Goal: Task Accomplishment & Management: Complete application form

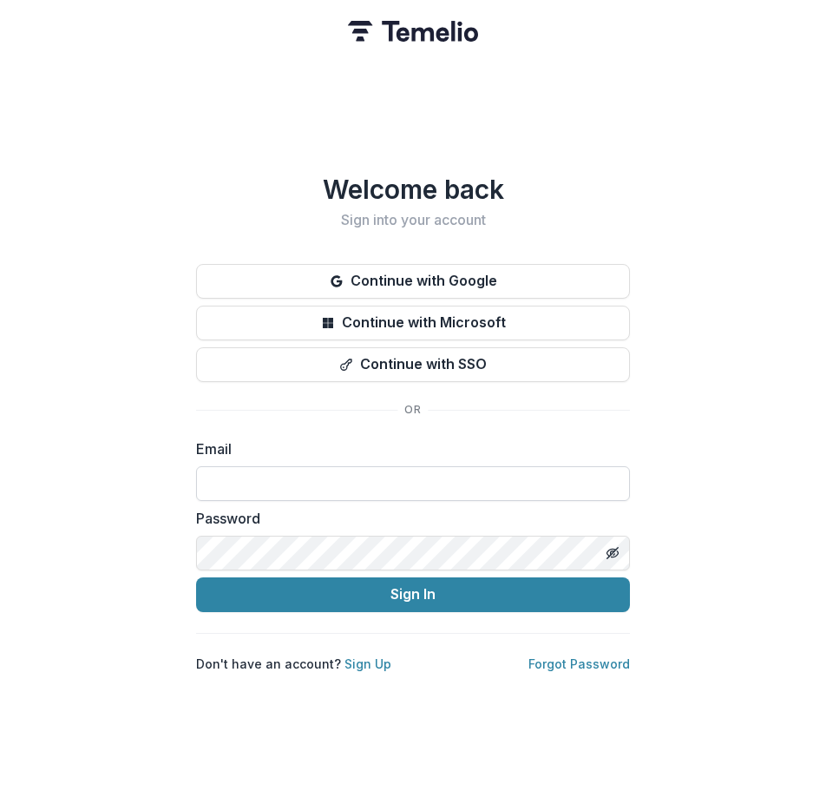
click at [342, 472] on input at bounding box center [413, 483] width 434 height 35
drag, startPoint x: 388, startPoint y: 476, endPoint x: 105, endPoint y: 474, distance: 282.9
click at [105, 474] on div "**********" at bounding box center [413, 395] width 826 height 791
type input "**********"
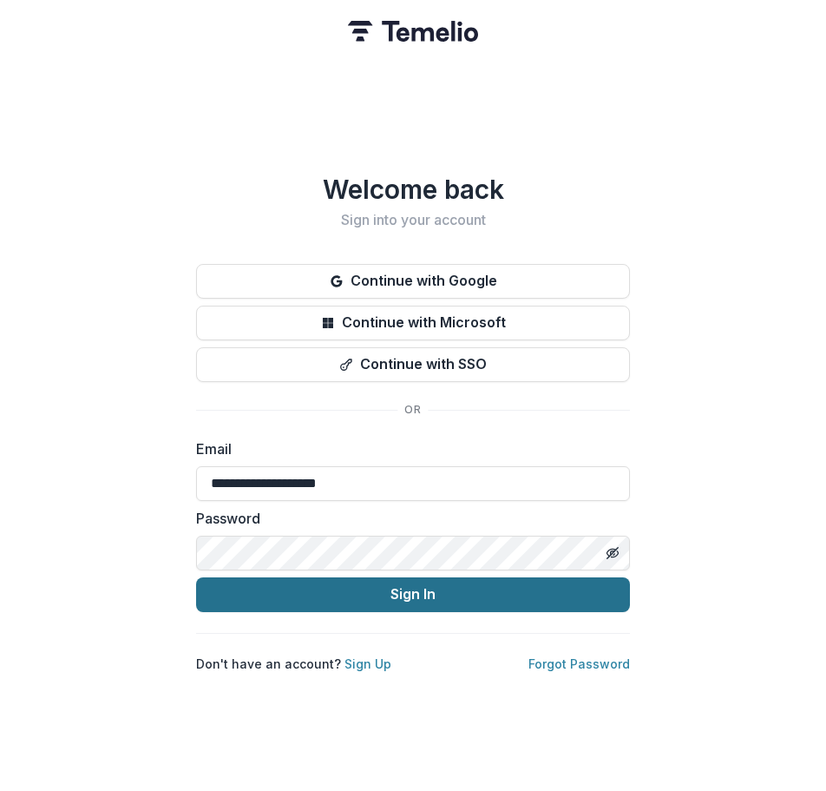
click at [309, 592] on button "Sign In" at bounding box center [413, 594] width 434 height 35
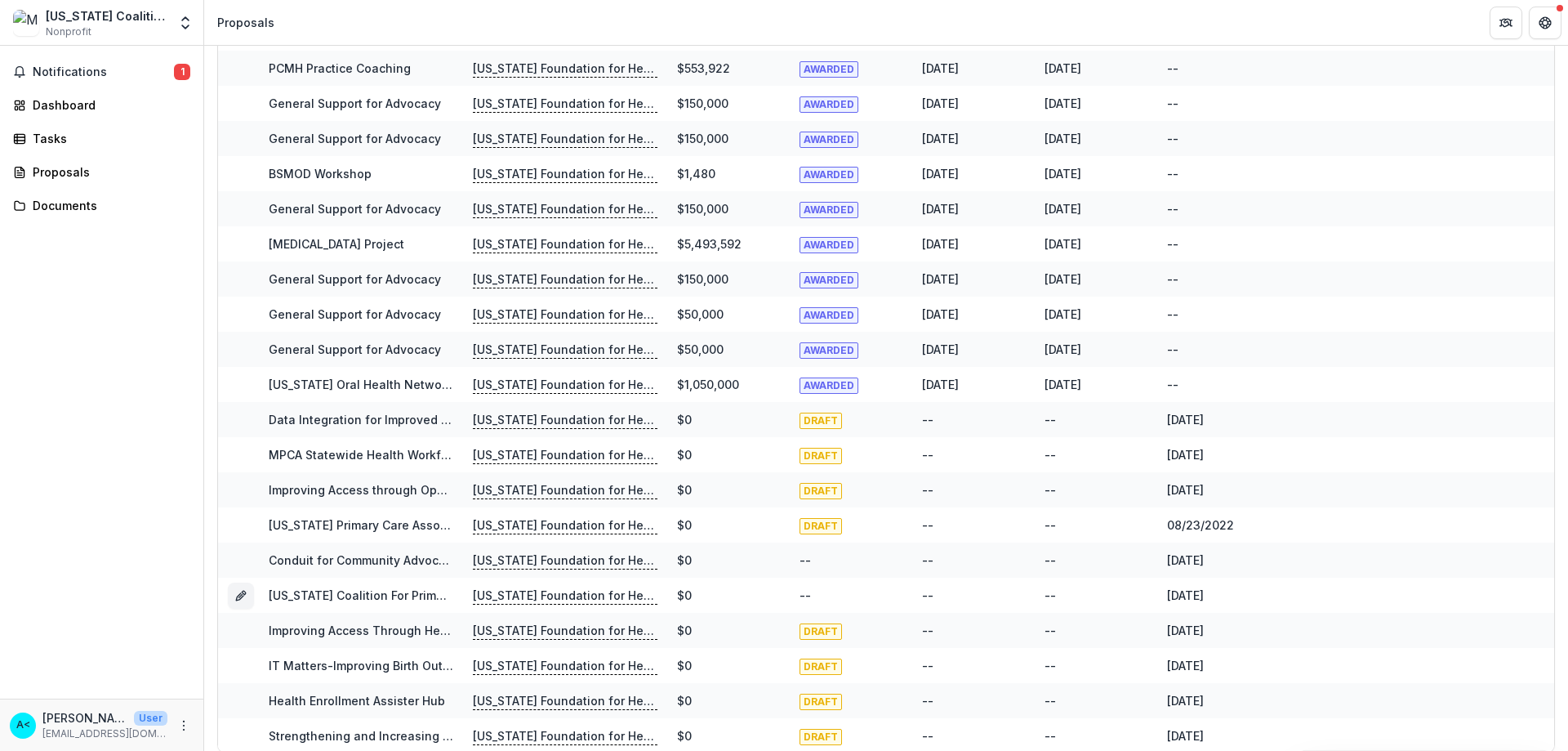
scroll to position [588, 0]
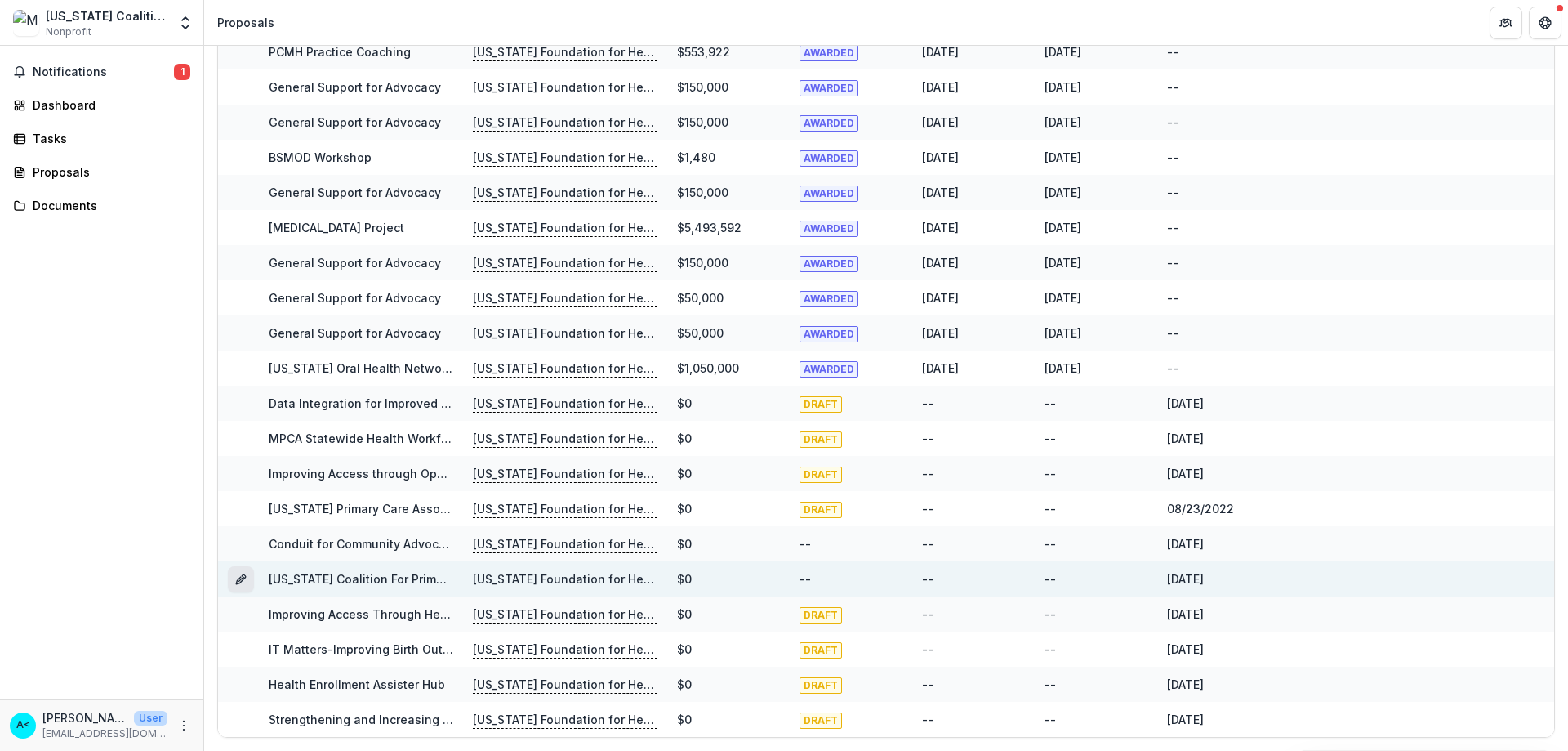
click at [240, 577] on icon "Grant 08e50edc-d2bd-41a4-a97f-20230312a413" at bounding box center [240, 581] width 8 height 8
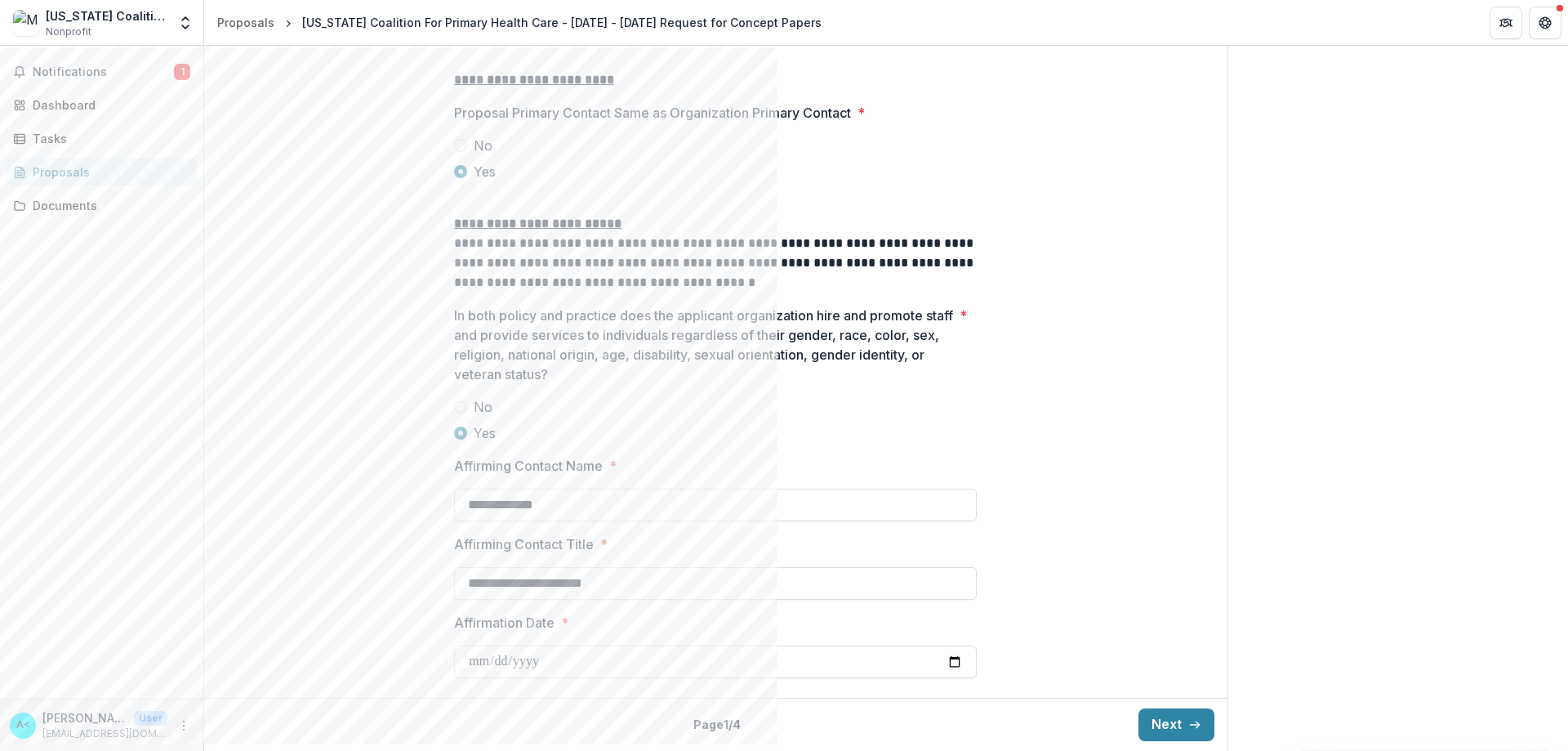
scroll to position [2081, 0]
click at [776, 720] on button "Next" at bounding box center [1176, 724] width 76 height 33
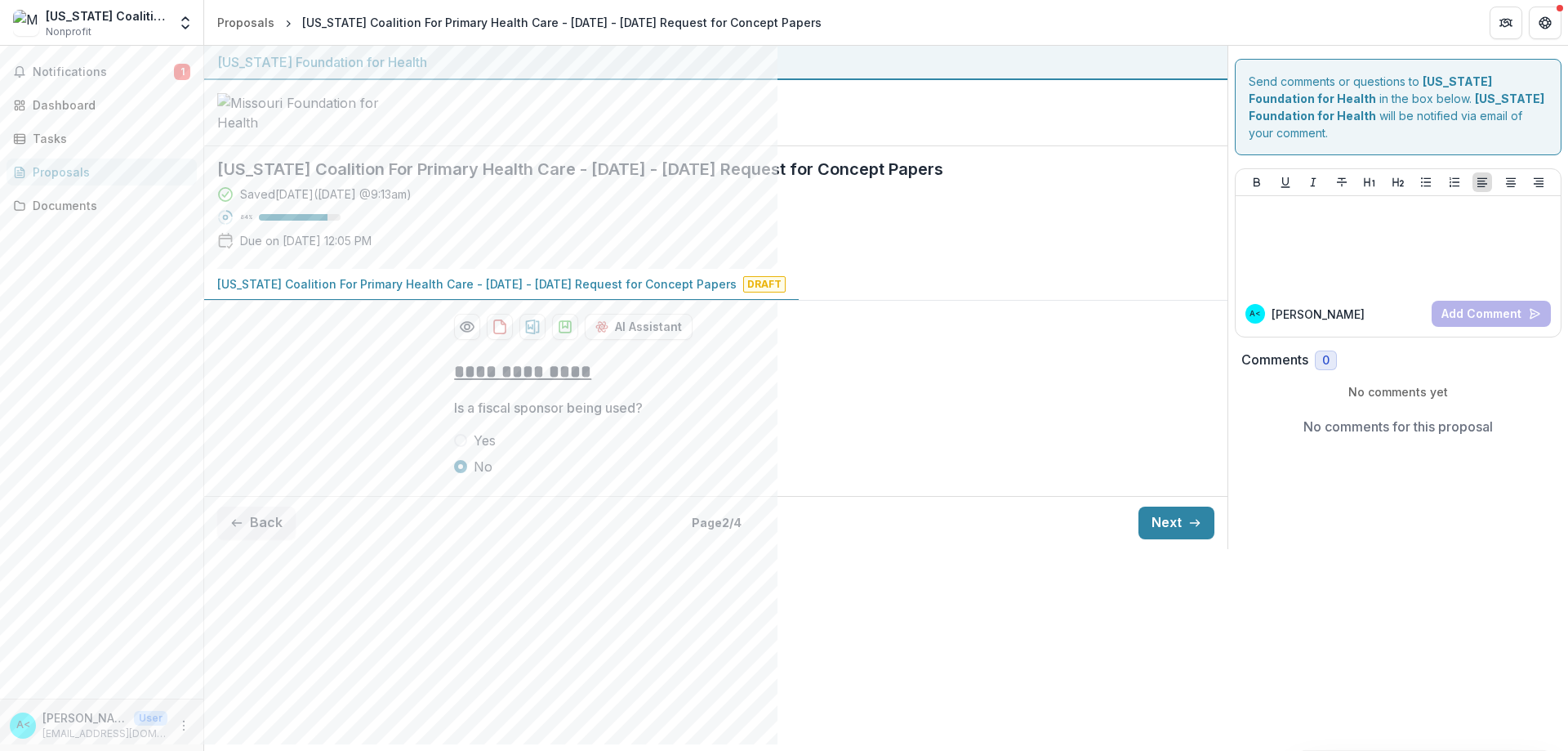
scroll to position [0, 0]
drag, startPoint x: 1178, startPoint y: 643, endPoint x: 792, endPoint y: 236, distance: 560.9
click at [776, 539] on button "Next" at bounding box center [1176, 522] width 76 height 33
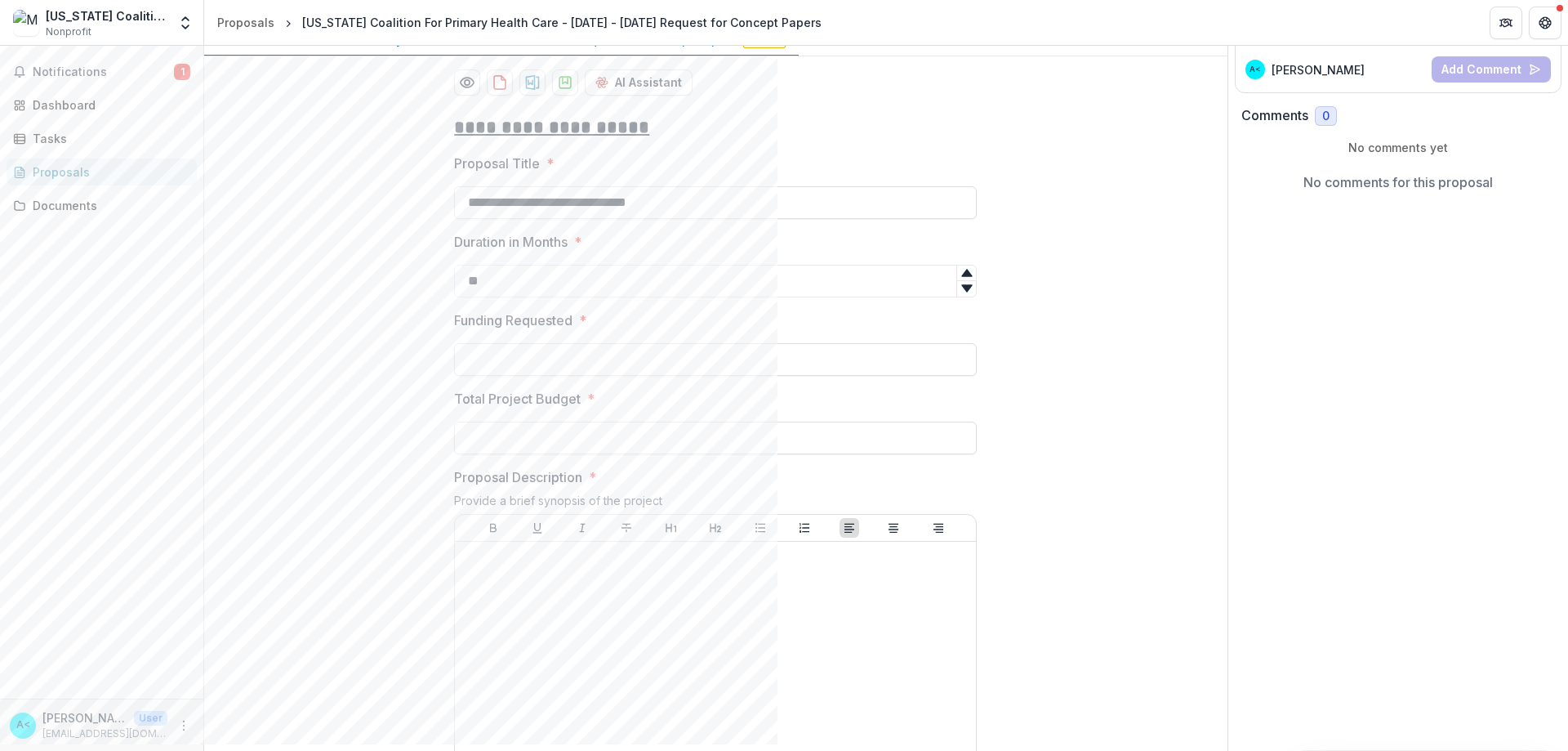
scroll to position [245, 0]
drag, startPoint x: 369, startPoint y: 312, endPoint x: 75, endPoint y: 292, distance: 294.7
drag, startPoint x: 539, startPoint y: 479, endPoint x: 348, endPoint y: 488, distance: 191.2
click at [540, 375] on input "Funding Requested *" at bounding box center [714, 359] width 522 height 33
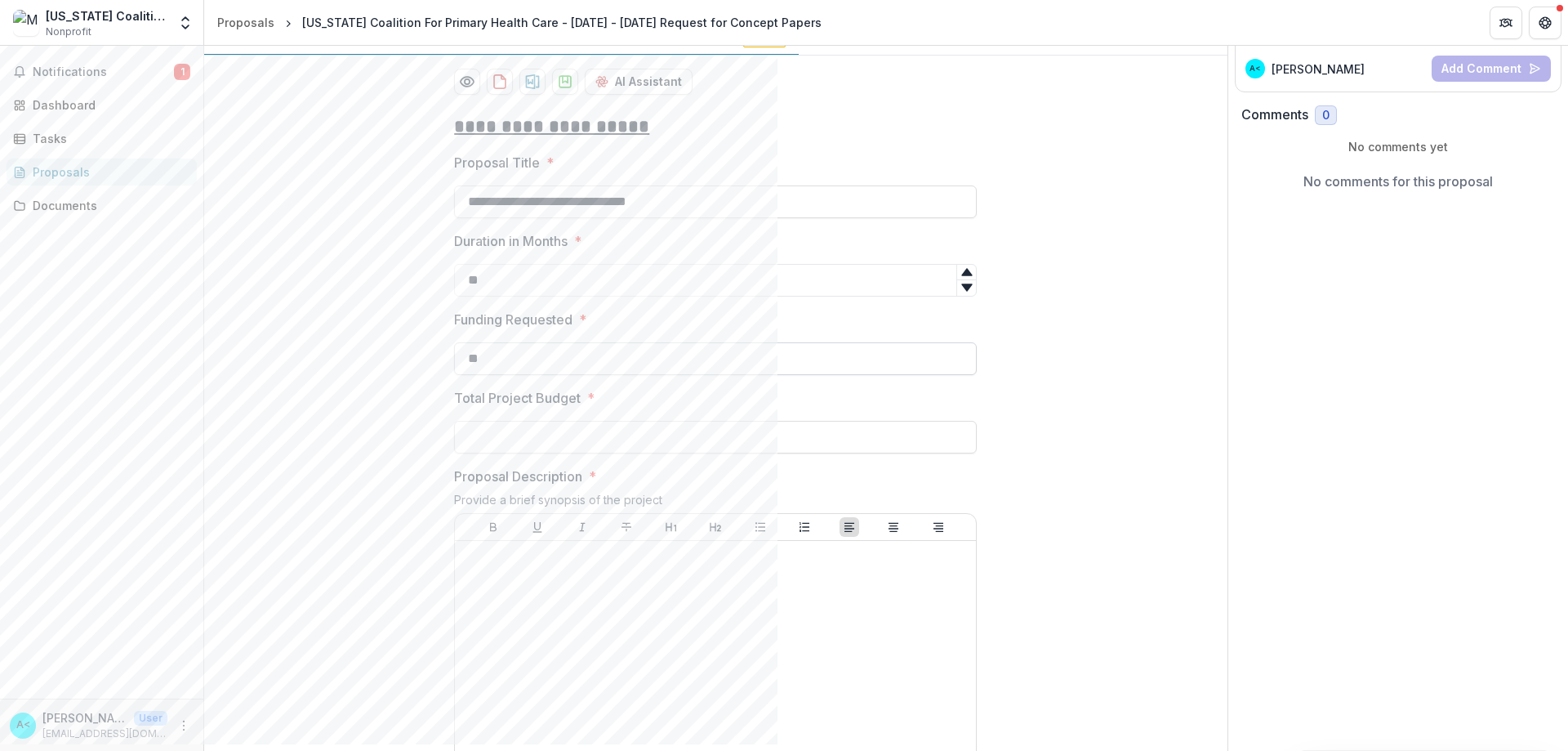
click at [542, 375] on input "**" at bounding box center [714, 359] width 522 height 33
type input "**********"
click at [569, 711] on div at bounding box center [715, 669] width 508 height 245
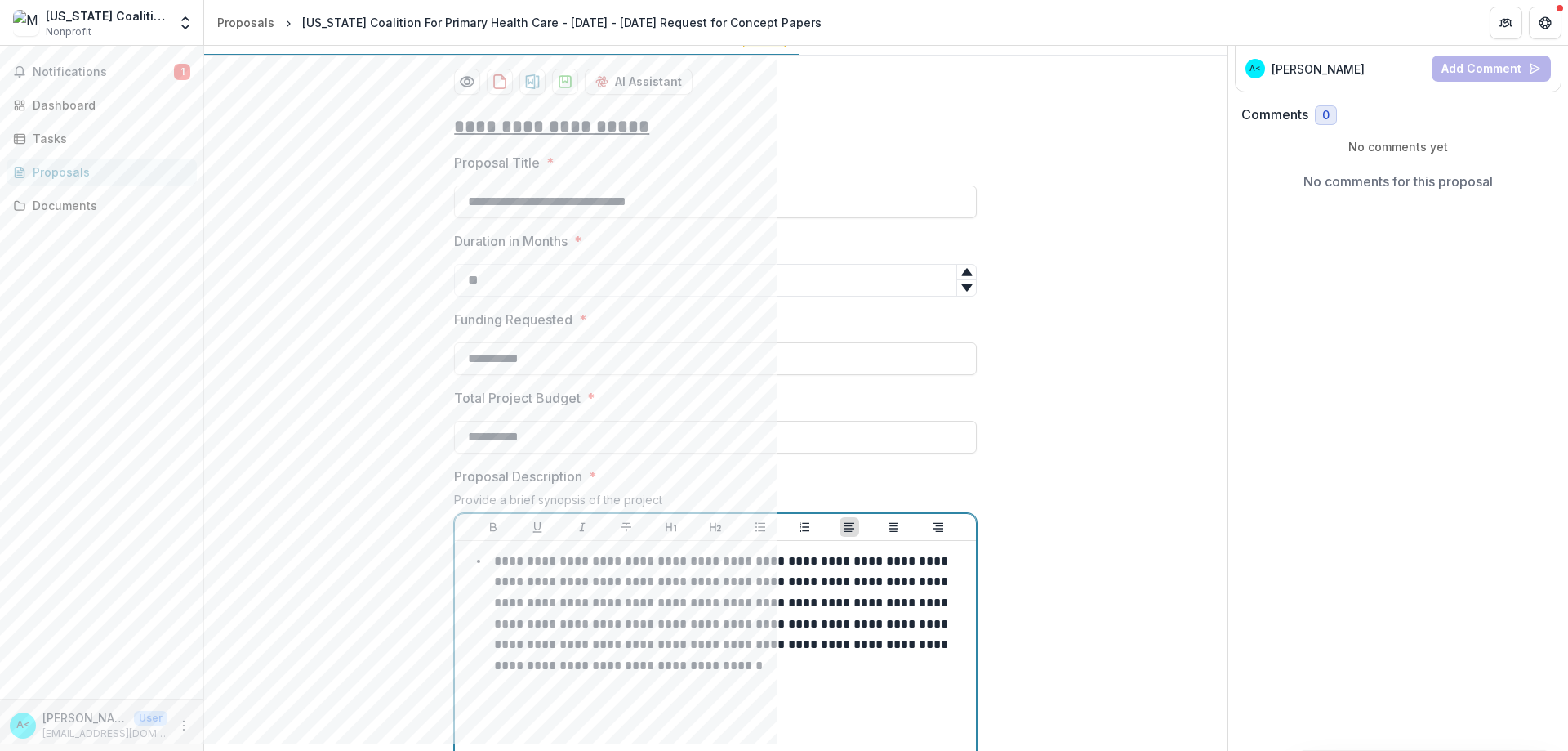
scroll to position [296, 0]
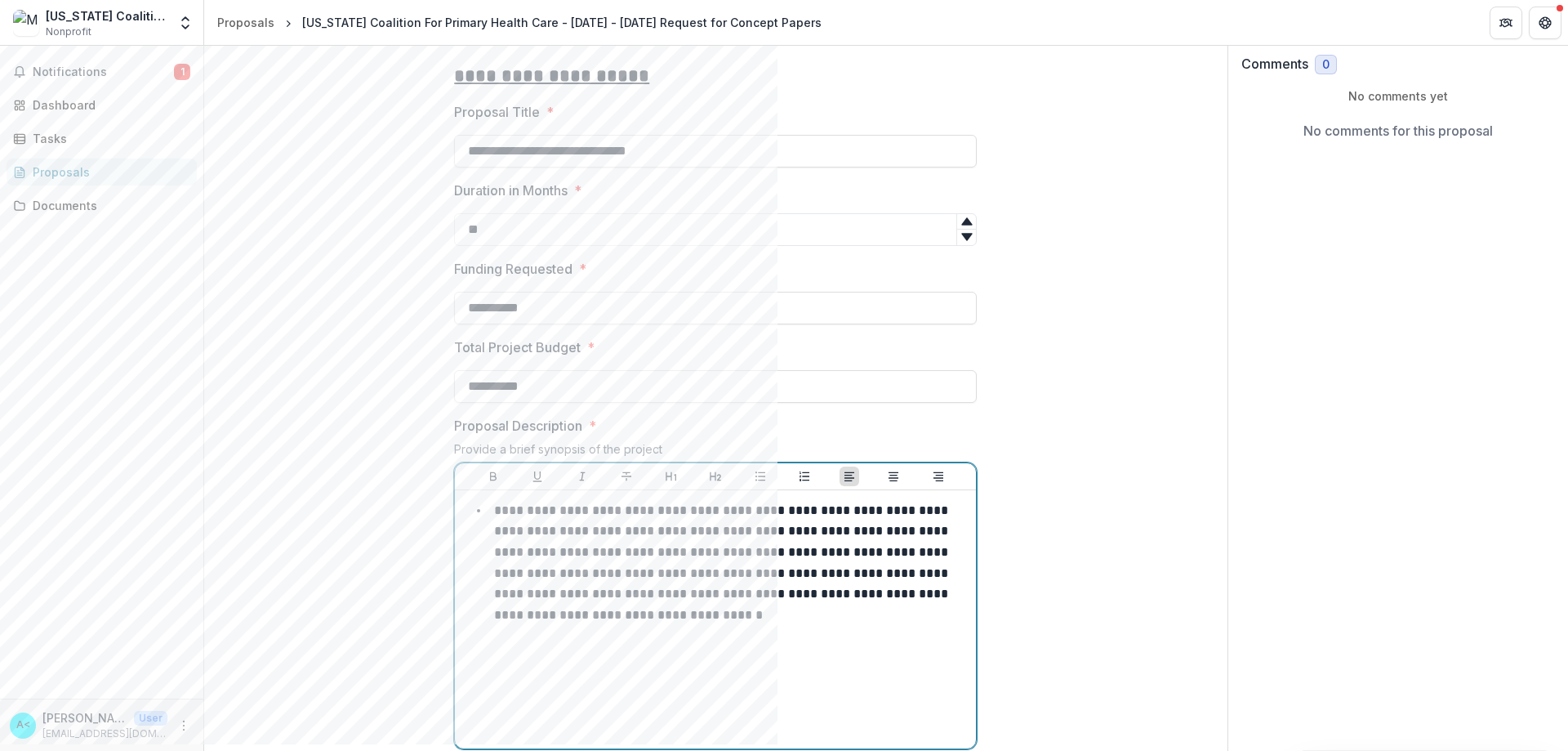
click at [495, 621] on p "**********" at bounding box center [723, 562] width 457 height 117
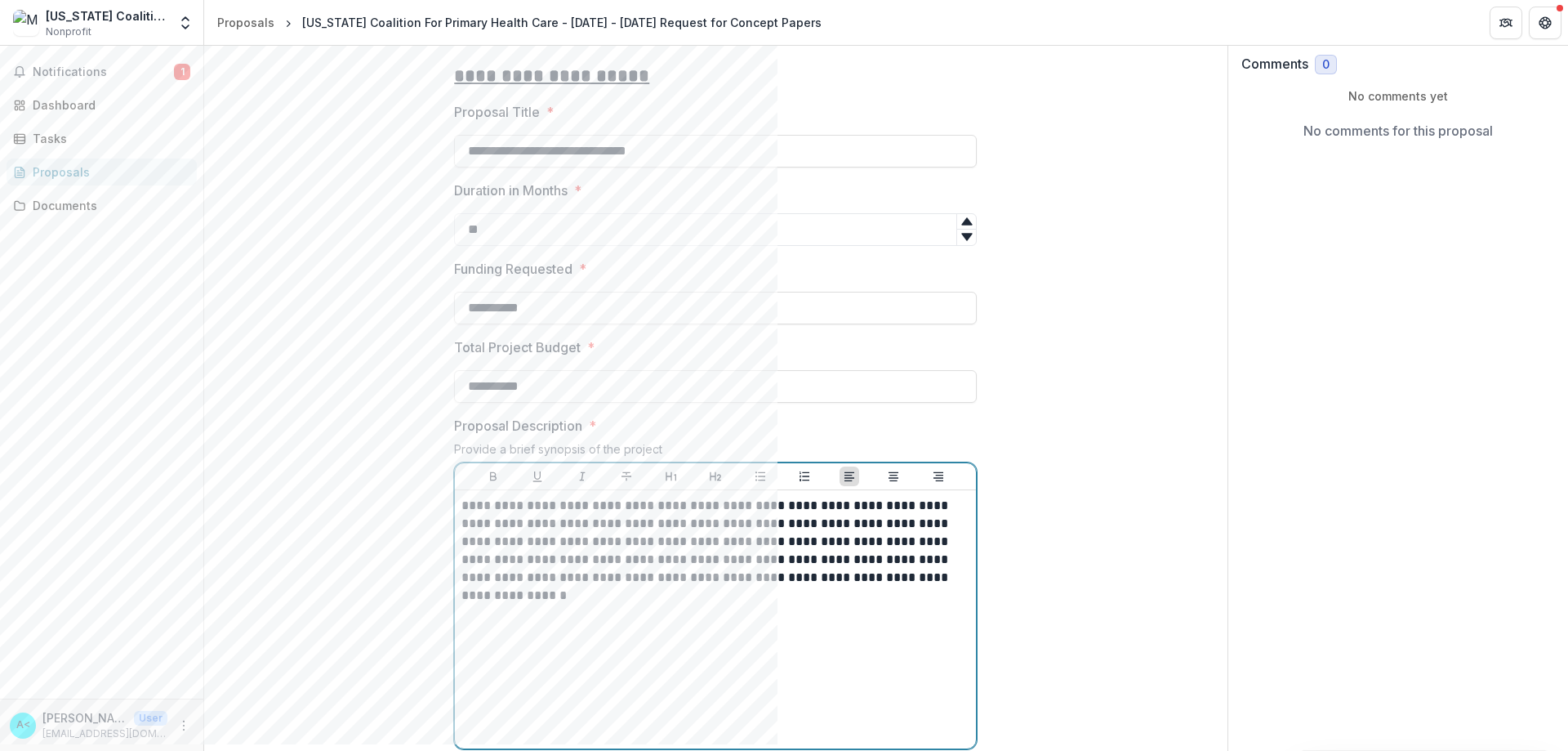
click at [776, 586] on p "**********" at bounding box center [715, 541] width 508 height 89
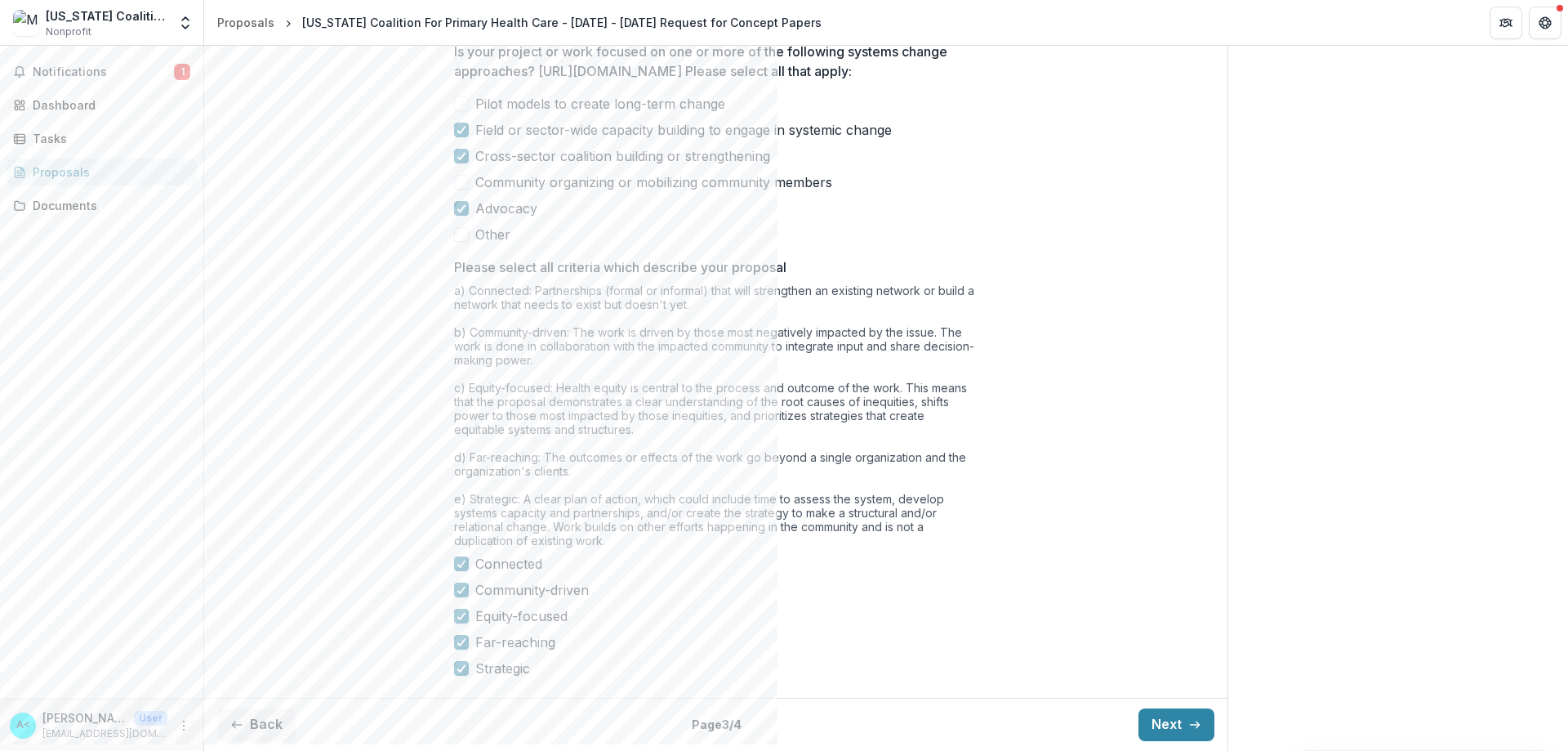
scroll to position [1258, 0]
click at [776, 727] on button "Next" at bounding box center [1176, 724] width 76 height 33
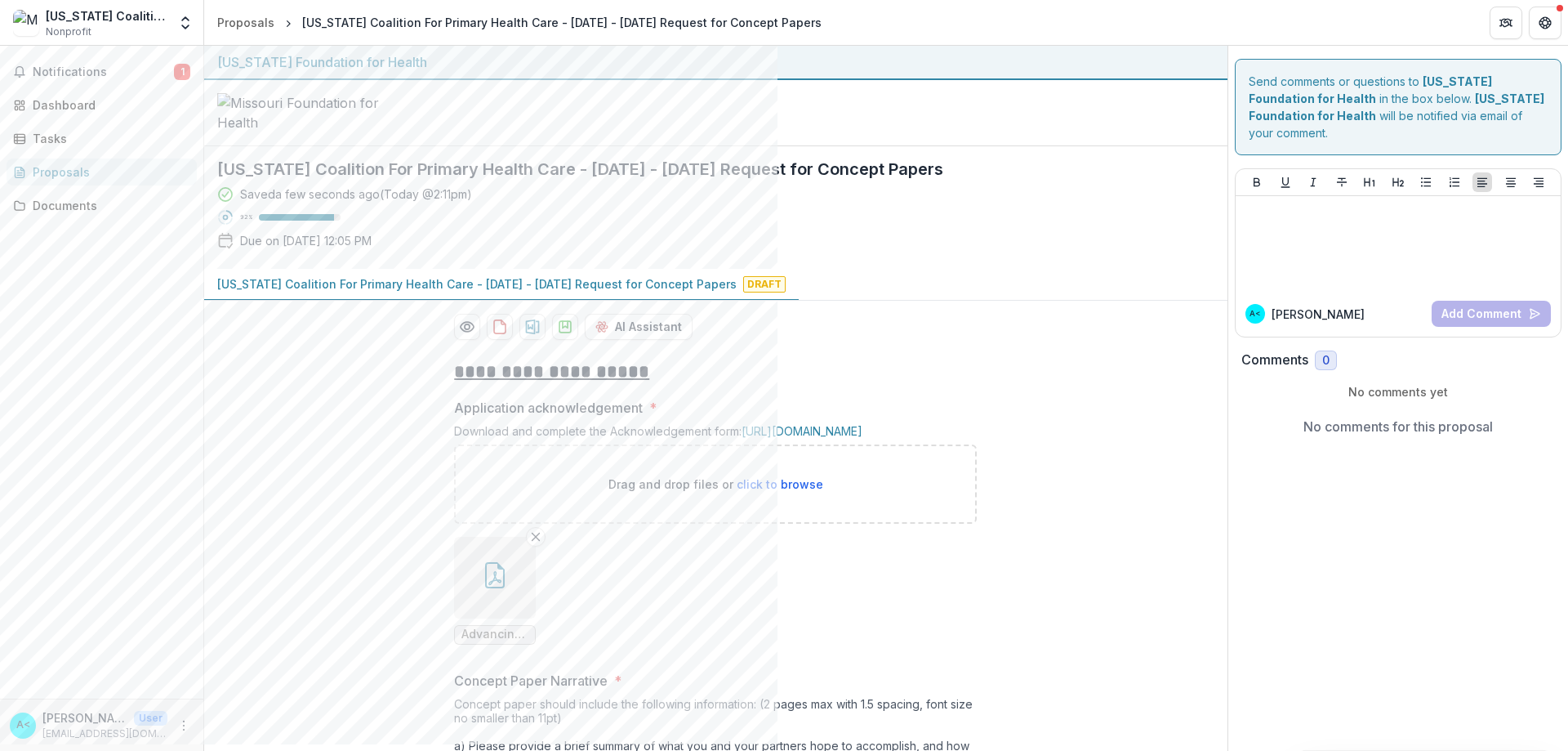
scroll to position [164, 0]
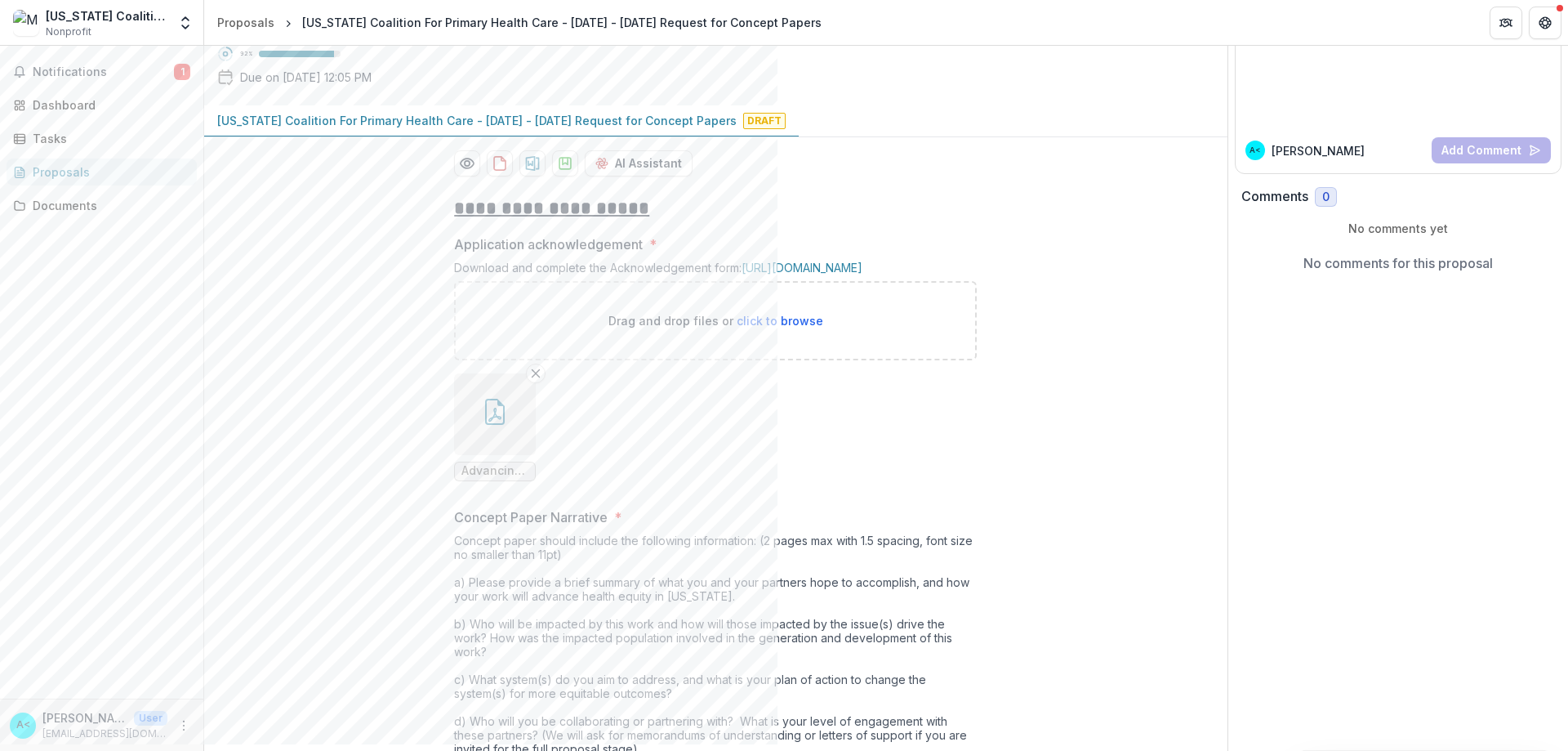
click at [504, 478] on span "Advancing Digital Health Equity_MFH-Grant-Acknowledgement.doc.pdf" at bounding box center [494, 471] width 67 height 14
click at [501, 455] on button "button" at bounding box center [494, 414] width 82 height 82
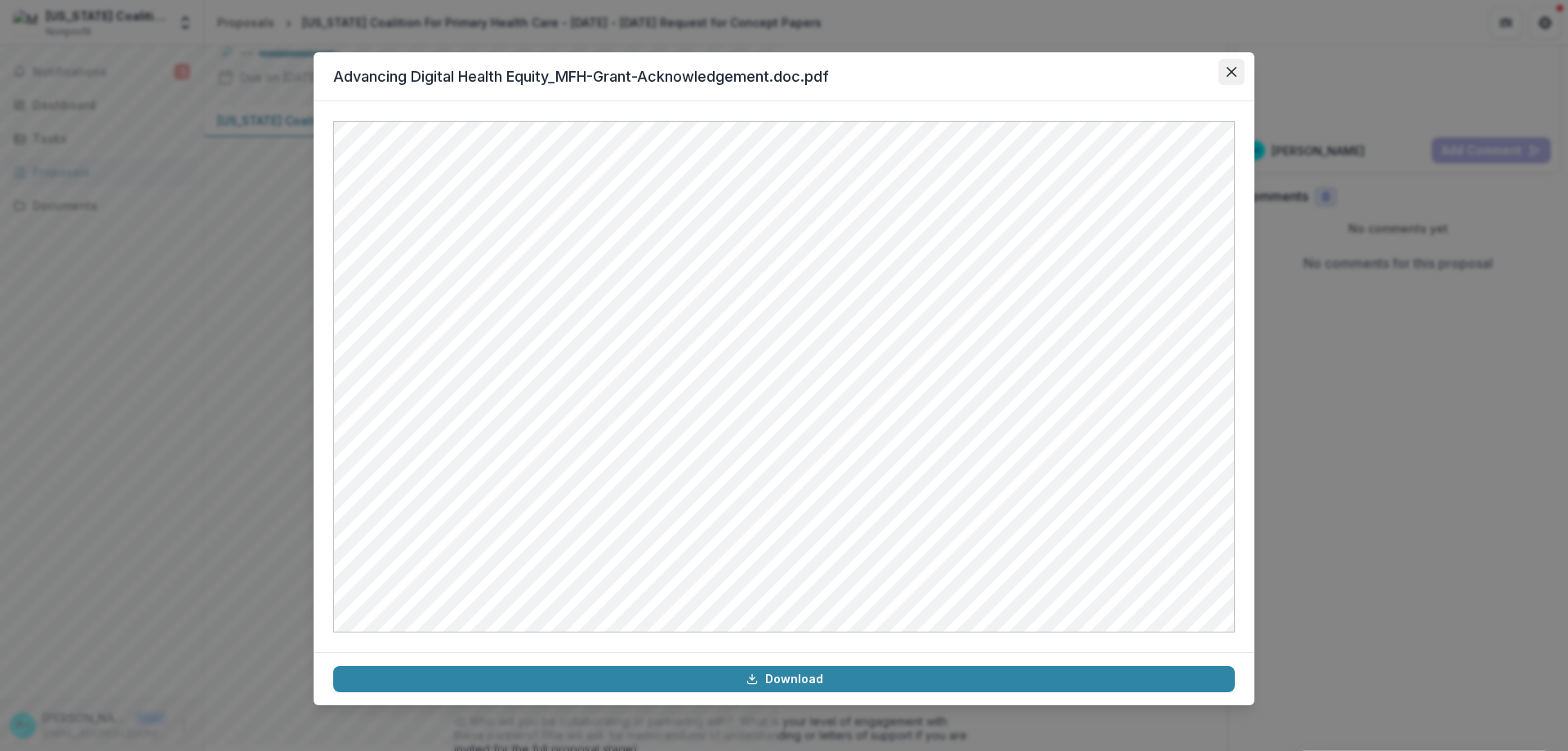
click at [776, 72] on button "Close" at bounding box center [1232, 72] width 26 height 26
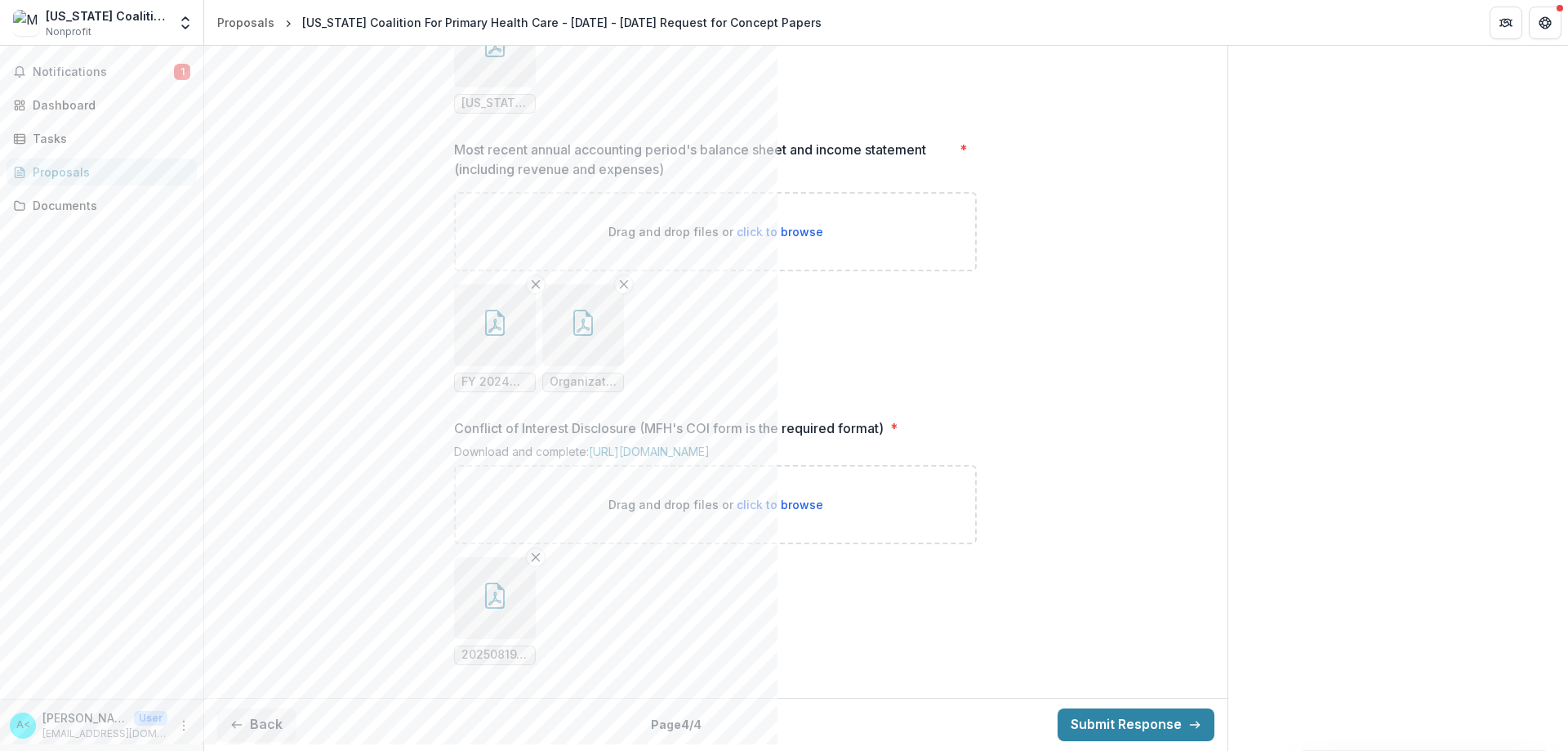
scroll to position [1467, 0]
click at [243, 726] on icon "button" at bounding box center [237, 725] width 13 height 13
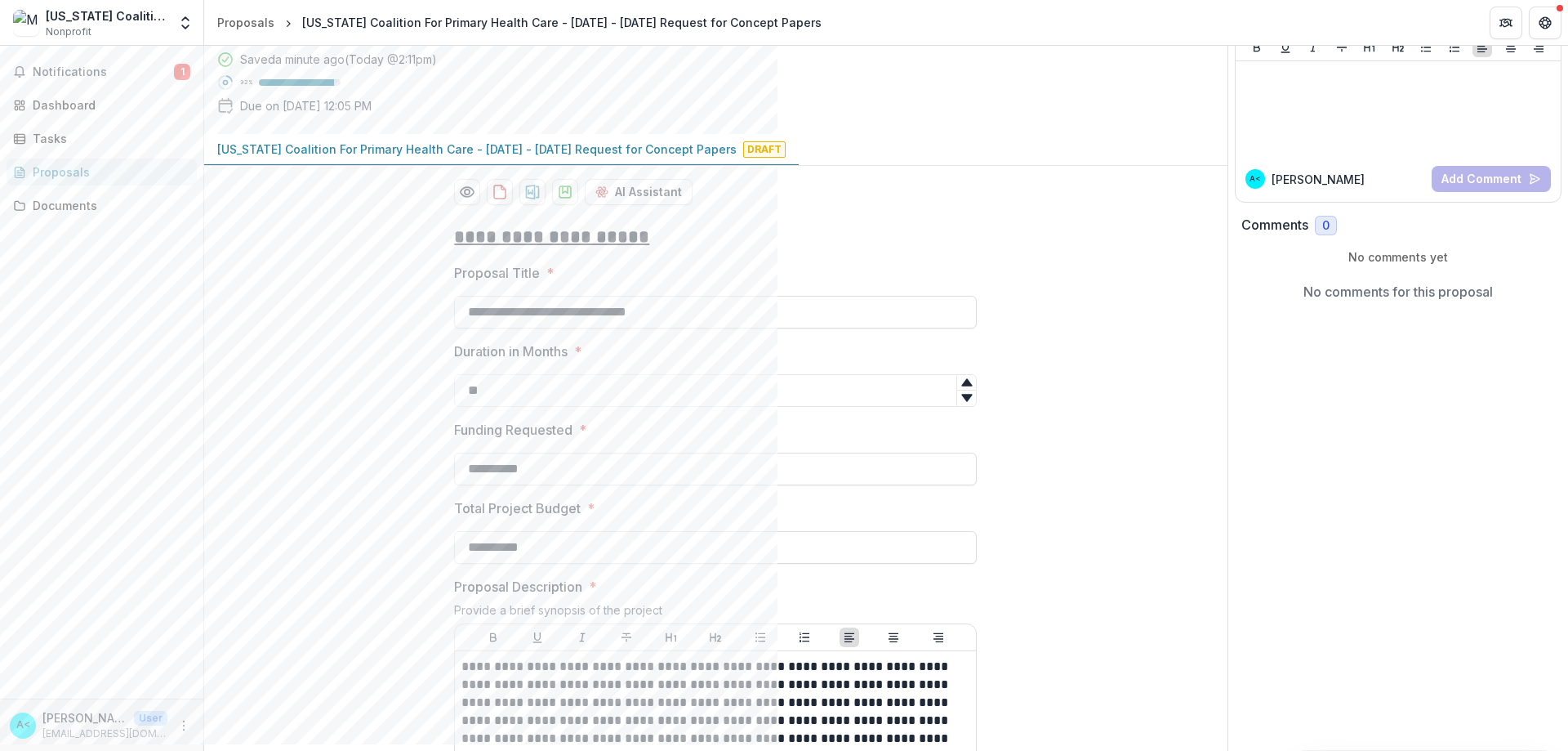
scroll to position [0, 0]
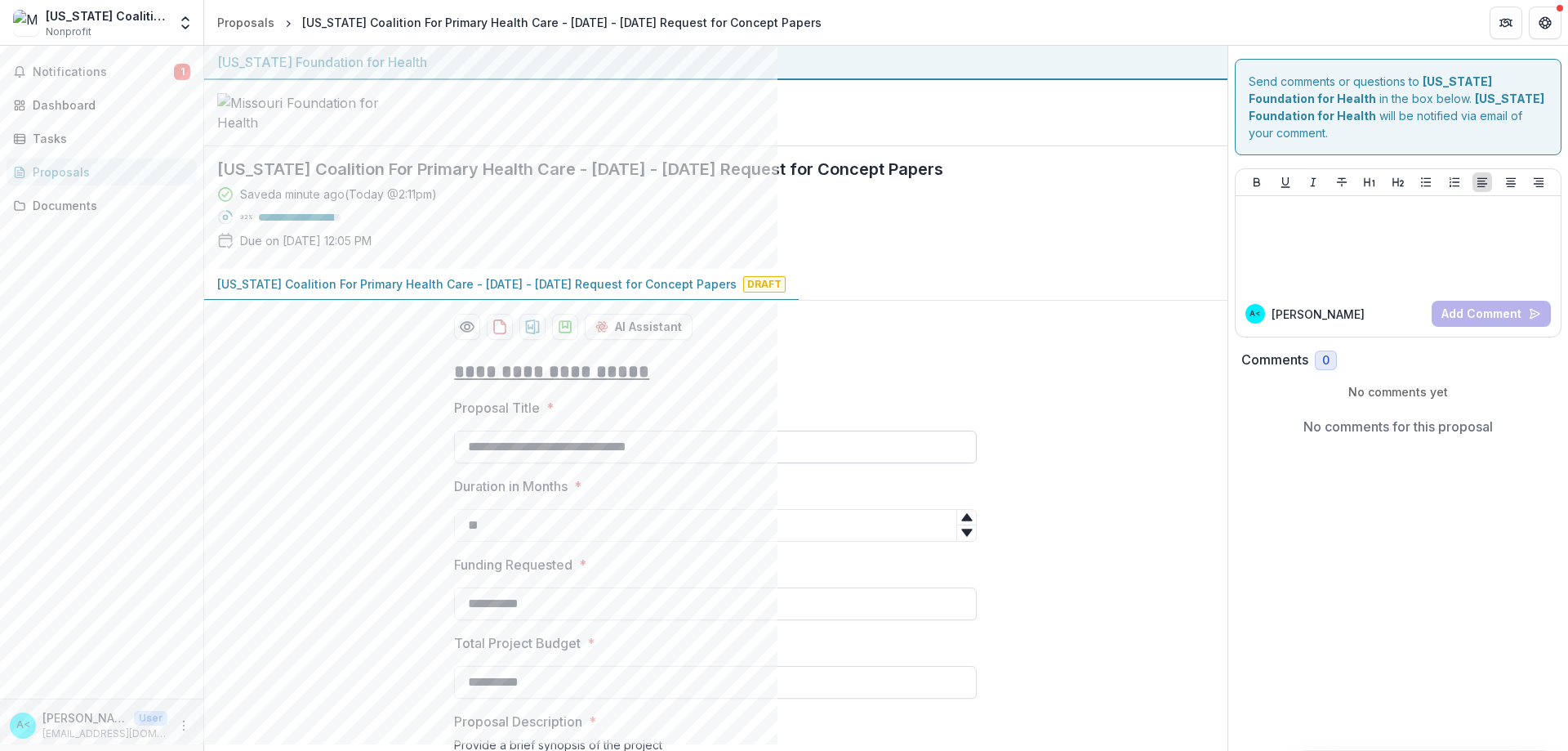
click at [709, 463] on input "**********" at bounding box center [714, 446] width 522 height 33
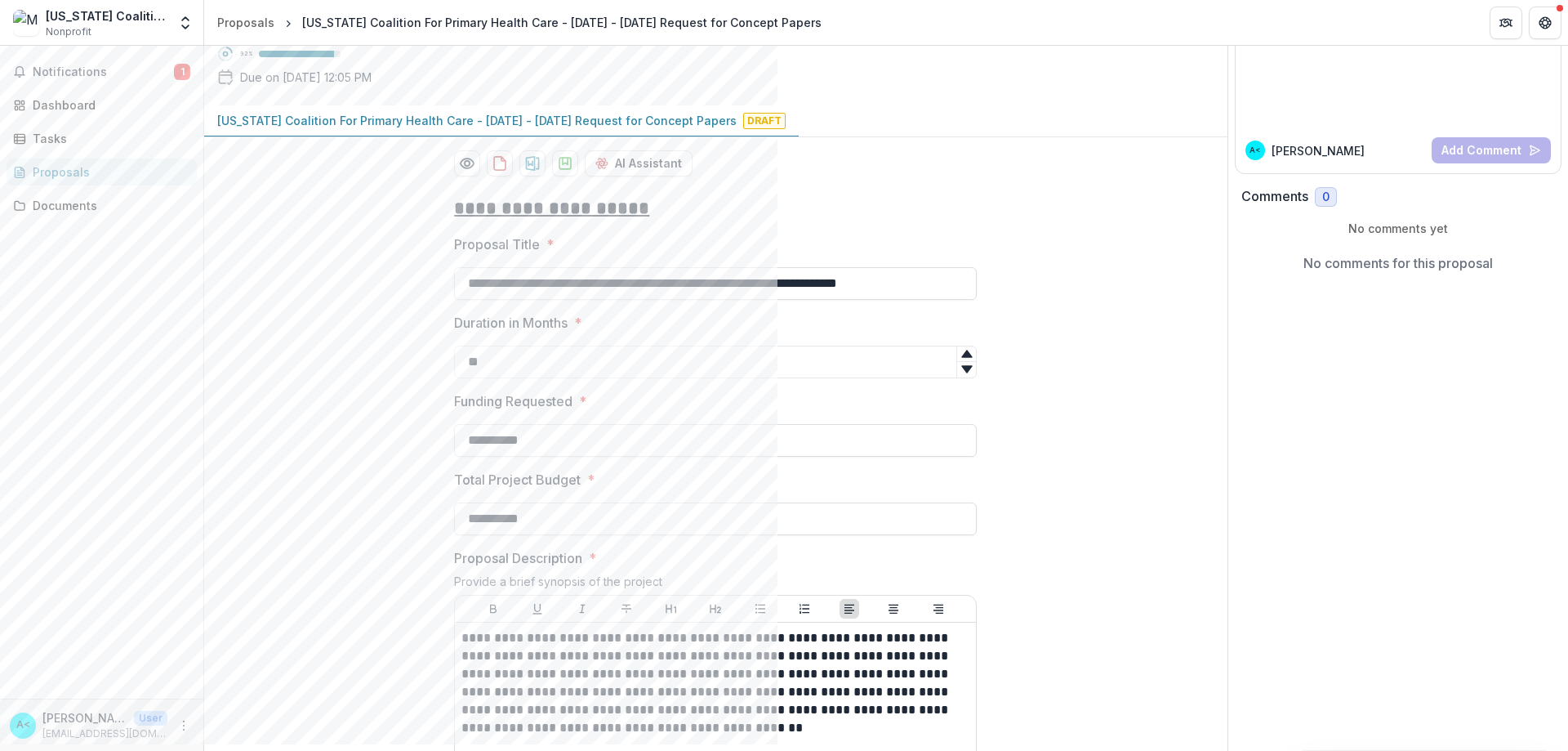
type input "**********"
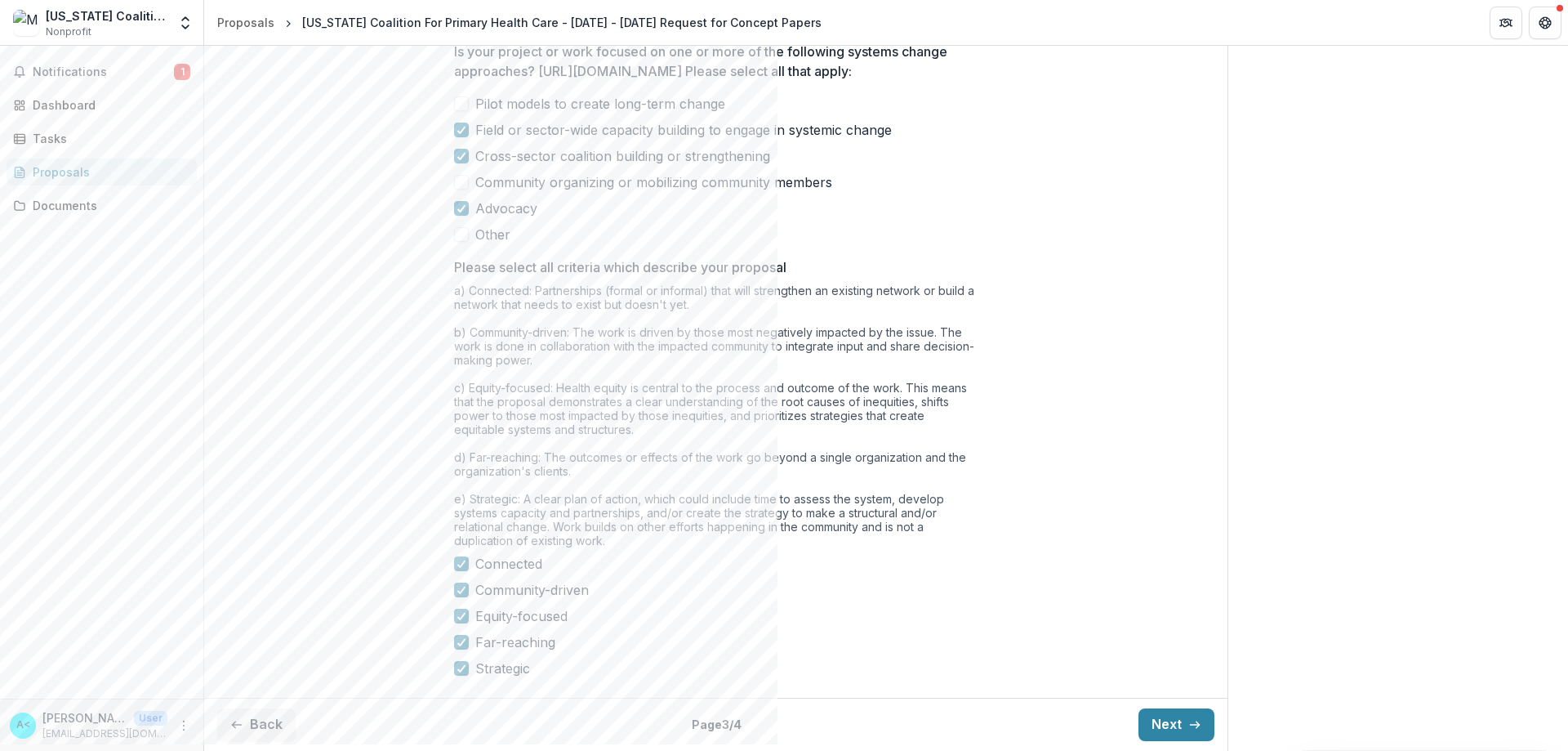
scroll to position [1258, 0]
click at [776, 719] on button "Next" at bounding box center [1176, 724] width 76 height 33
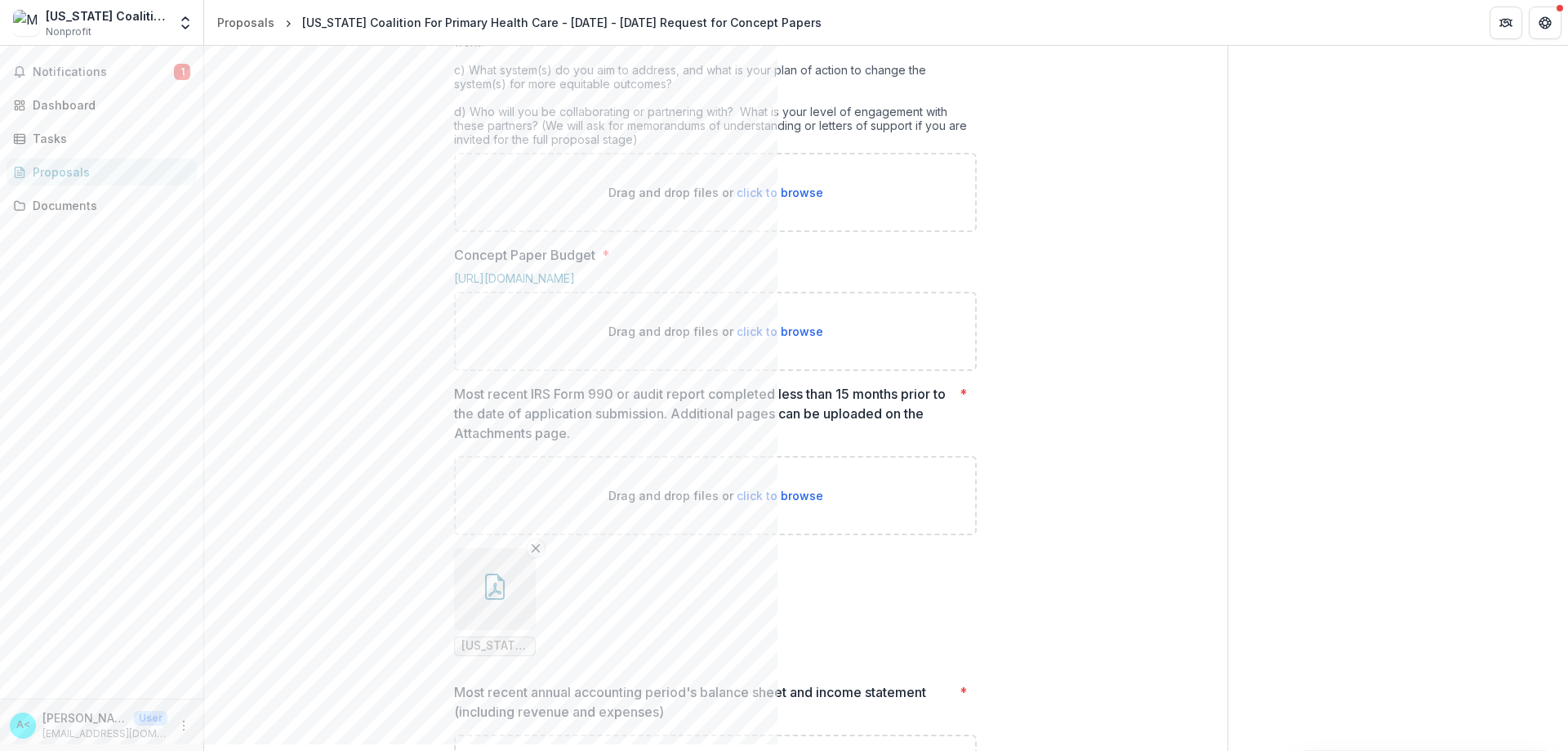
scroll to position [769, 0]
click at [301, 306] on div "**********" at bounding box center [715, 407] width 1023 height 1659
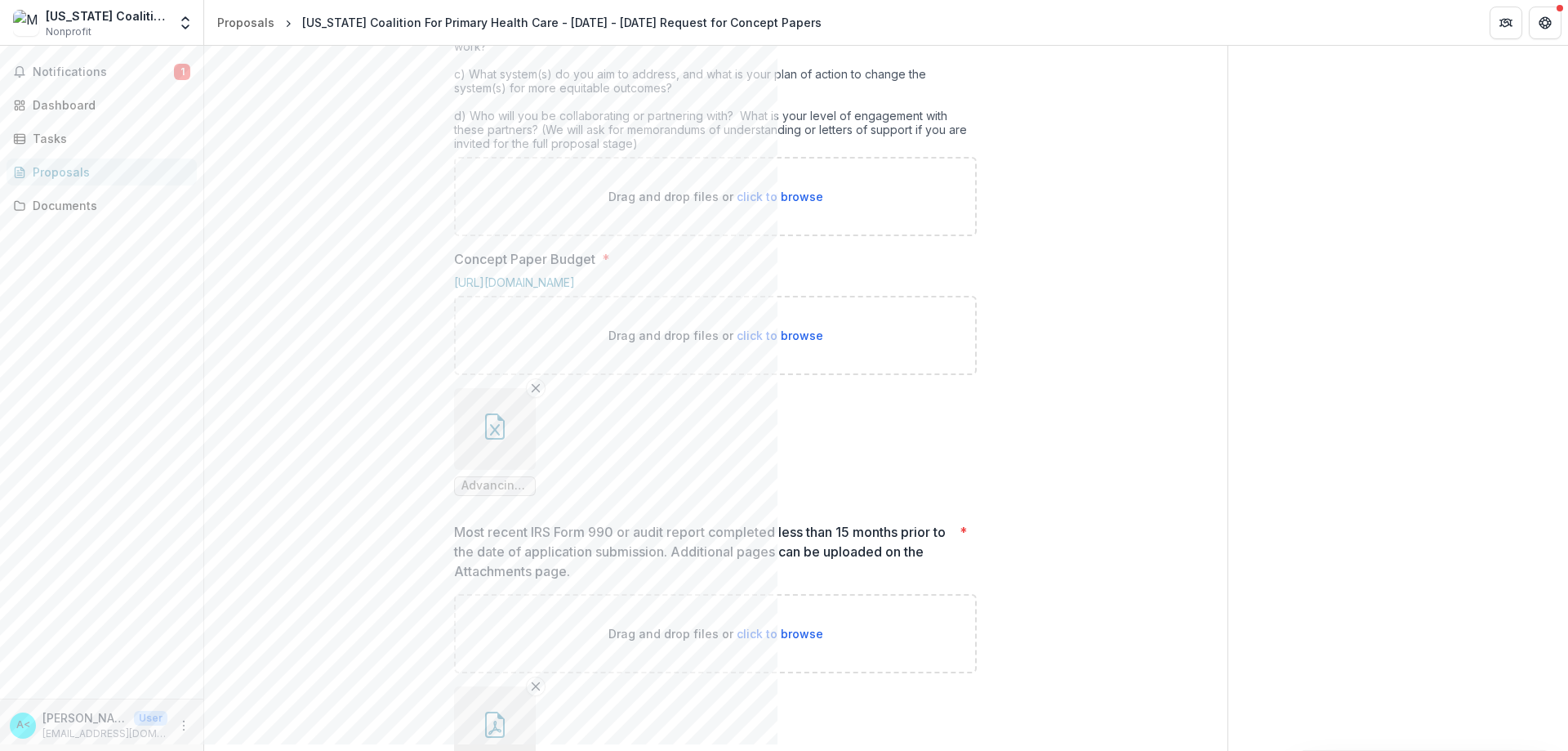
drag, startPoint x: 392, startPoint y: 420, endPoint x: 36, endPoint y: 392, distance: 357.1
click at [392, 420] on div "**********" at bounding box center [715, 474] width 1023 height 1794
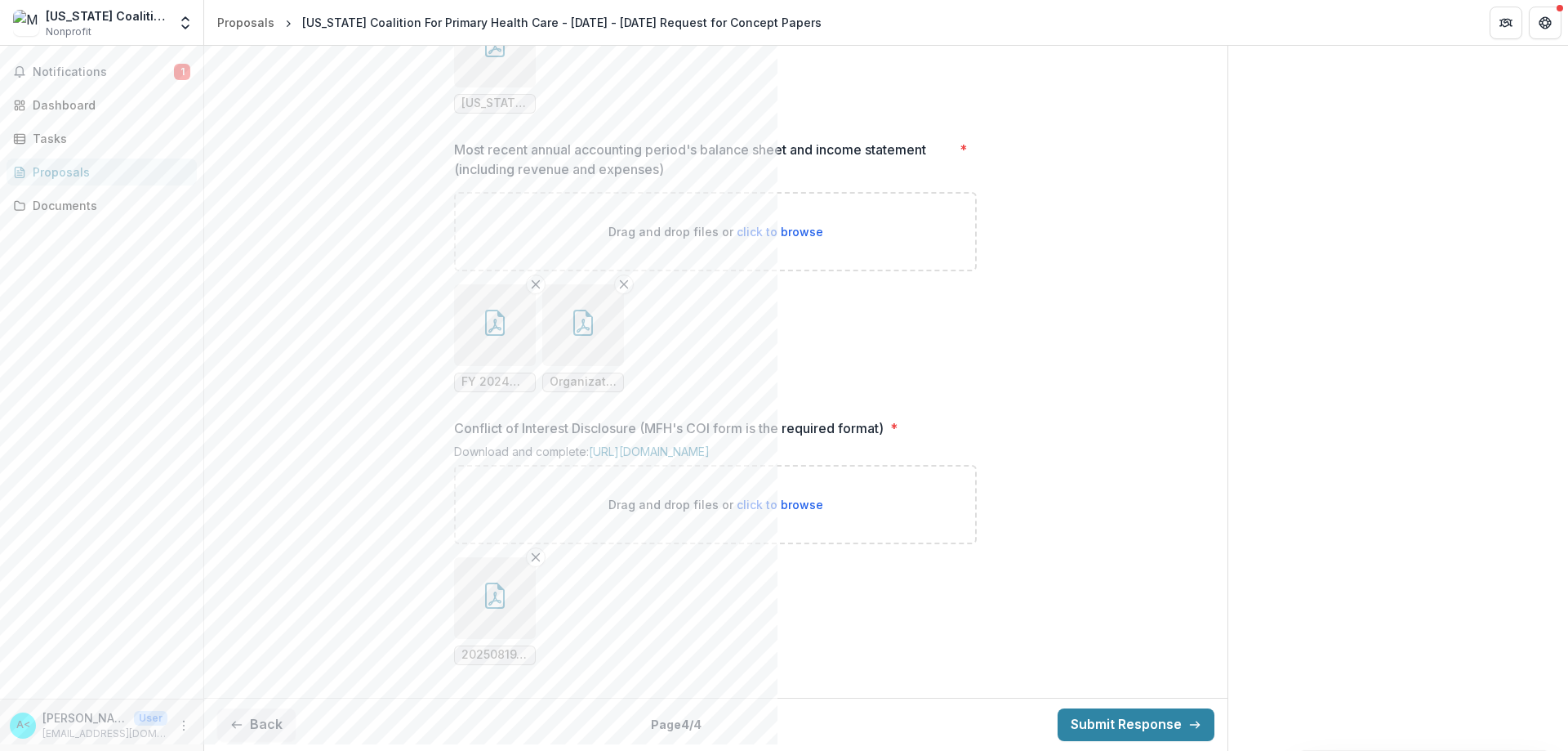
scroll to position [1734, 0]
click at [498, 604] on icon "button" at bounding box center [495, 596] width 26 height 26
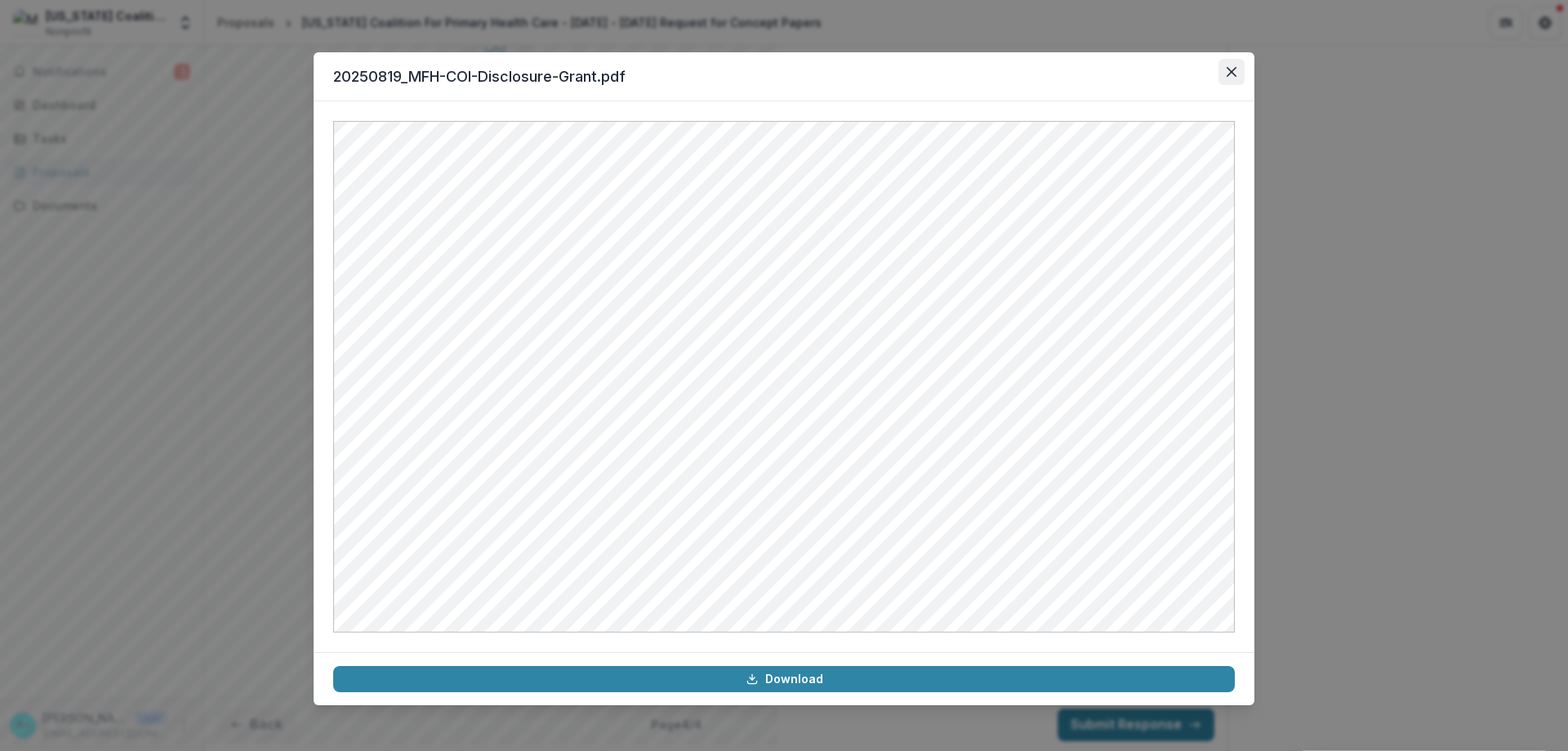
click at [776, 67] on icon "Close" at bounding box center [1231, 72] width 9 height 9
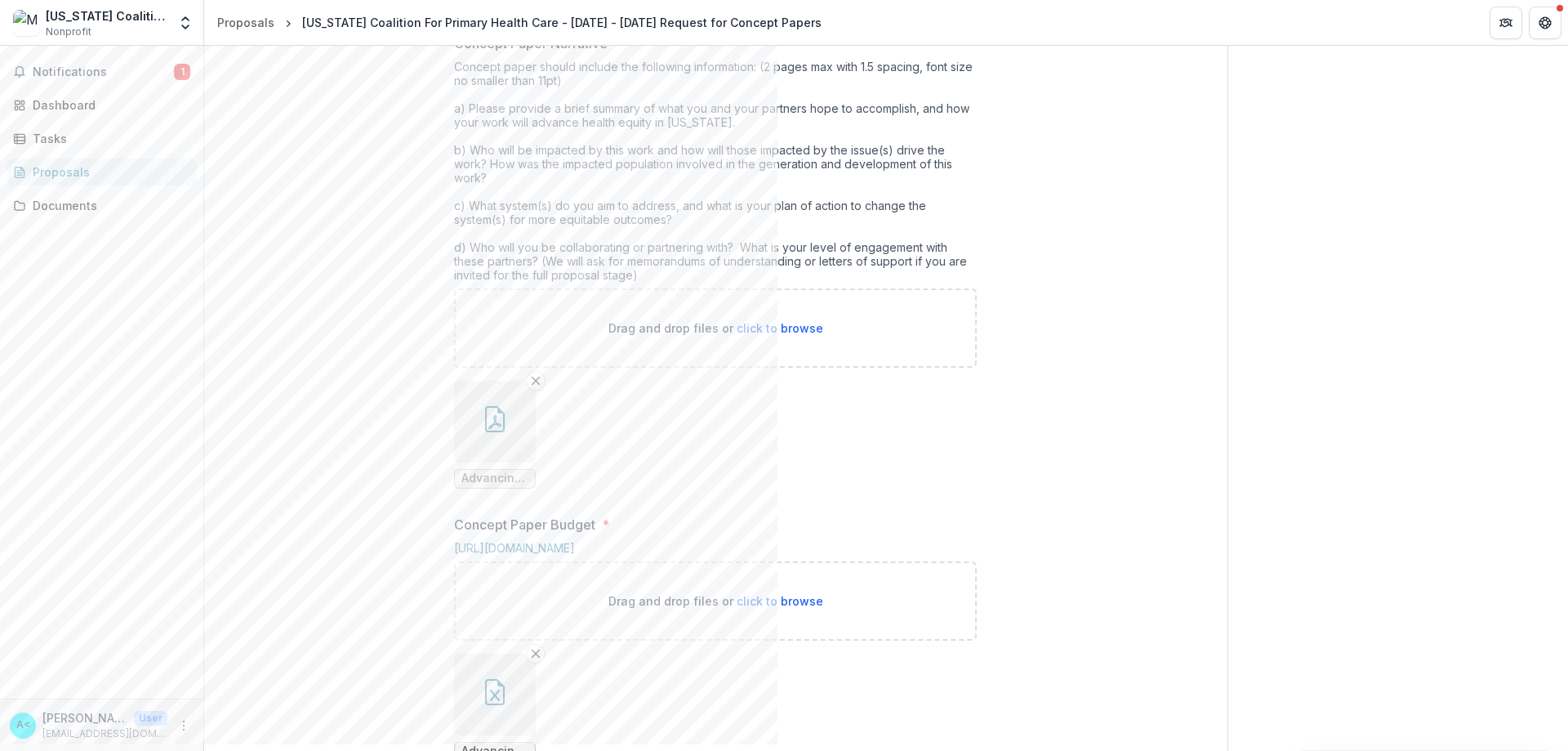
scroll to position [428, 0]
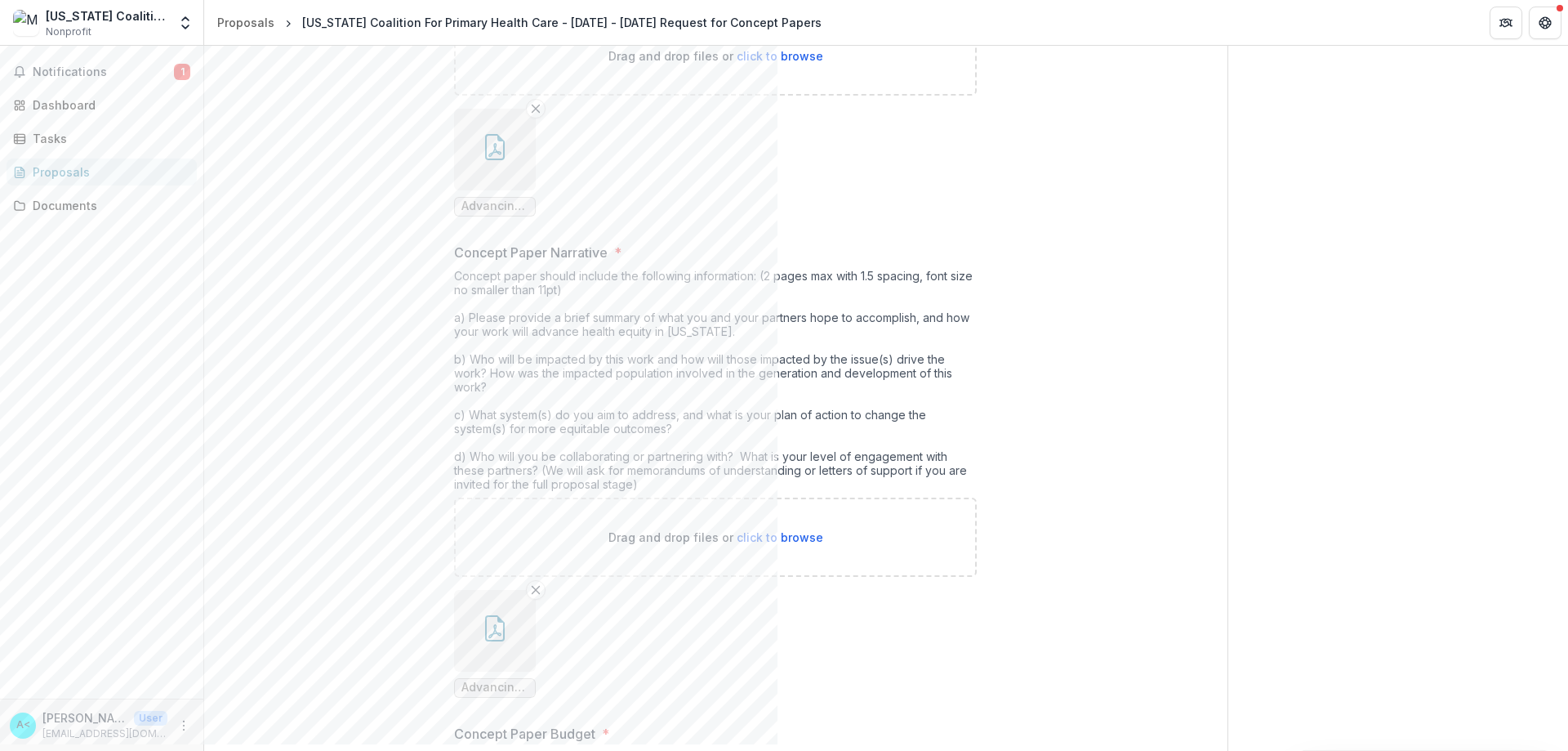
click at [476, 190] on button "button" at bounding box center [494, 149] width 82 height 82
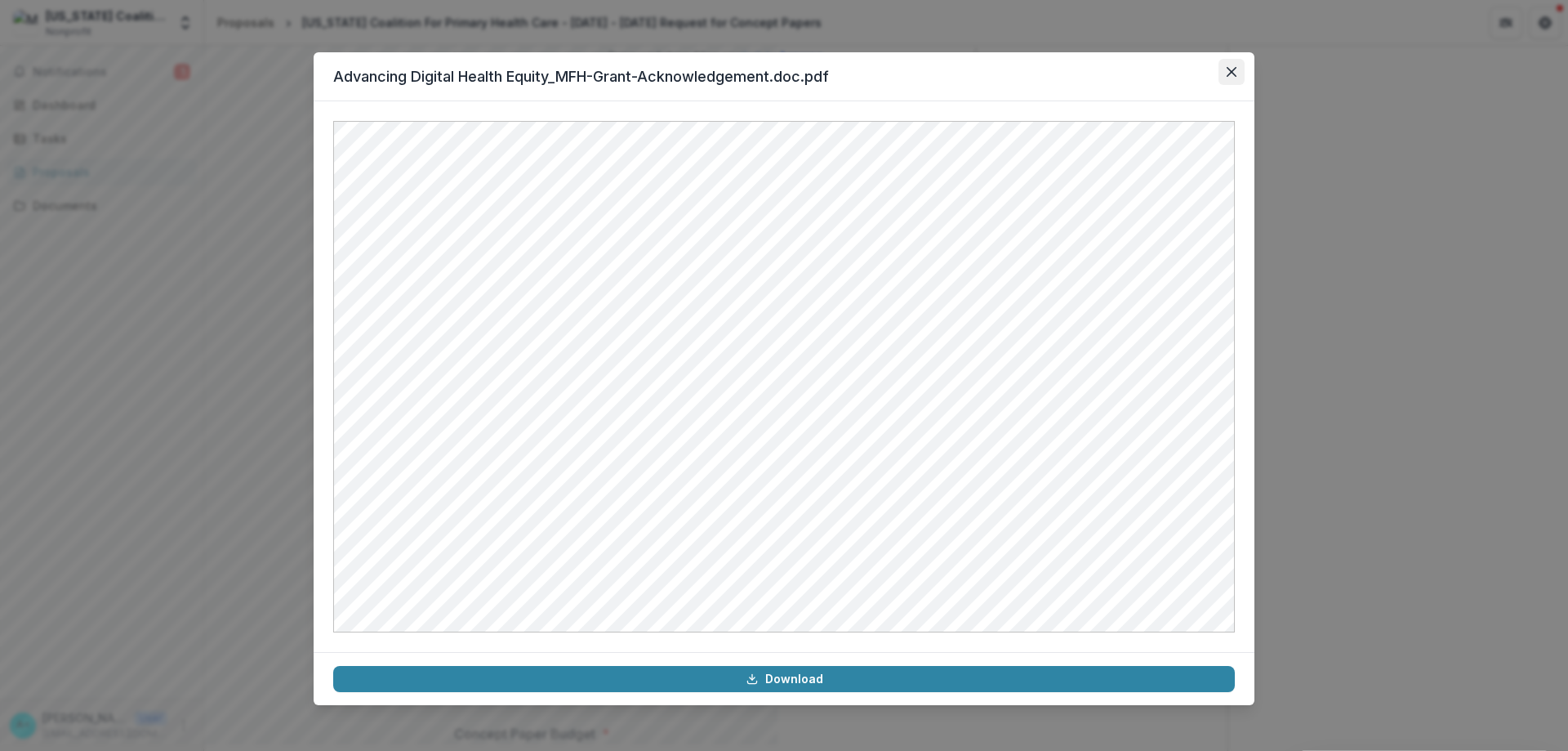
click at [776, 61] on button "Close" at bounding box center [1232, 72] width 26 height 26
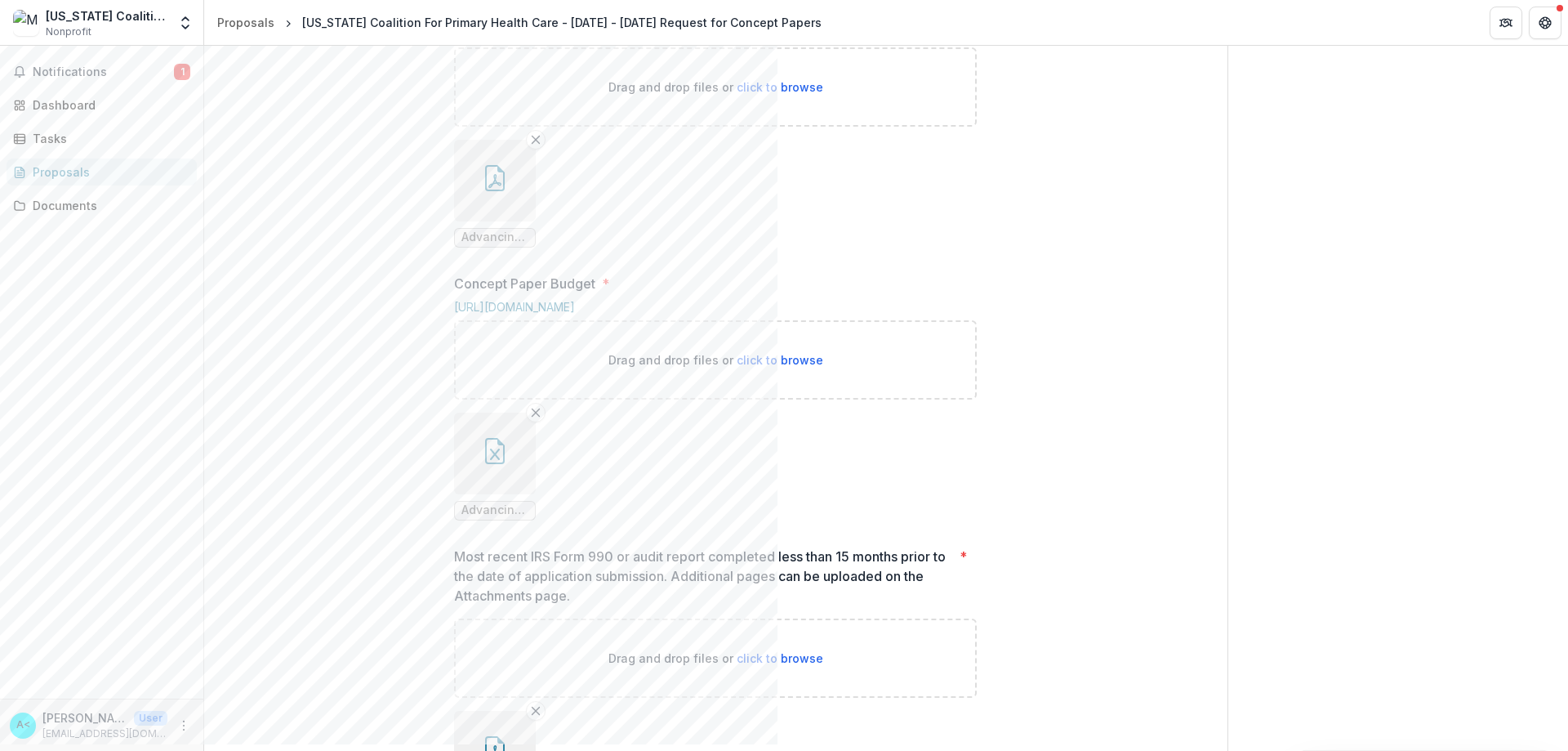
scroll to position [918, 0]
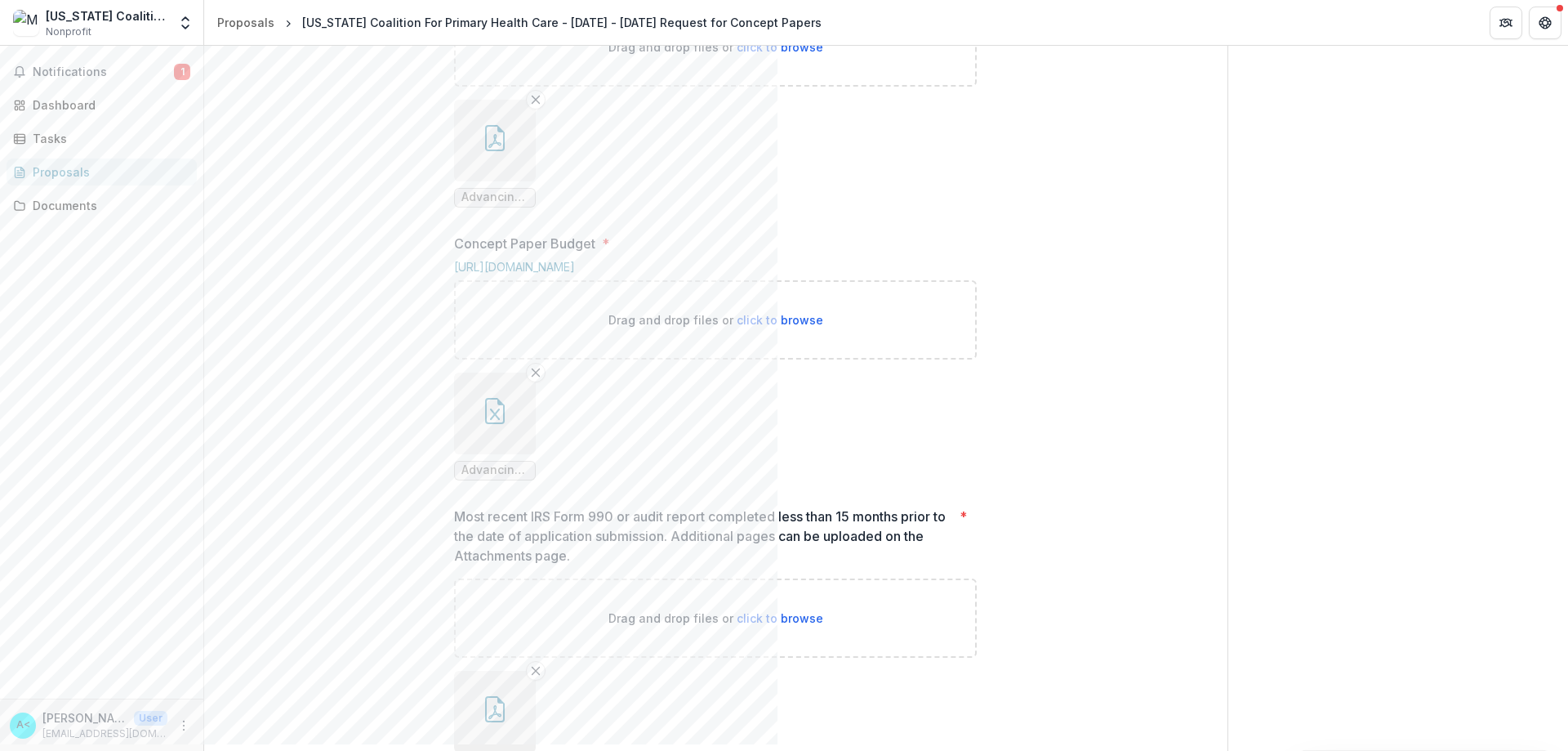
click at [493, 182] on button "button" at bounding box center [494, 140] width 82 height 82
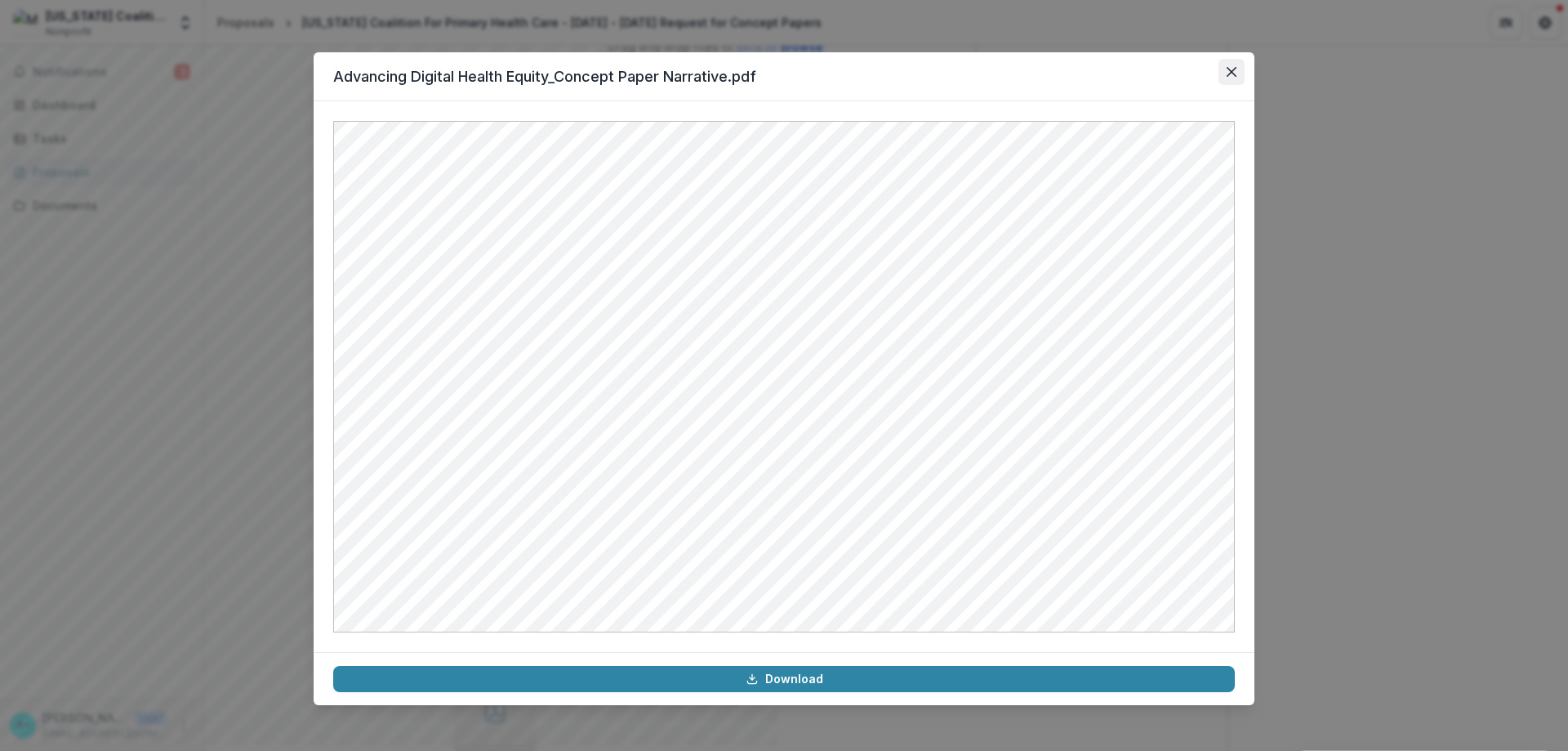
click at [776, 73] on icon "Close" at bounding box center [1231, 72] width 9 height 9
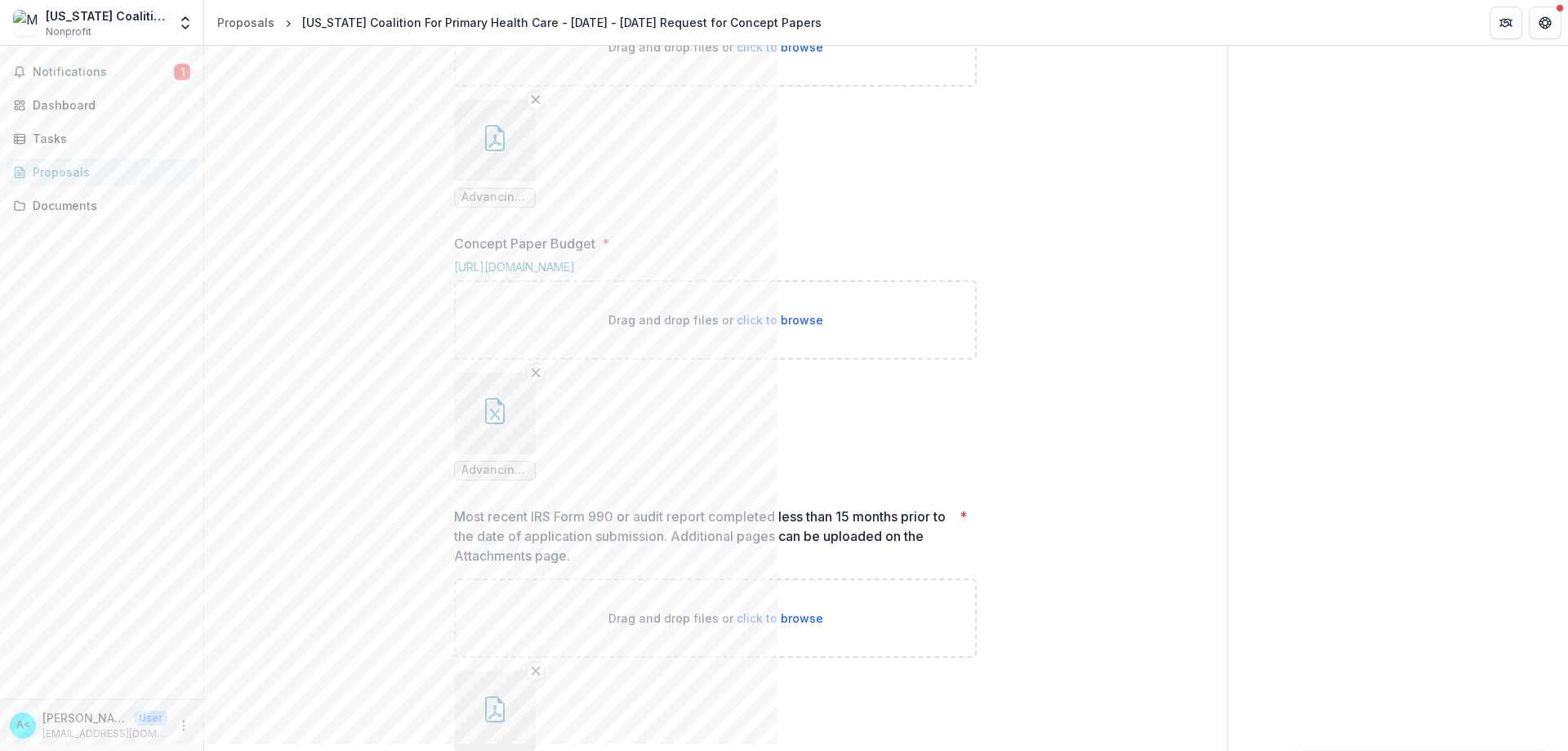
click at [491, 423] on icon "button" at bounding box center [495, 411] width 26 height 26
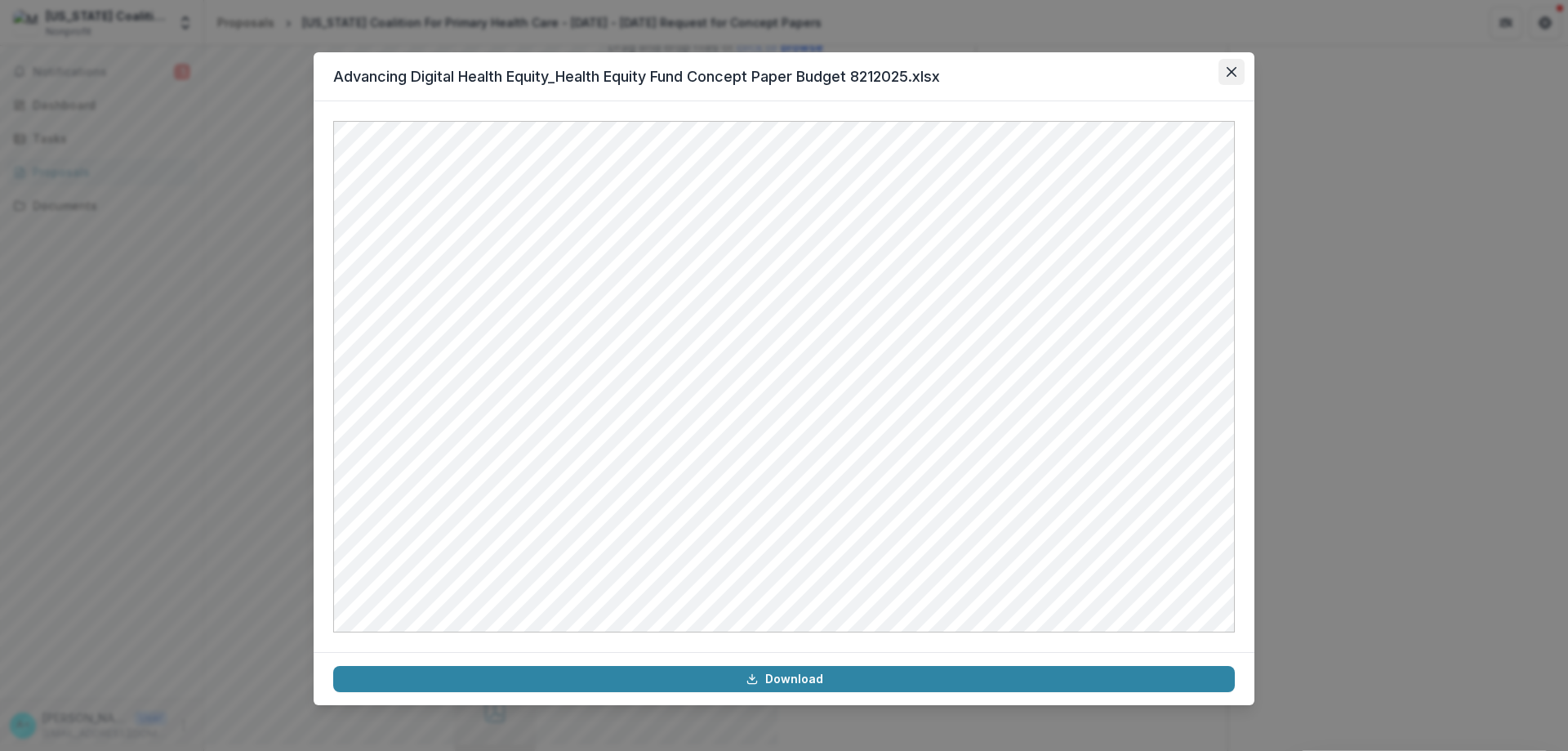
click at [776, 61] on button "Close" at bounding box center [1232, 72] width 26 height 26
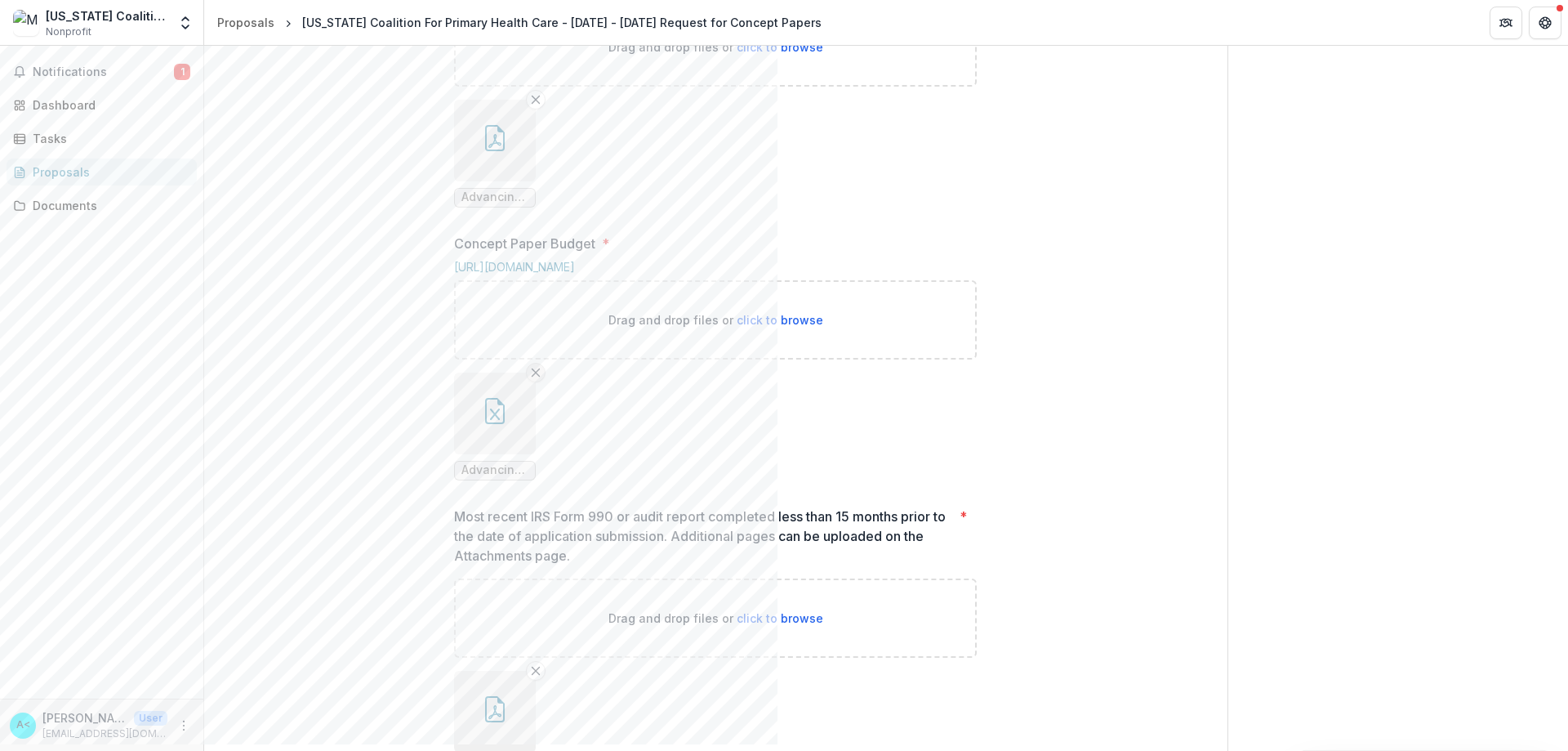
click at [536, 379] on icon "Remove File" at bounding box center [536, 373] width 13 height 13
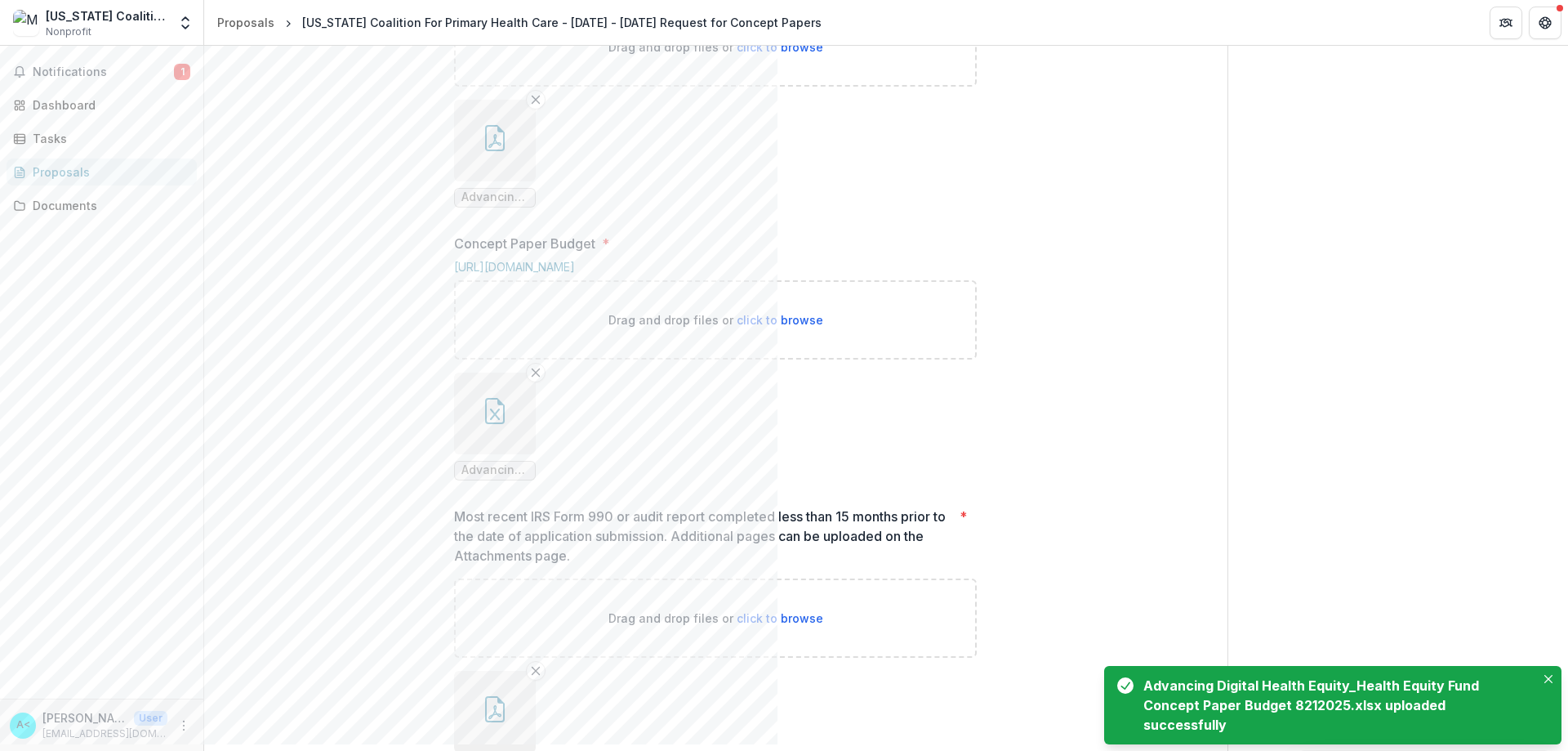
click at [491, 420] on icon "button" at bounding box center [495, 414] width 9 height 11
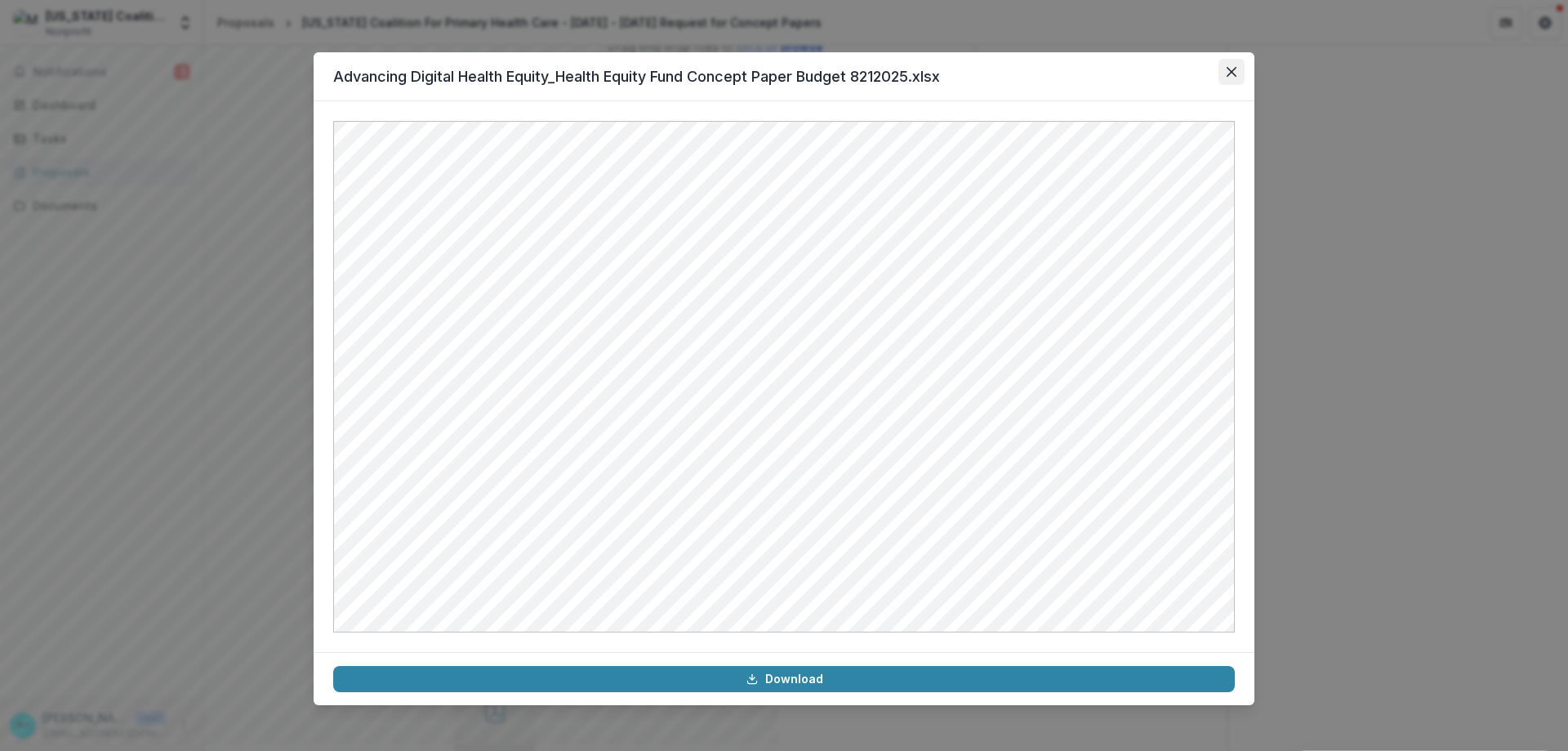
click at [776, 67] on icon "Close" at bounding box center [1231, 72] width 9 height 9
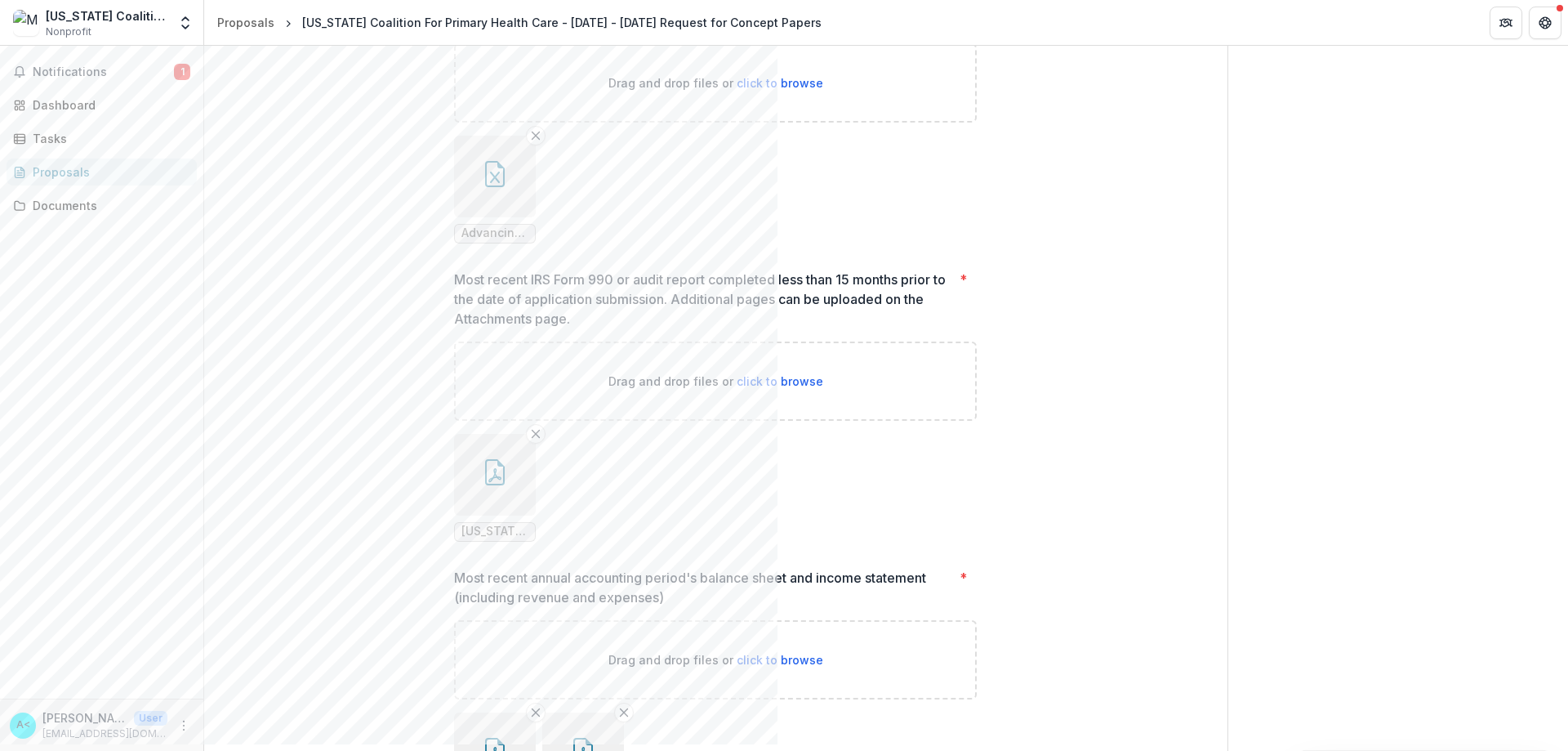
scroll to position [1245, 0]
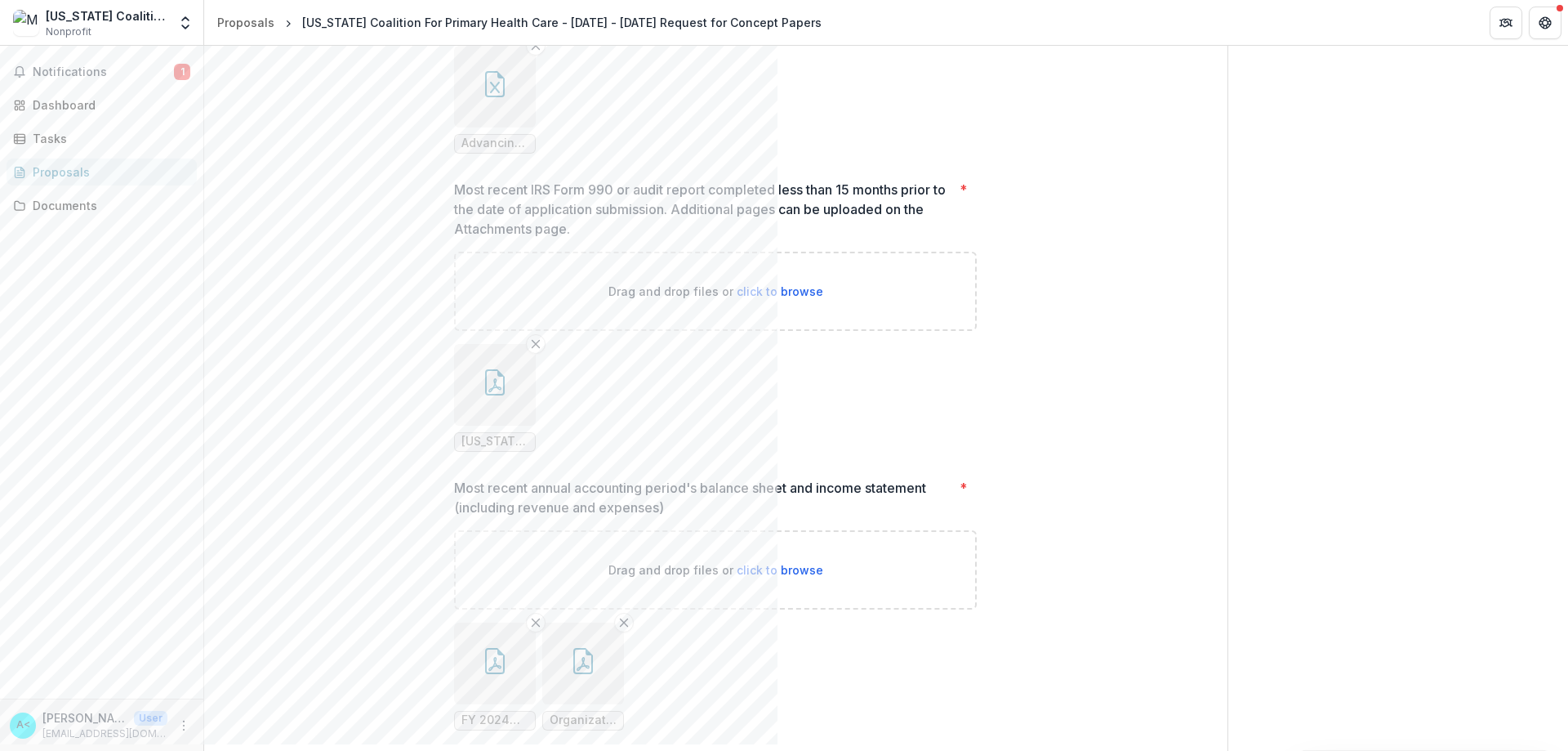
click at [468, 425] on button "button" at bounding box center [494, 384] width 82 height 82
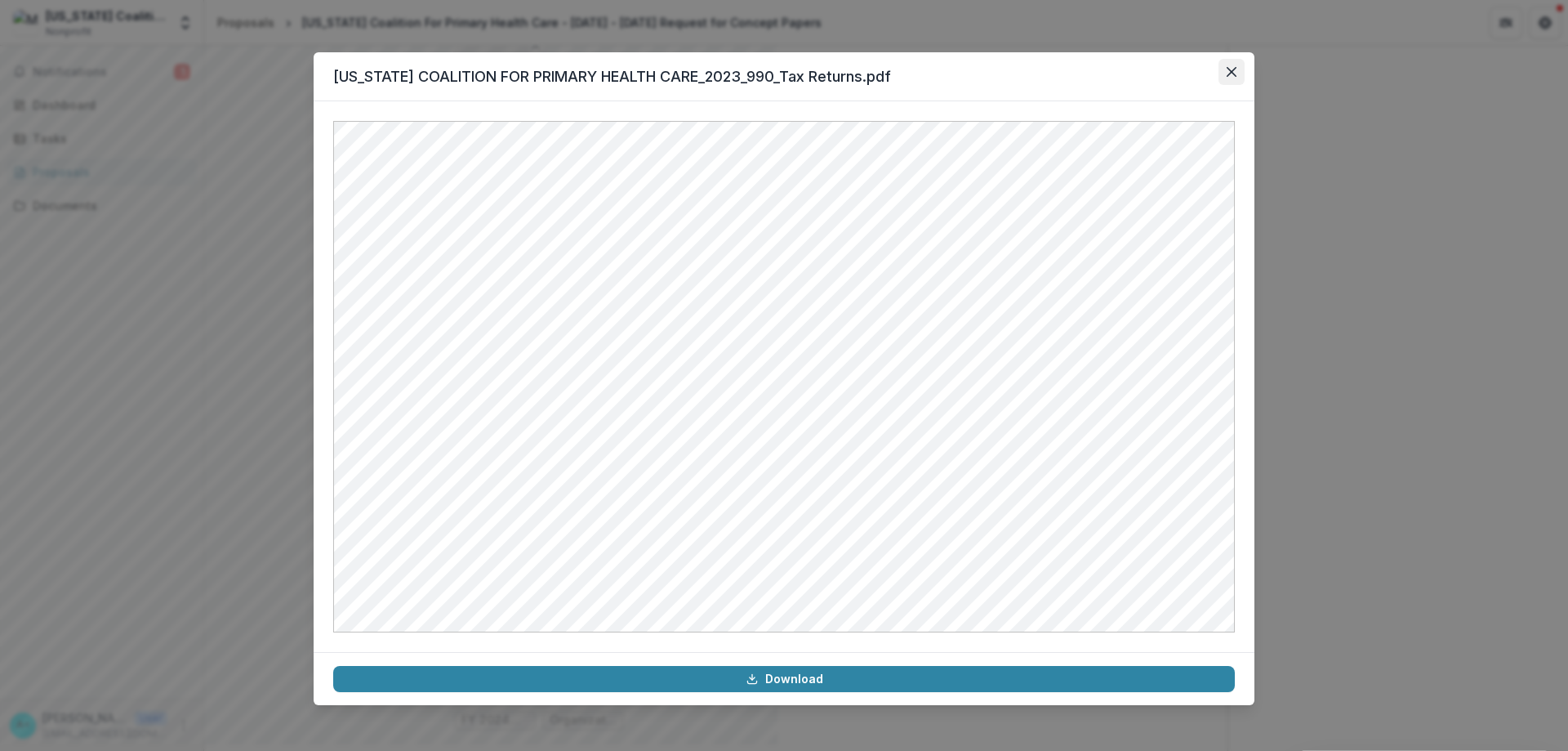
click at [776, 65] on button "Close" at bounding box center [1232, 72] width 26 height 26
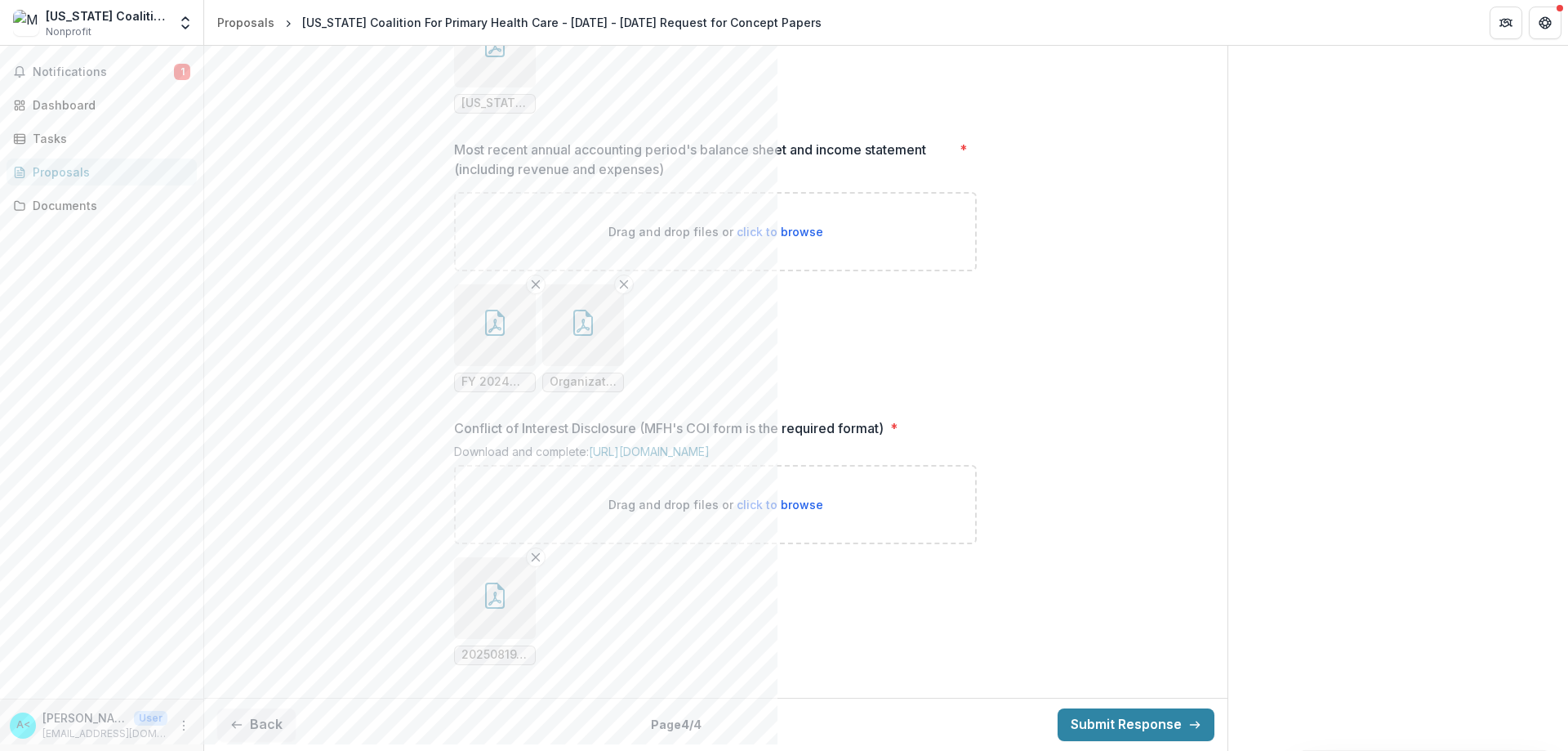
scroll to position [1734, 0]
click at [275, 722] on button "Back" at bounding box center [256, 724] width 78 height 33
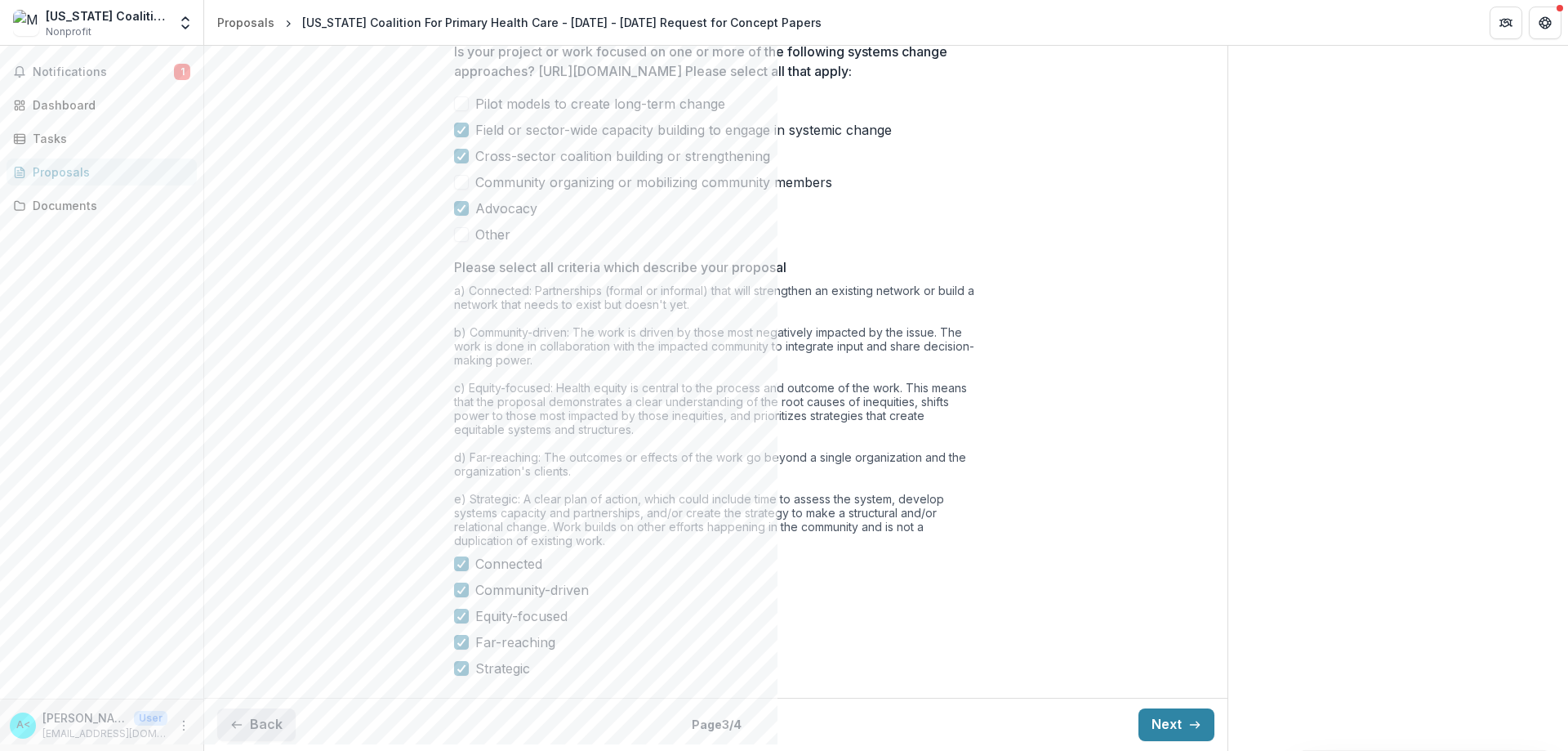
scroll to position [1258, 0]
click at [275, 721] on button "Back" at bounding box center [256, 724] width 78 height 33
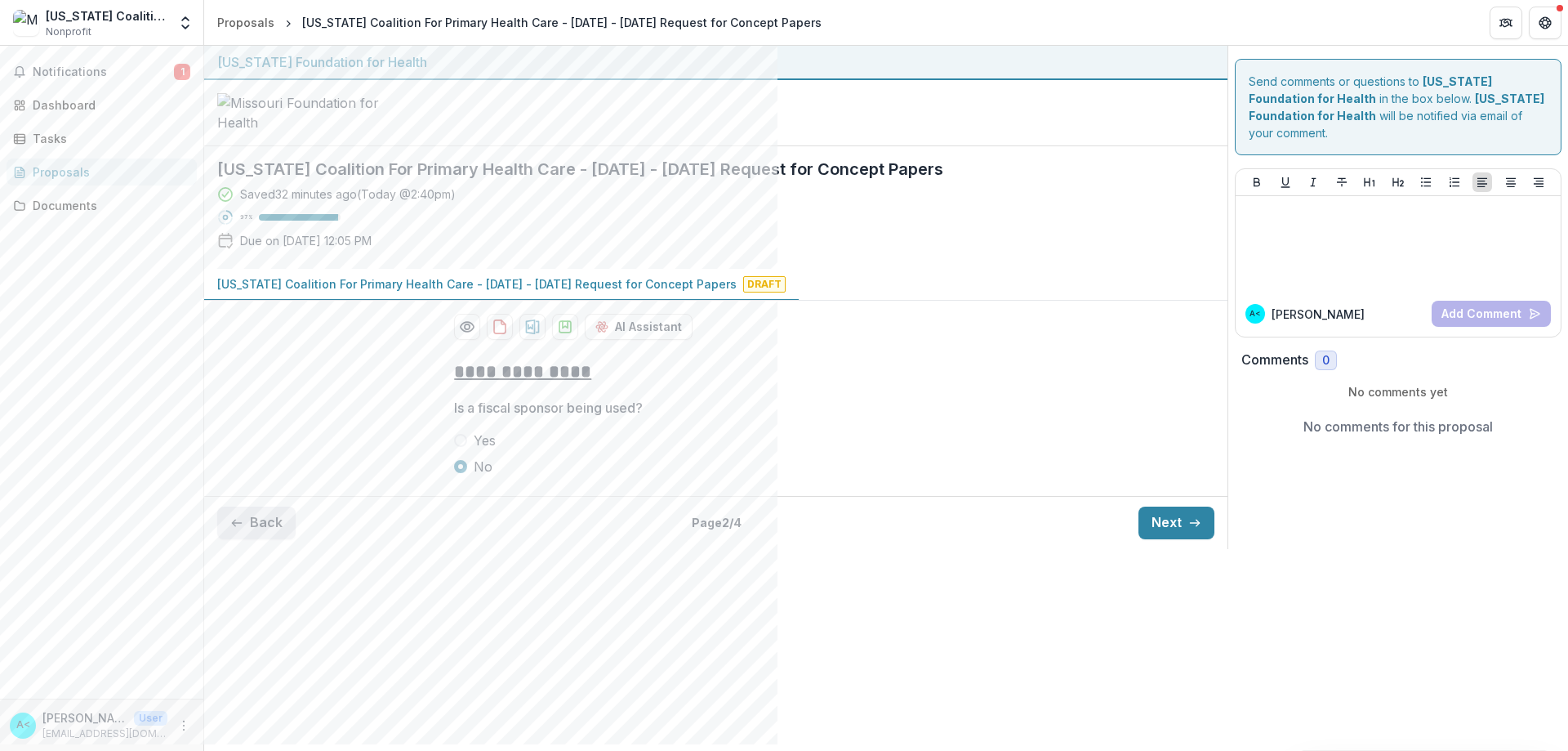
click at [248, 539] on button "Back" at bounding box center [256, 522] width 78 height 33
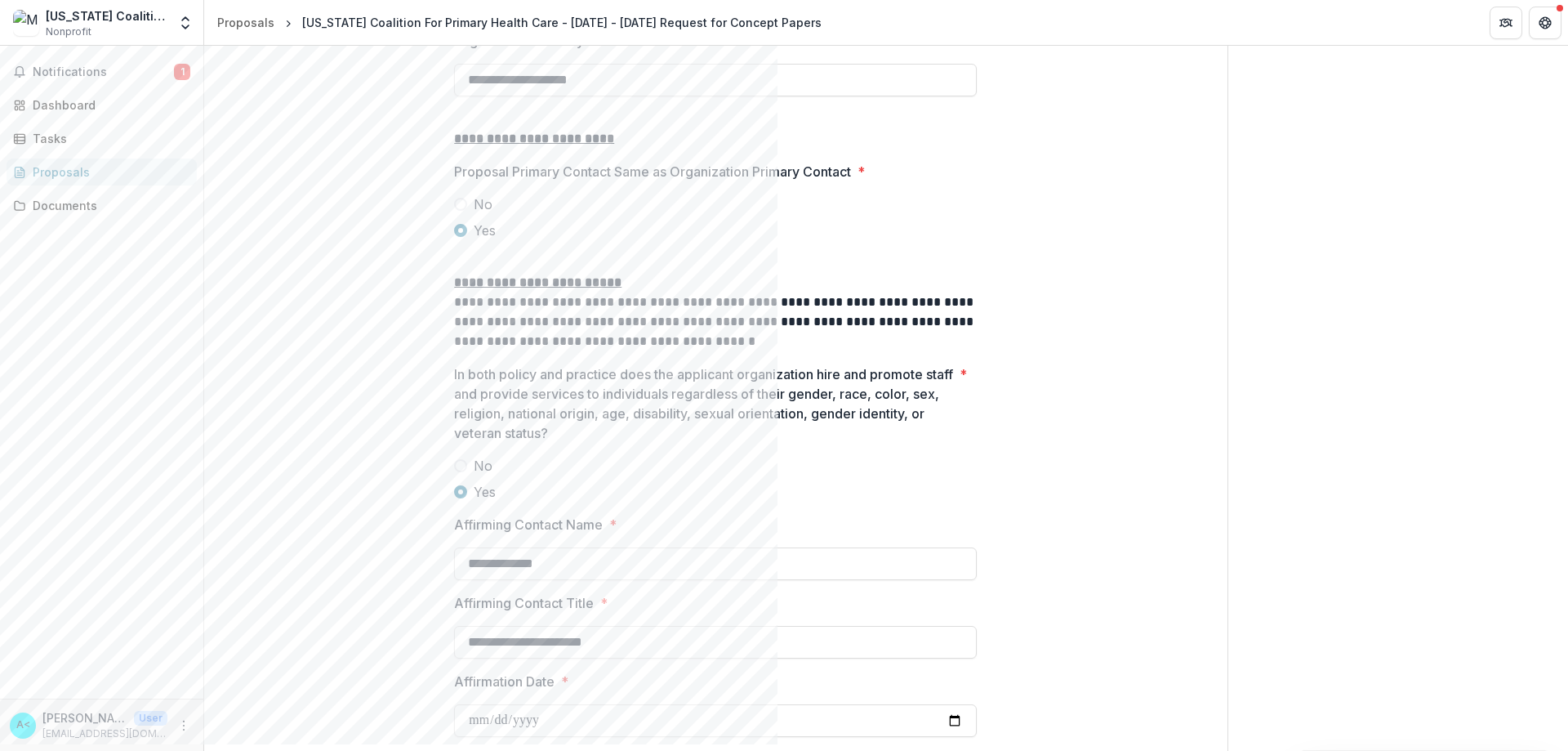
scroll to position [2081, 0]
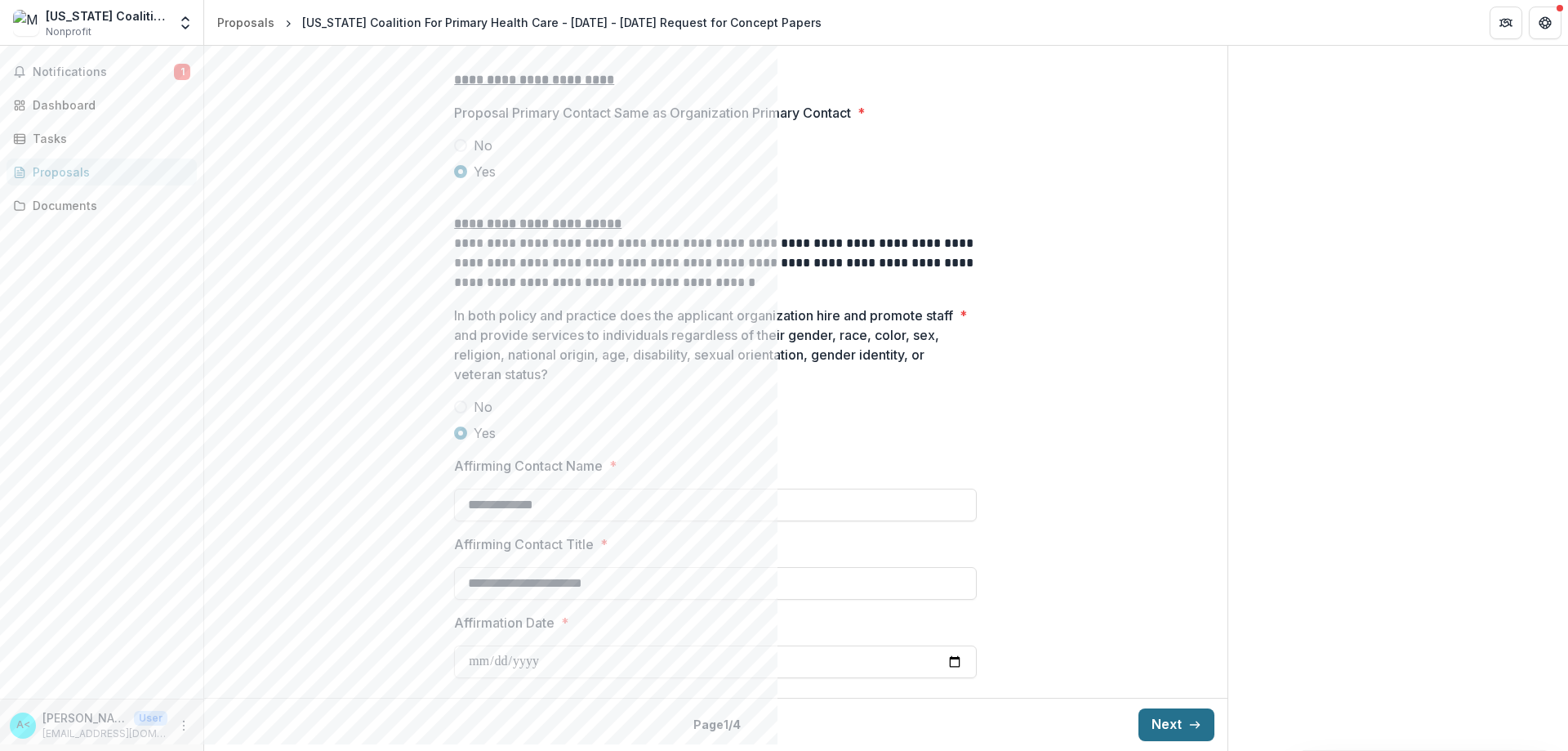
click at [776, 724] on button "Next" at bounding box center [1176, 724] width 76 height 33
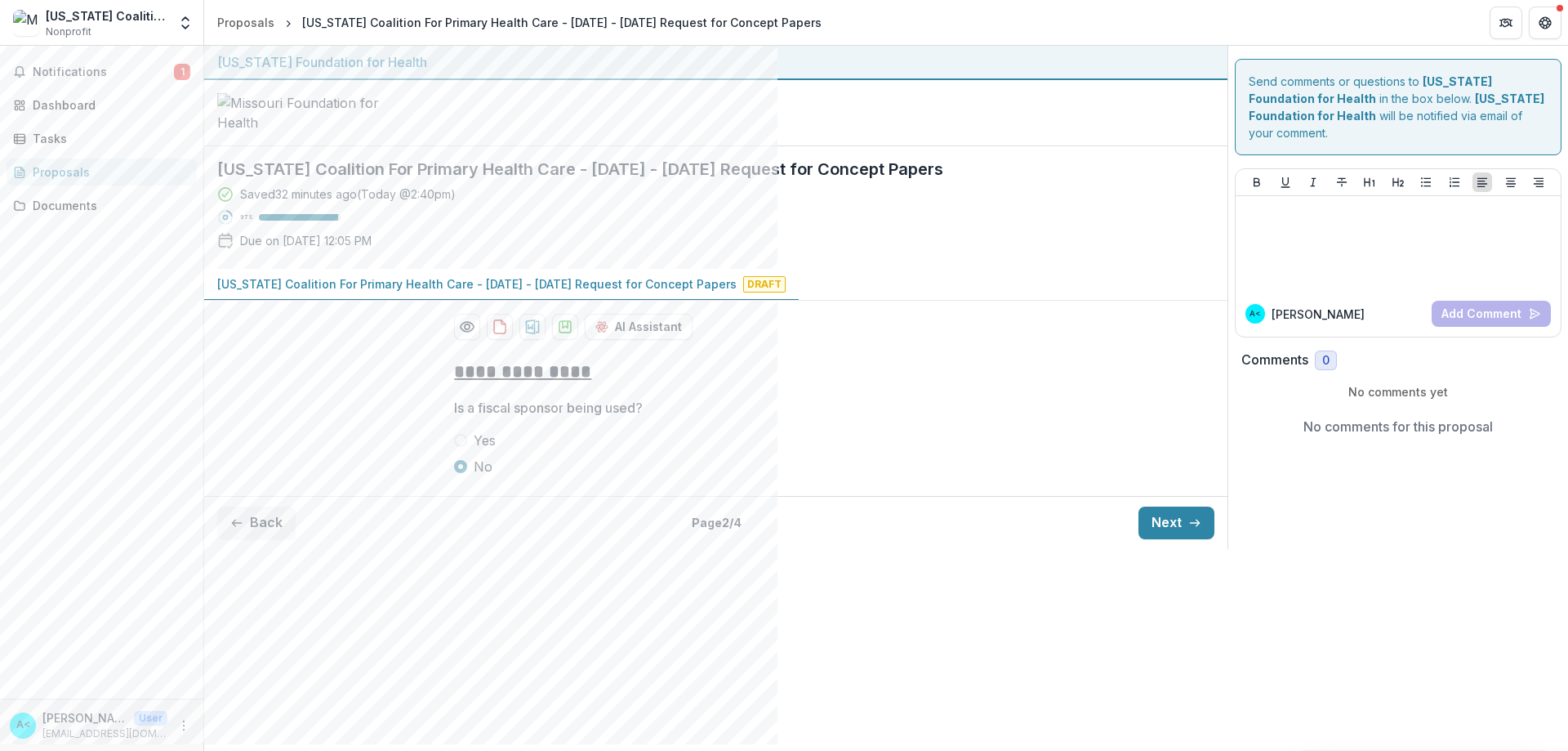
scroll to position [0, 0]
click at [776, 539] on button "Next" at bounding box center [1176, 522] width 76 height 33
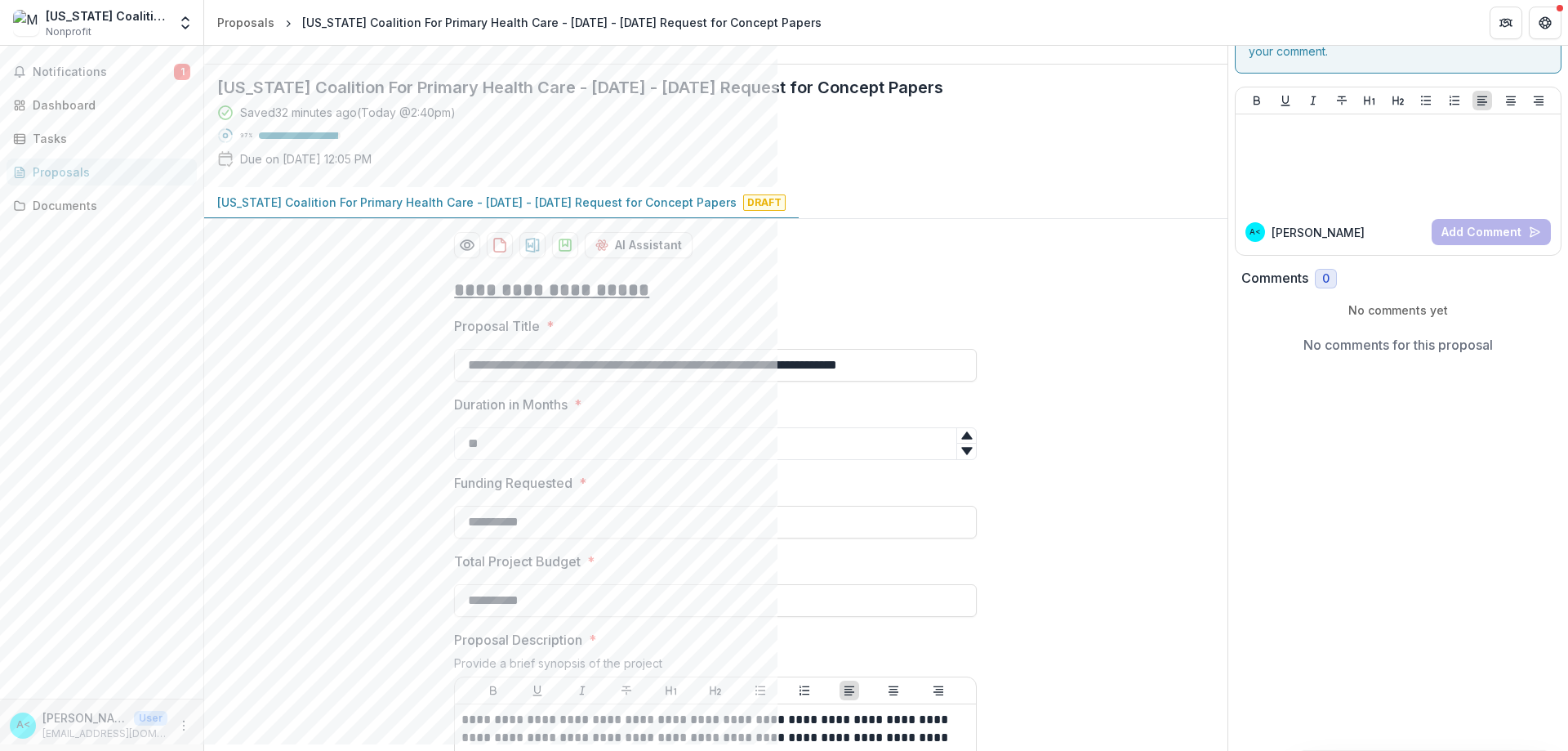
scroll to position [327, 0]
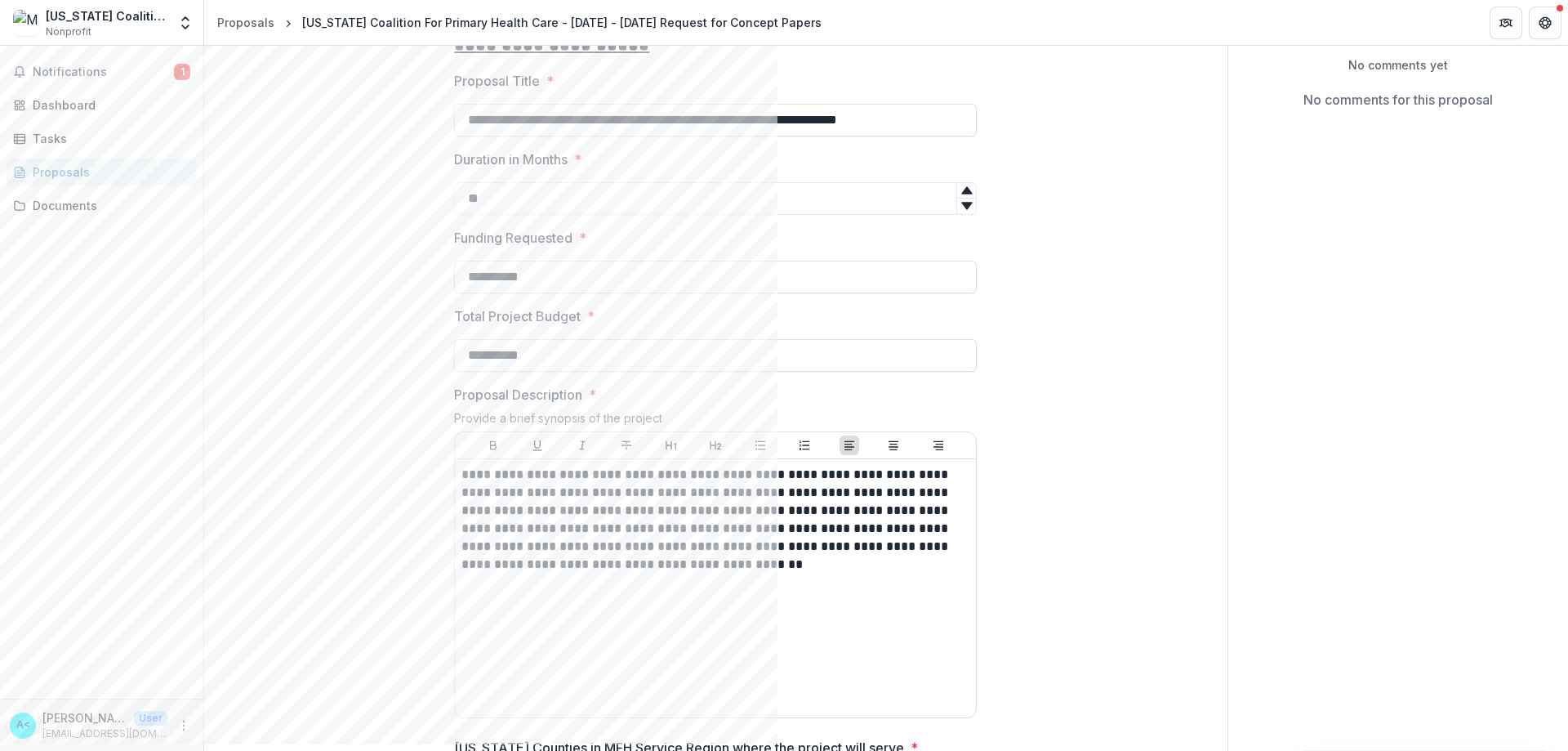
click at [392, 523] on div "**********" at bounding box center [715, 749] width 1023 height 1460
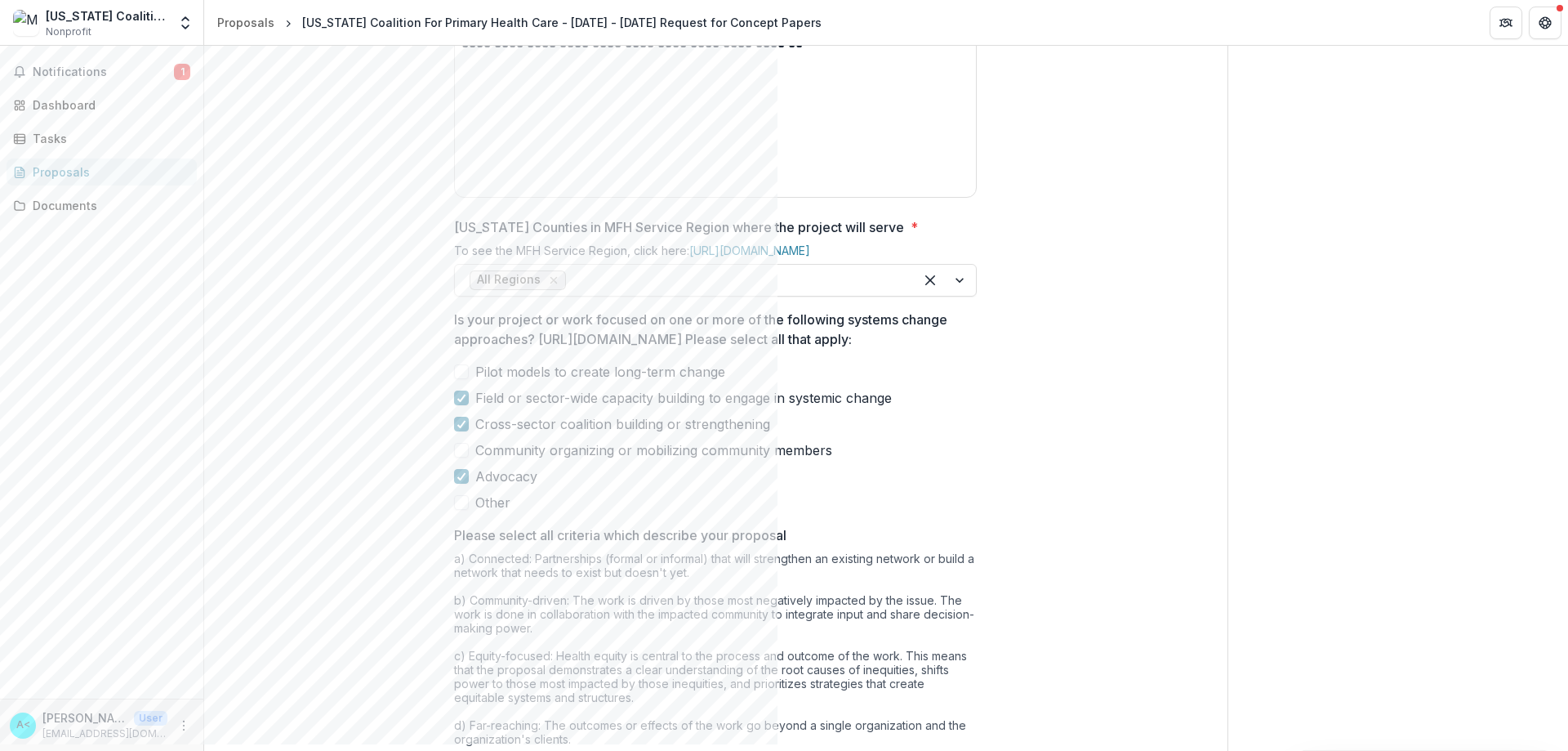
scroll to position [980, 0]
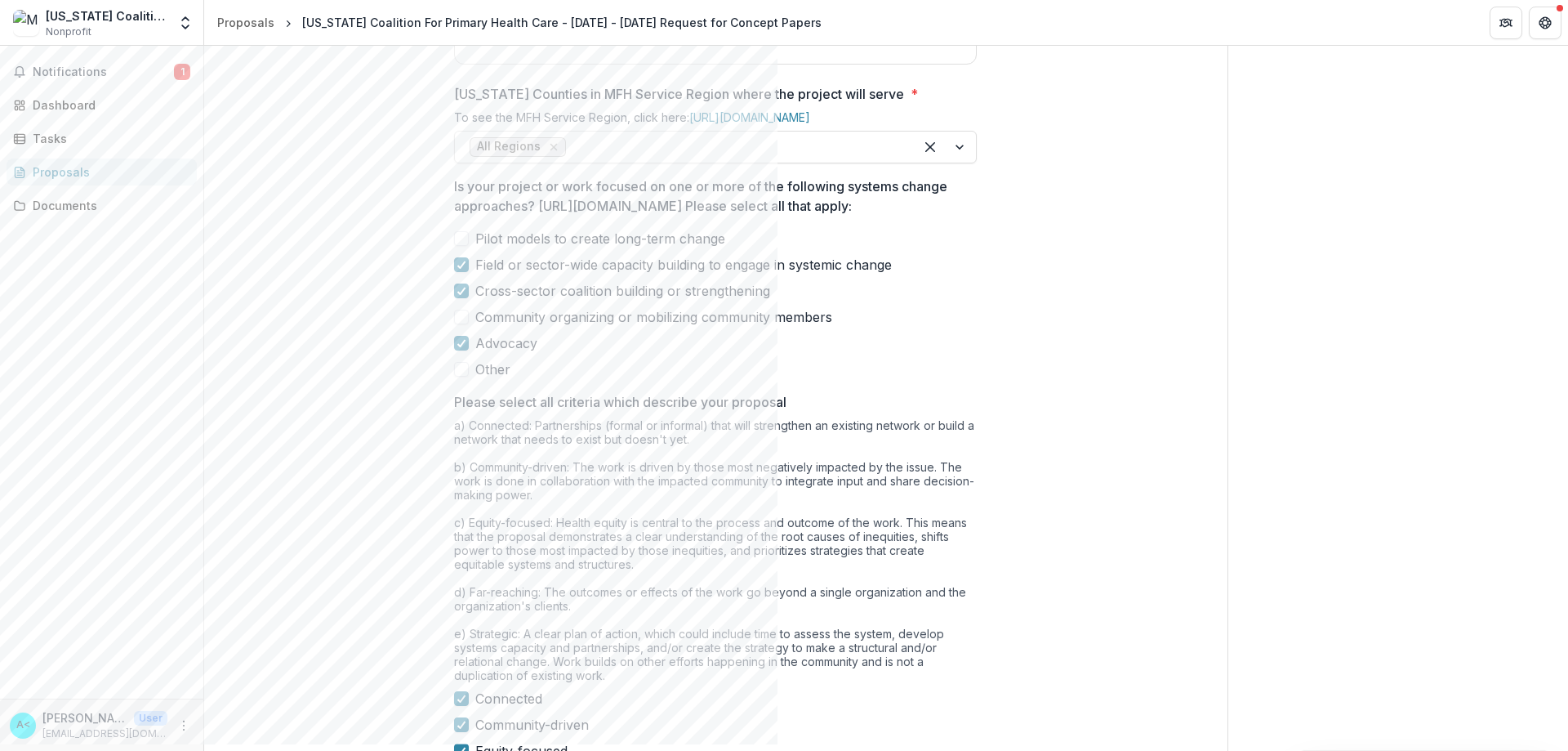
click at [513, 379] on div "Pilot models to create long-term change Field or sector-wide capacity building …" at bounding box center [714, 304] width 522 height 151
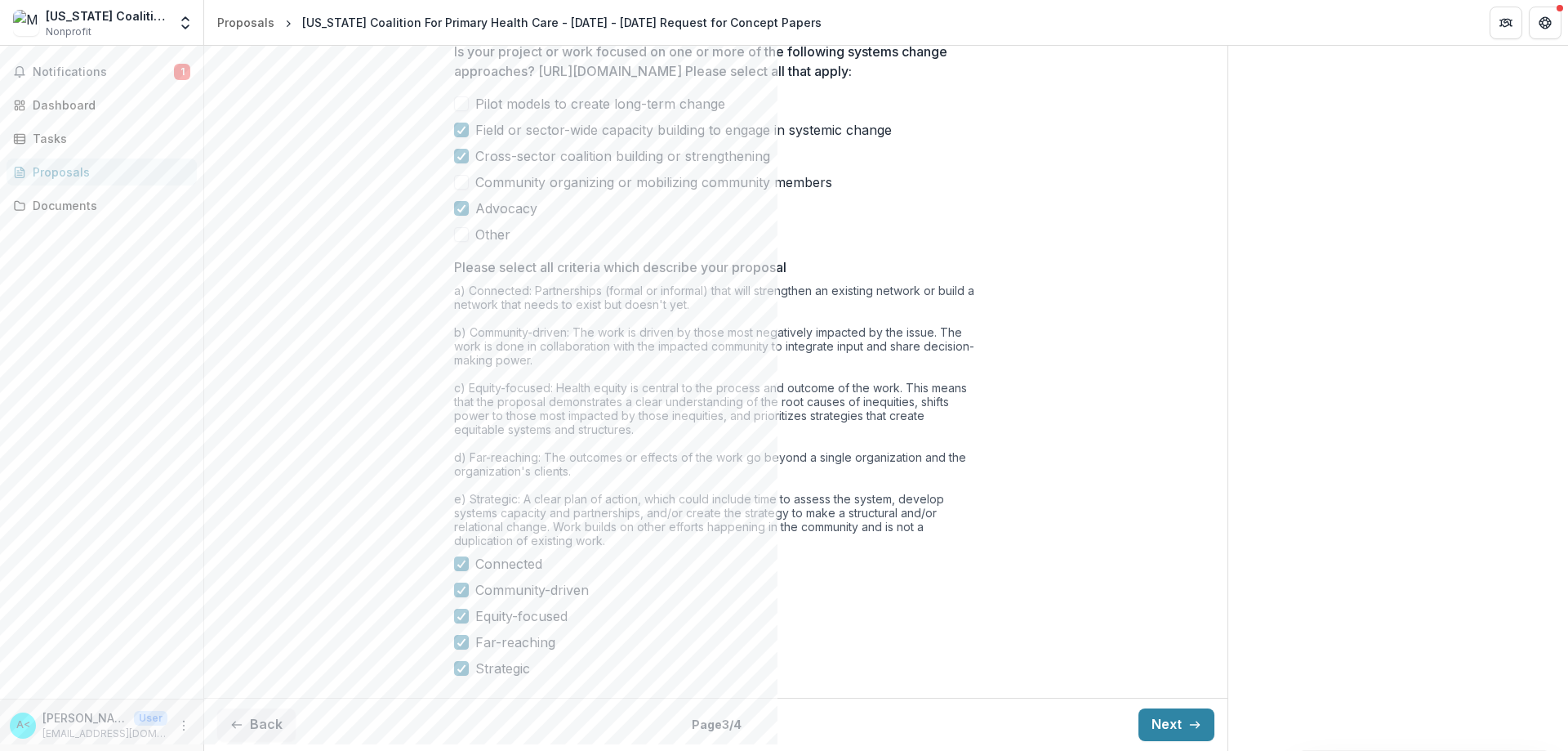
scroll to position [1258, 0]
click at [776, 726] on icon "button" at bounding box center [1195, 725] width 13 height 13
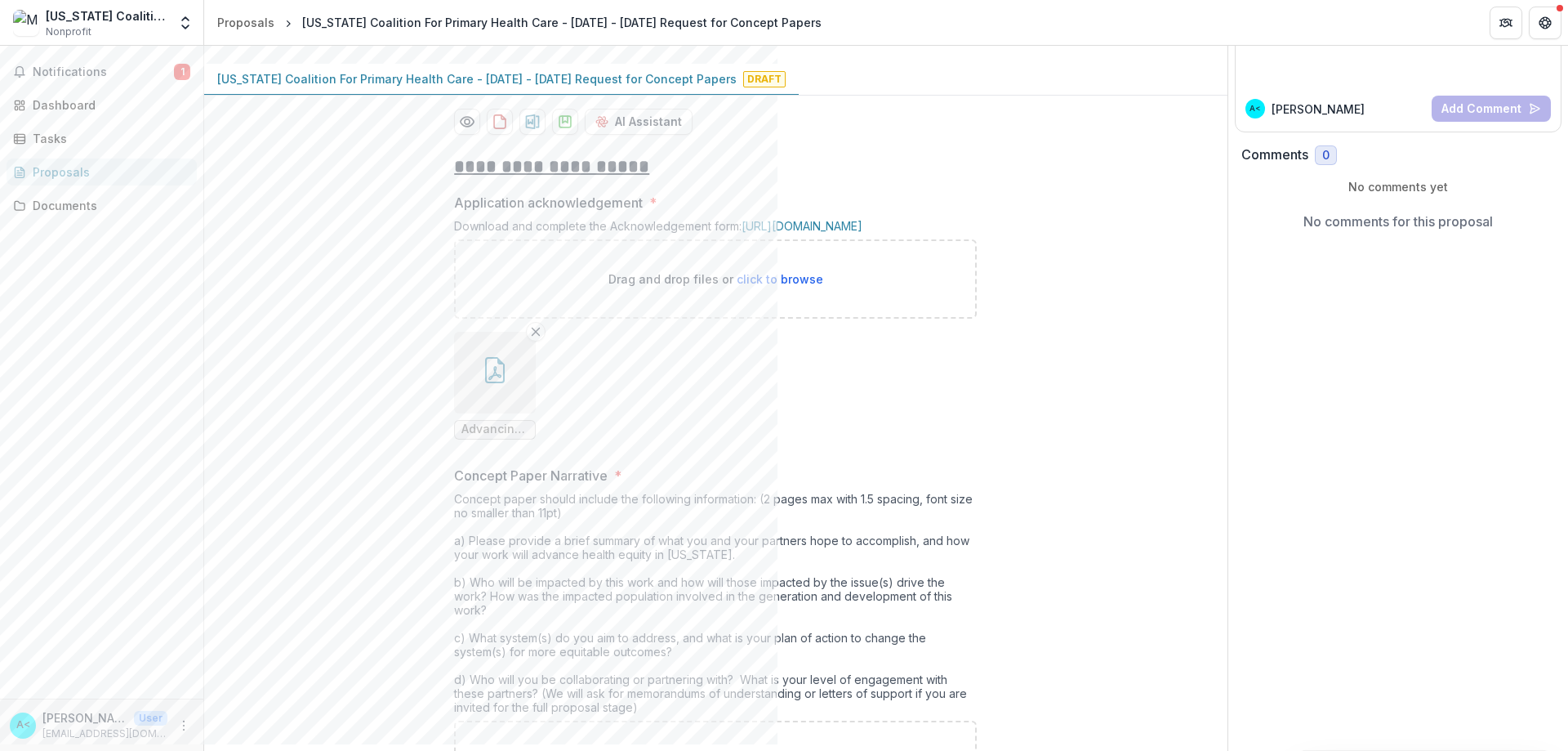
scroll to position [408, 0]
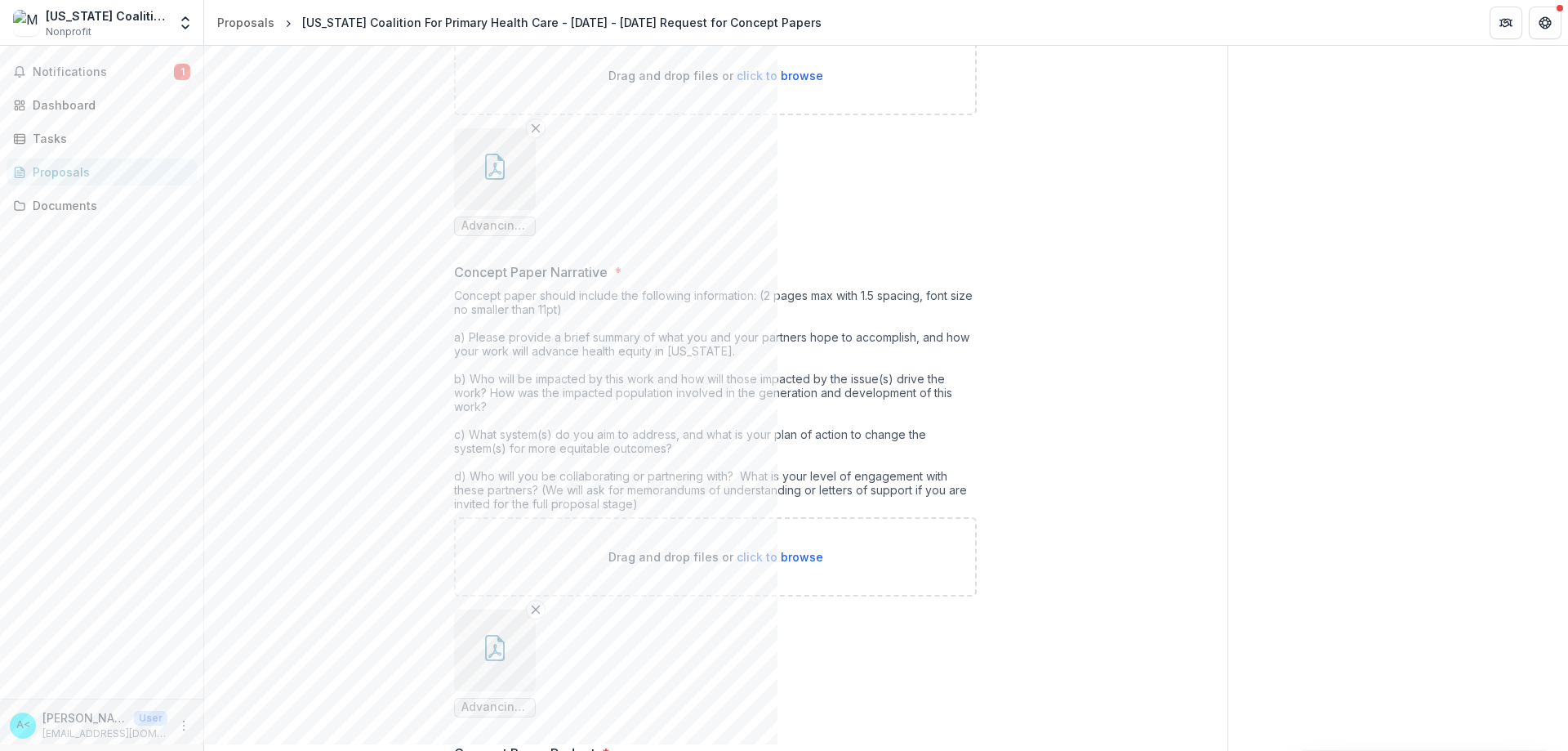
click at [497, 180] on icon "button" at bounding box center [495, 167] width 26 height 26
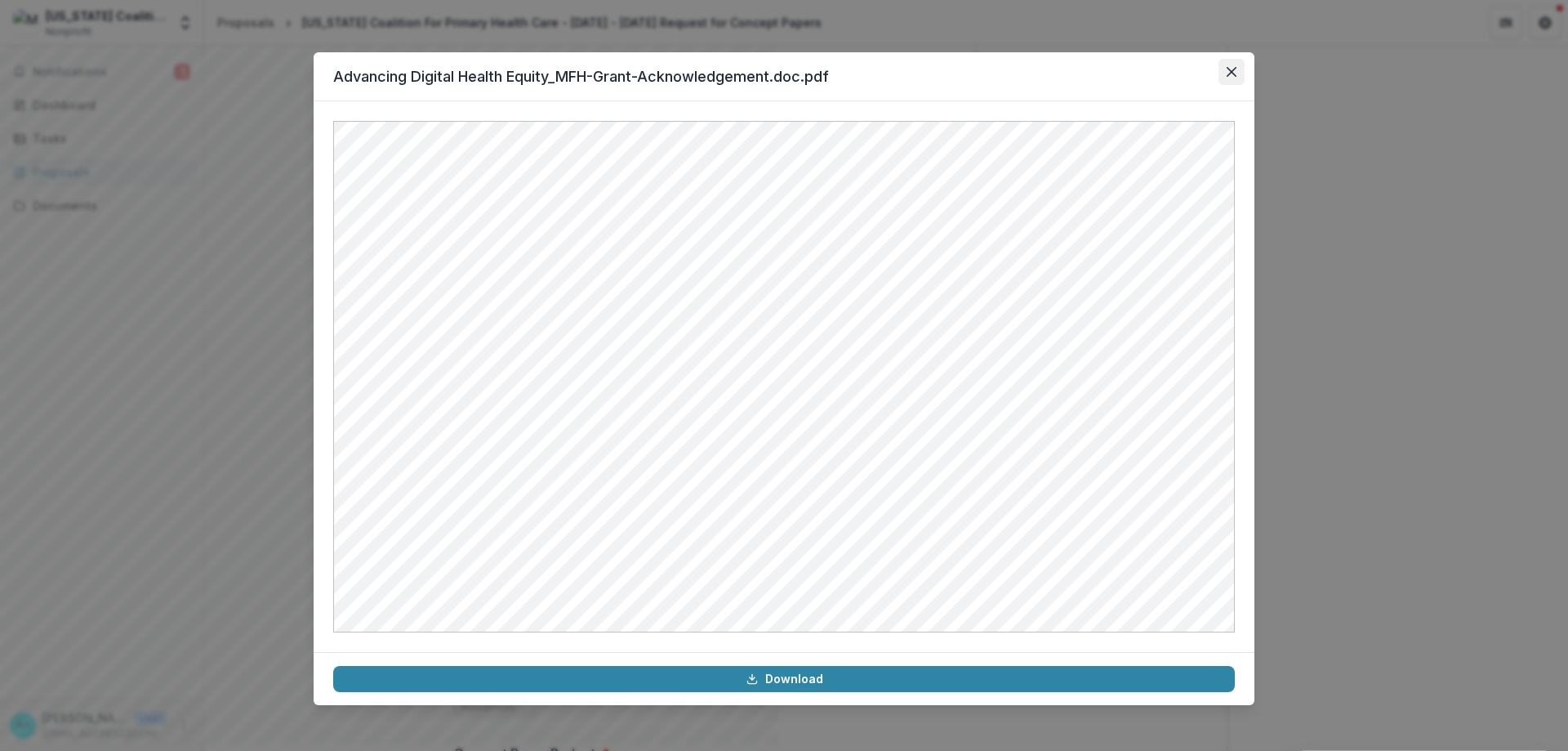
click at [776, 72] on icon "Close" at bounding box center [1231, 72] width 9 height 9
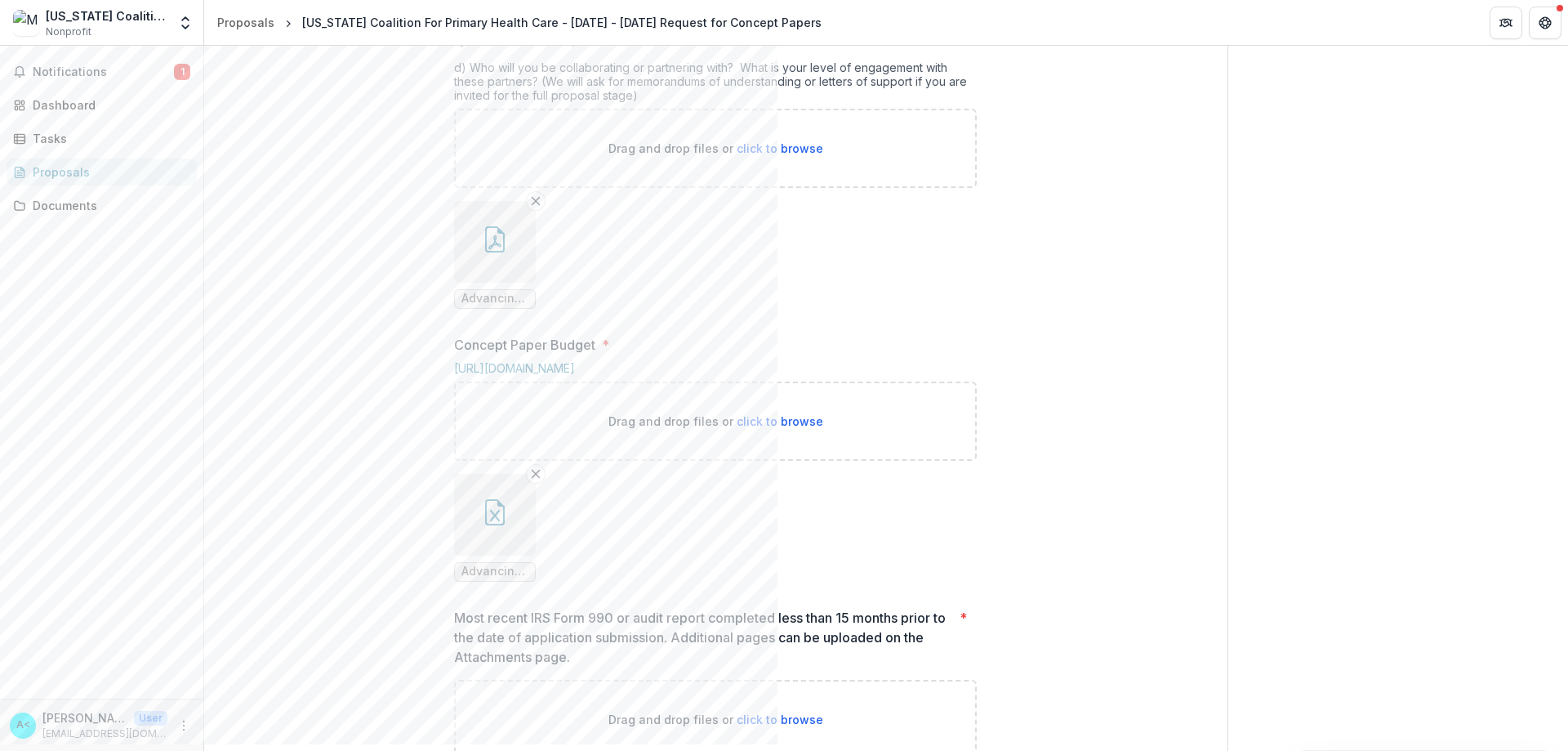
scroll to position [735, 0]
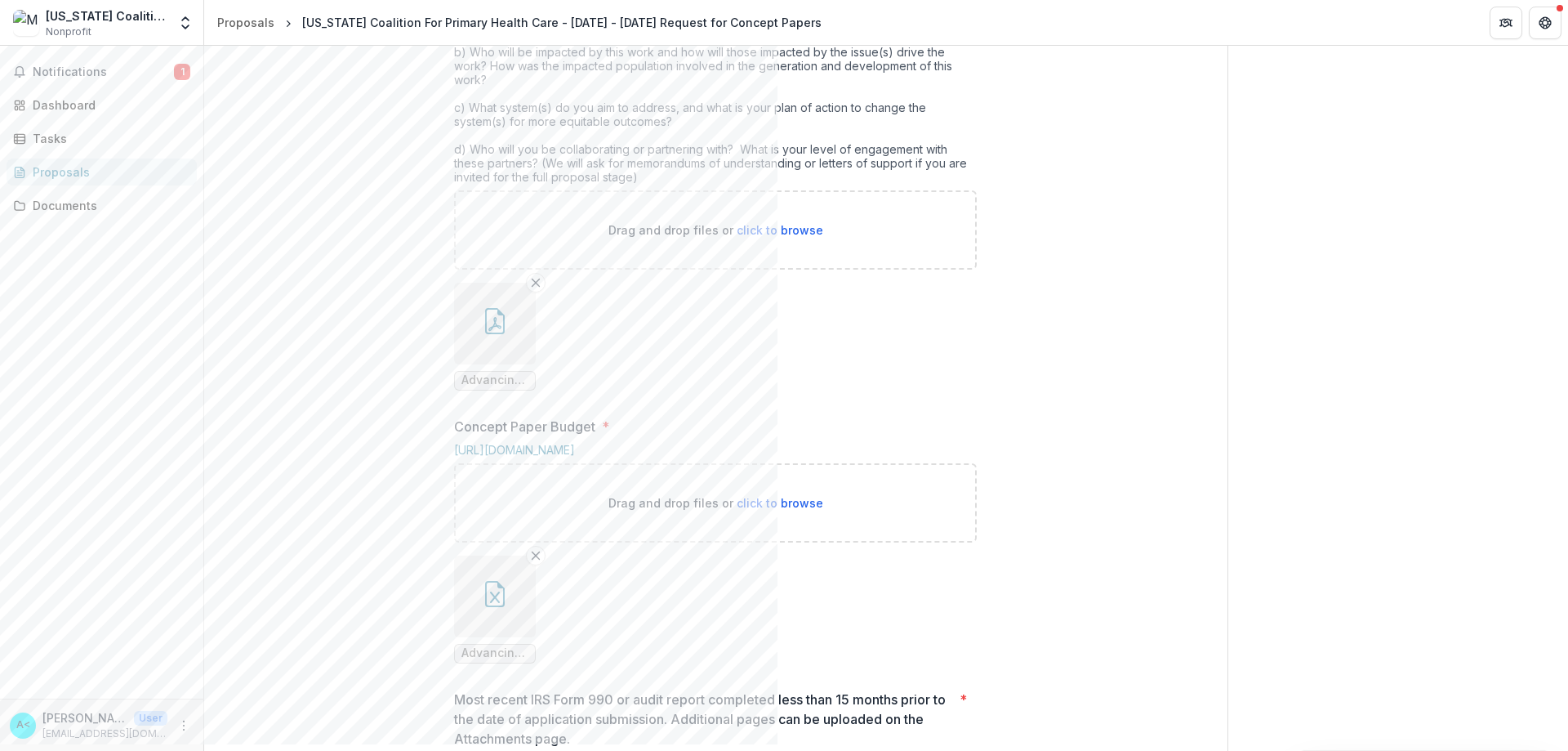
click at [516, 364] on button "button" at bounding box center [494, 323] width 82 height 82
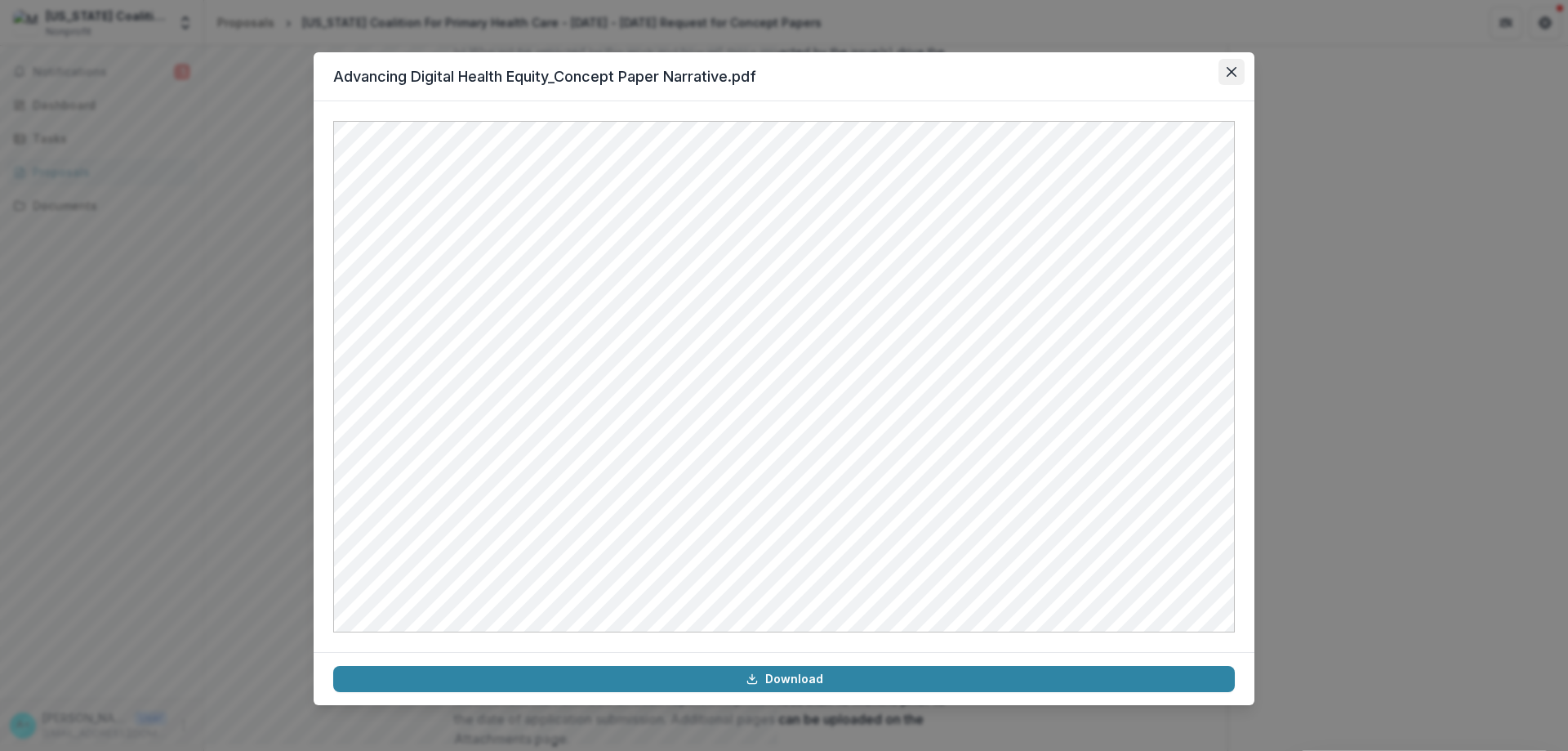
click at [776, 77] on button "Close" at bounding box center [1232, 72] width 26 height 26
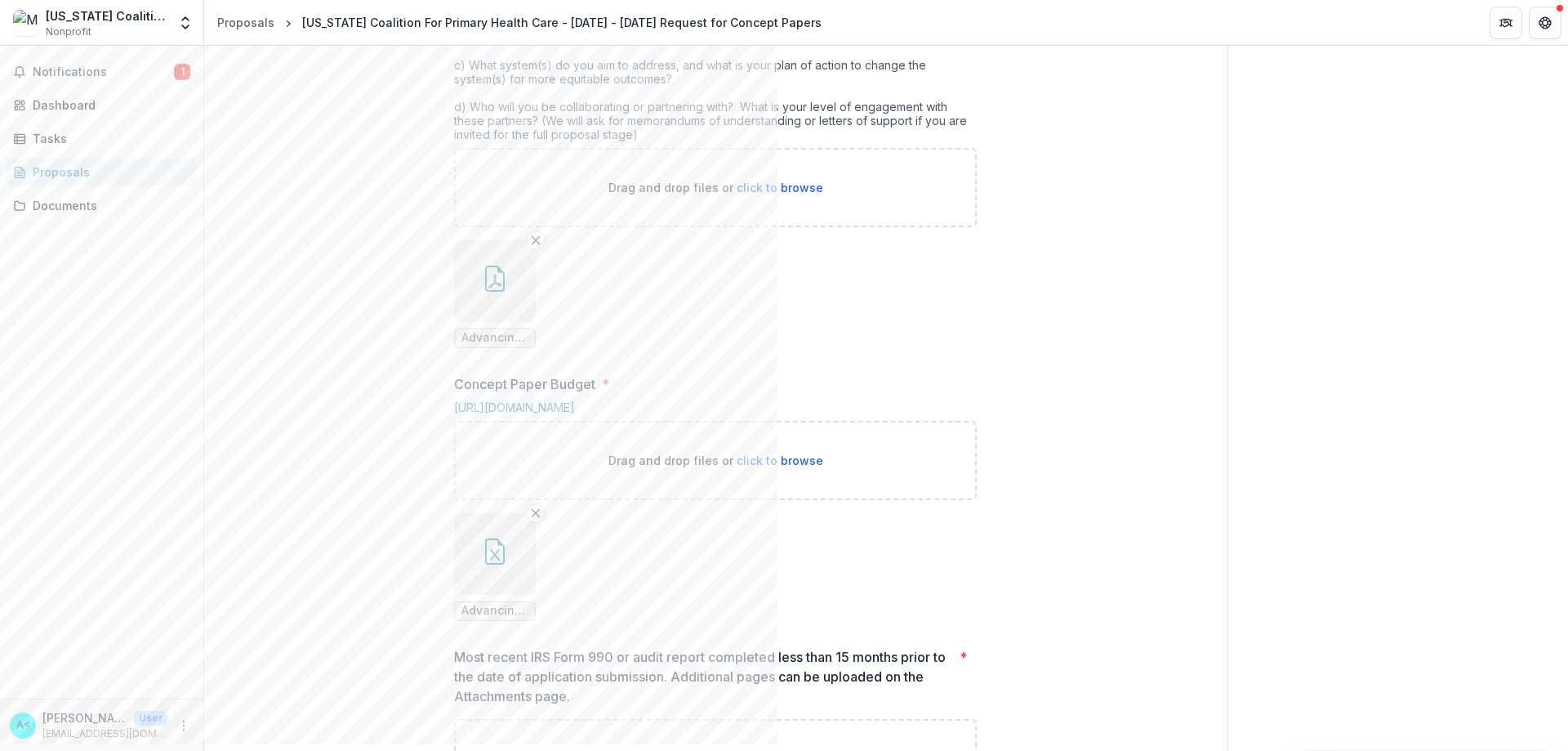
scroll to position [817, 0]
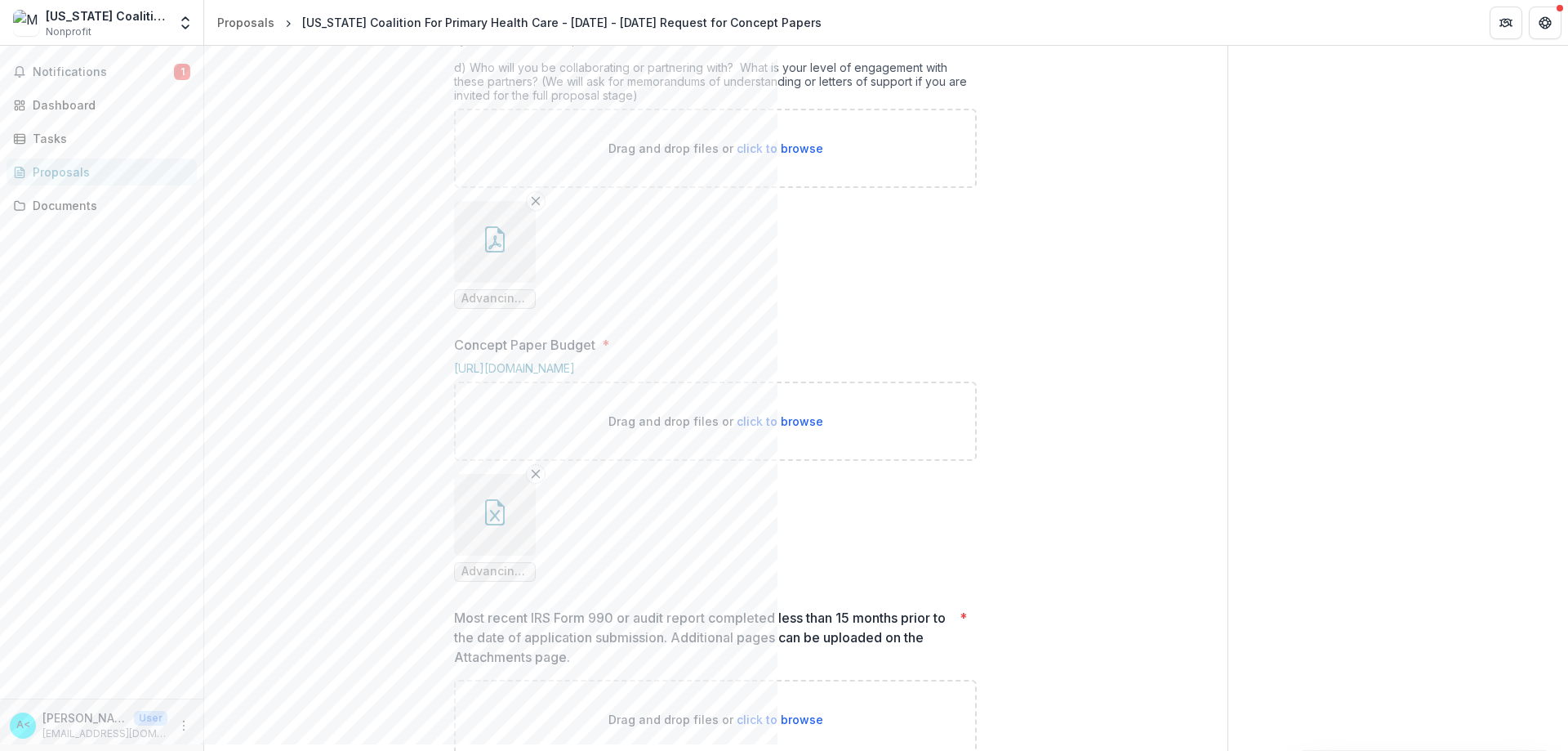
click at [491, 525] on icon "button" at bounding box center [495, 512] width 26 height 26
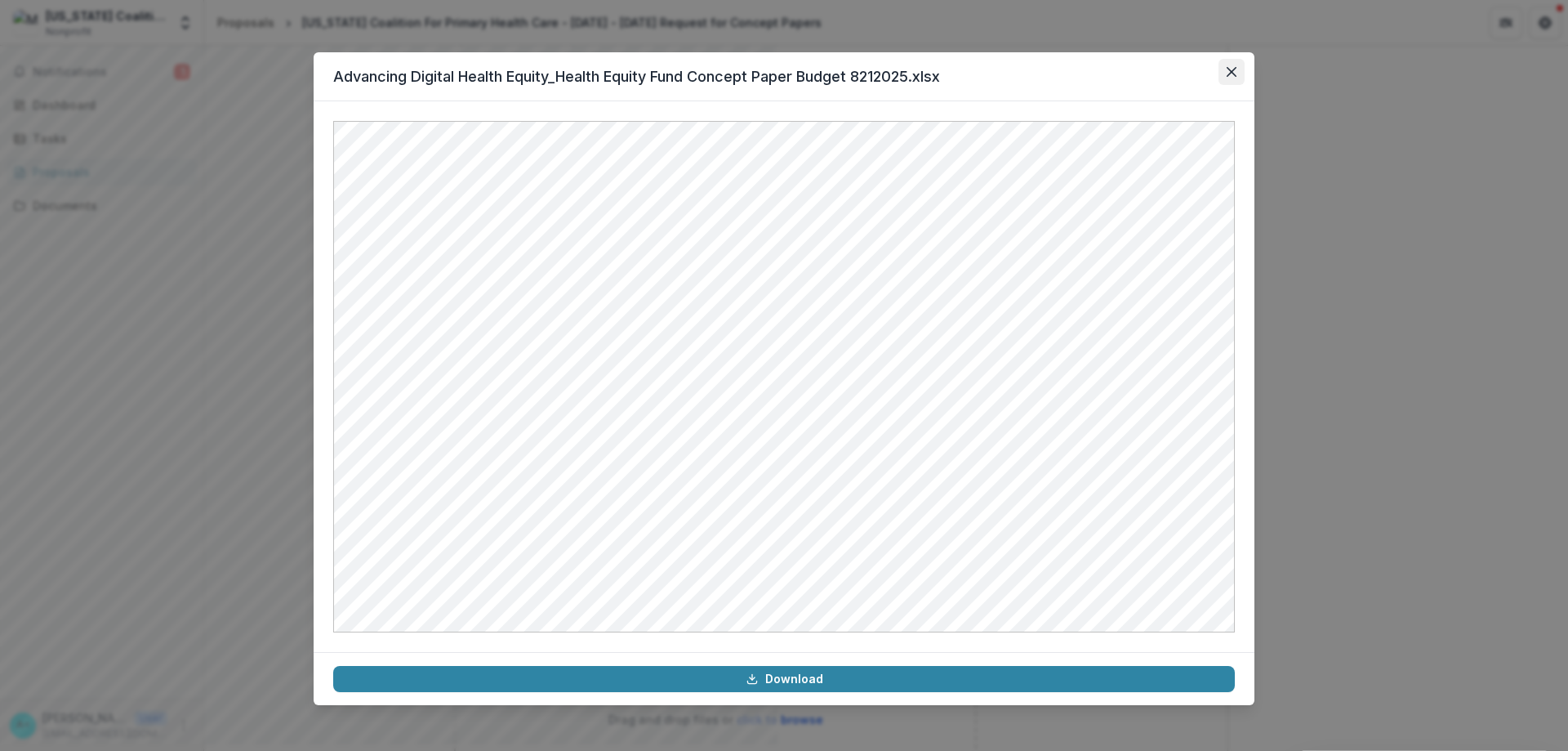
click at [776, 68] on icon "Close" at bounding box center [1231, 72] width 9 height 9
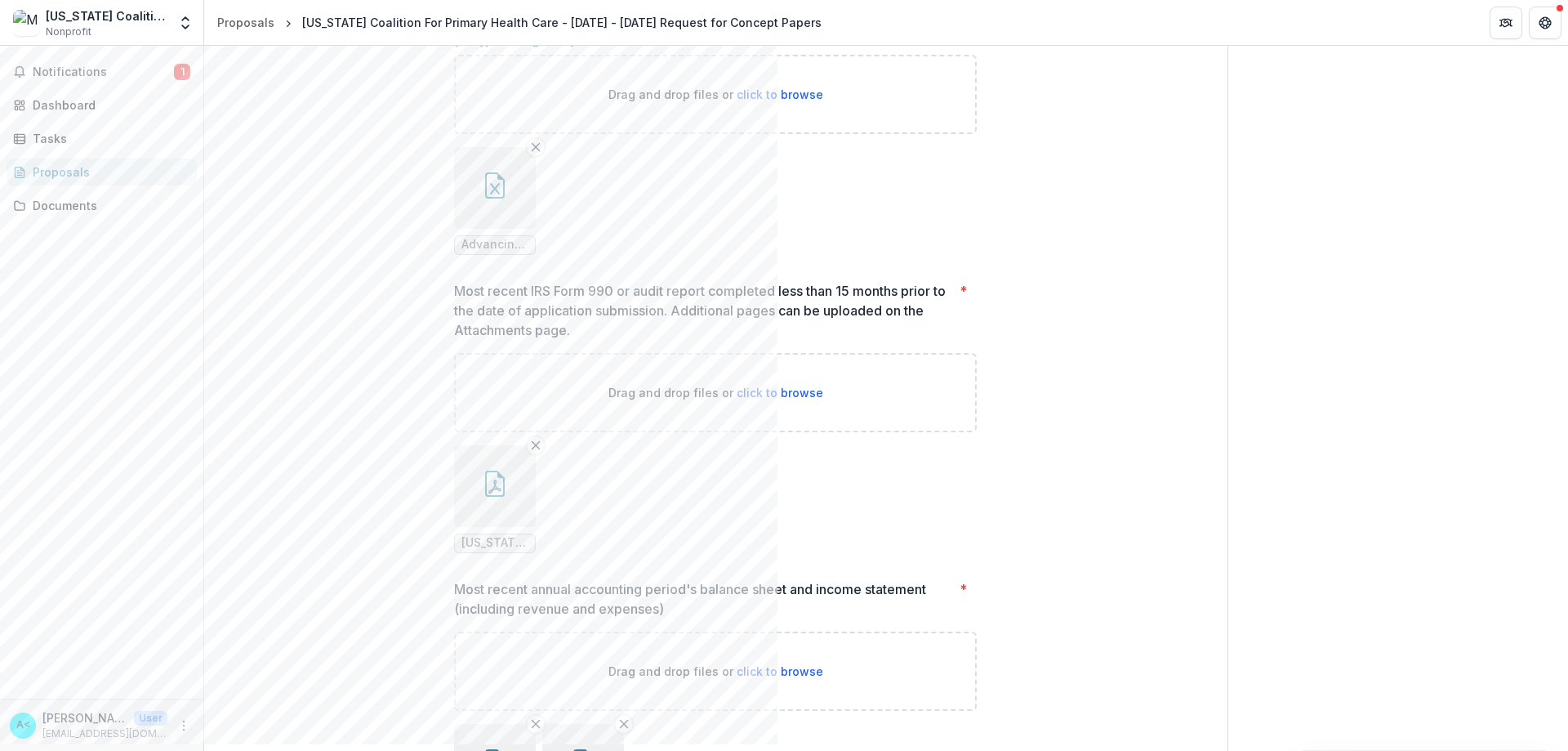
scroll to position [1306, 0]
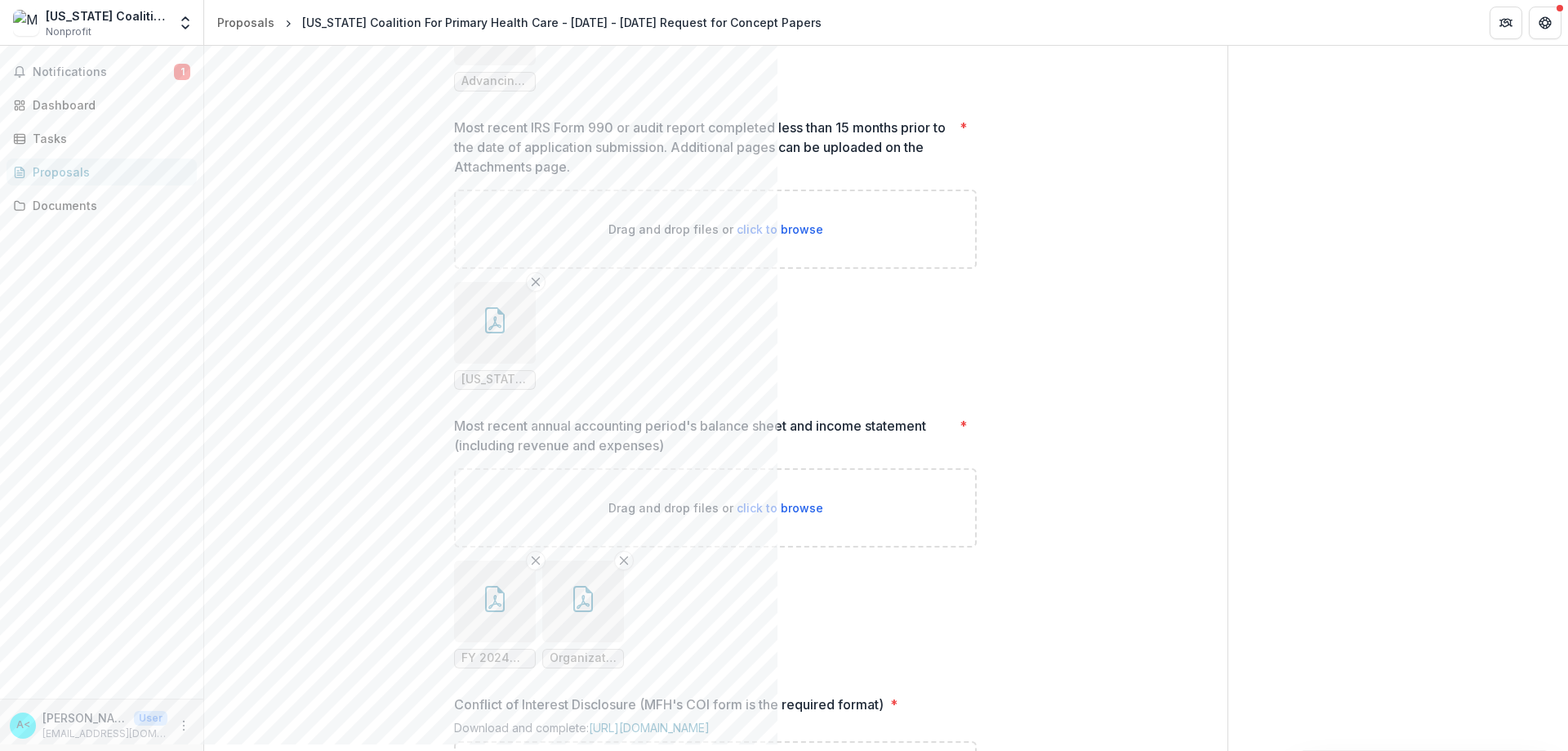
click at [497, 333] on icon "button" at bounding box center [495, 320] width 26 height 26
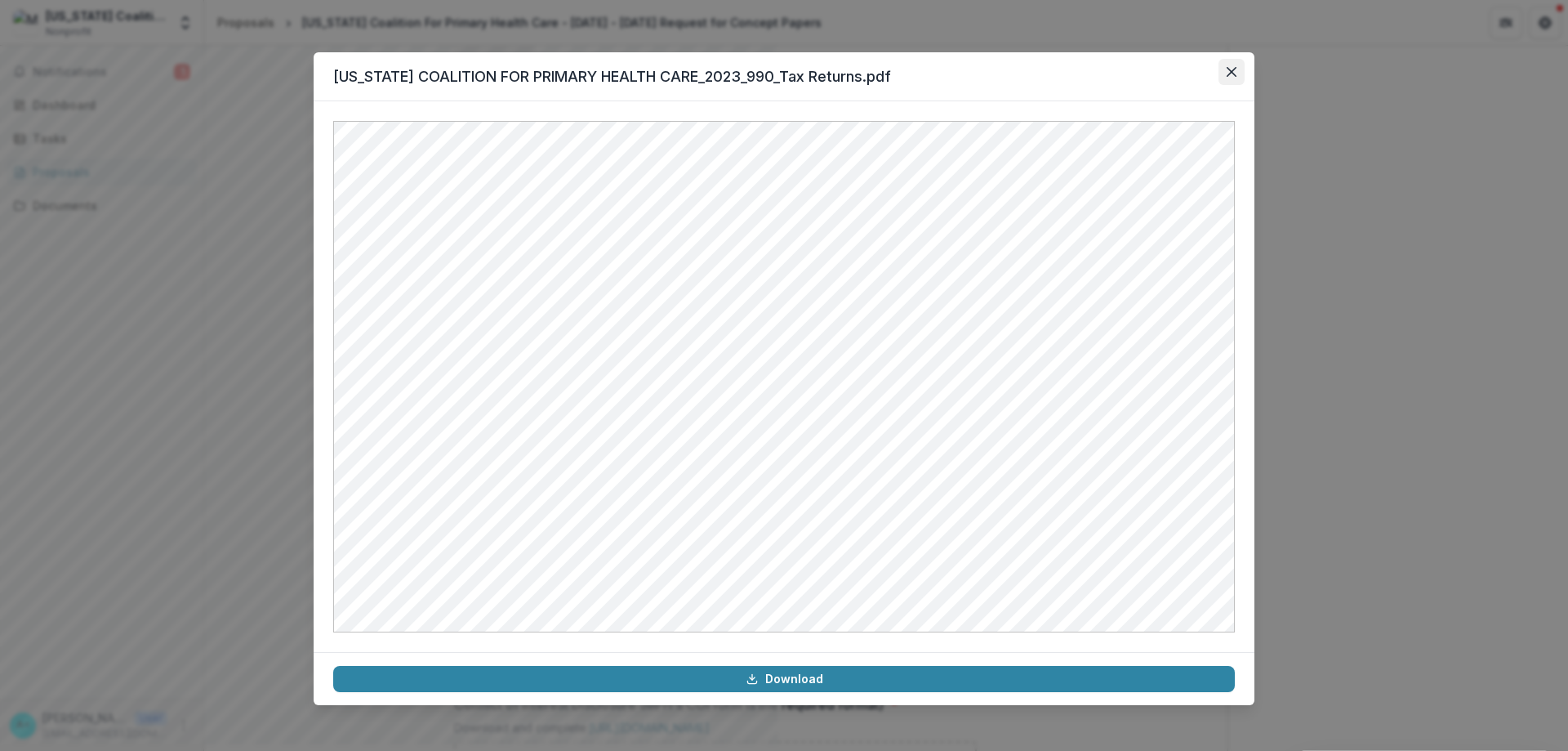
click at [776, 67] on button "Close" at bounding box center [1232, 72] width 26 height 26
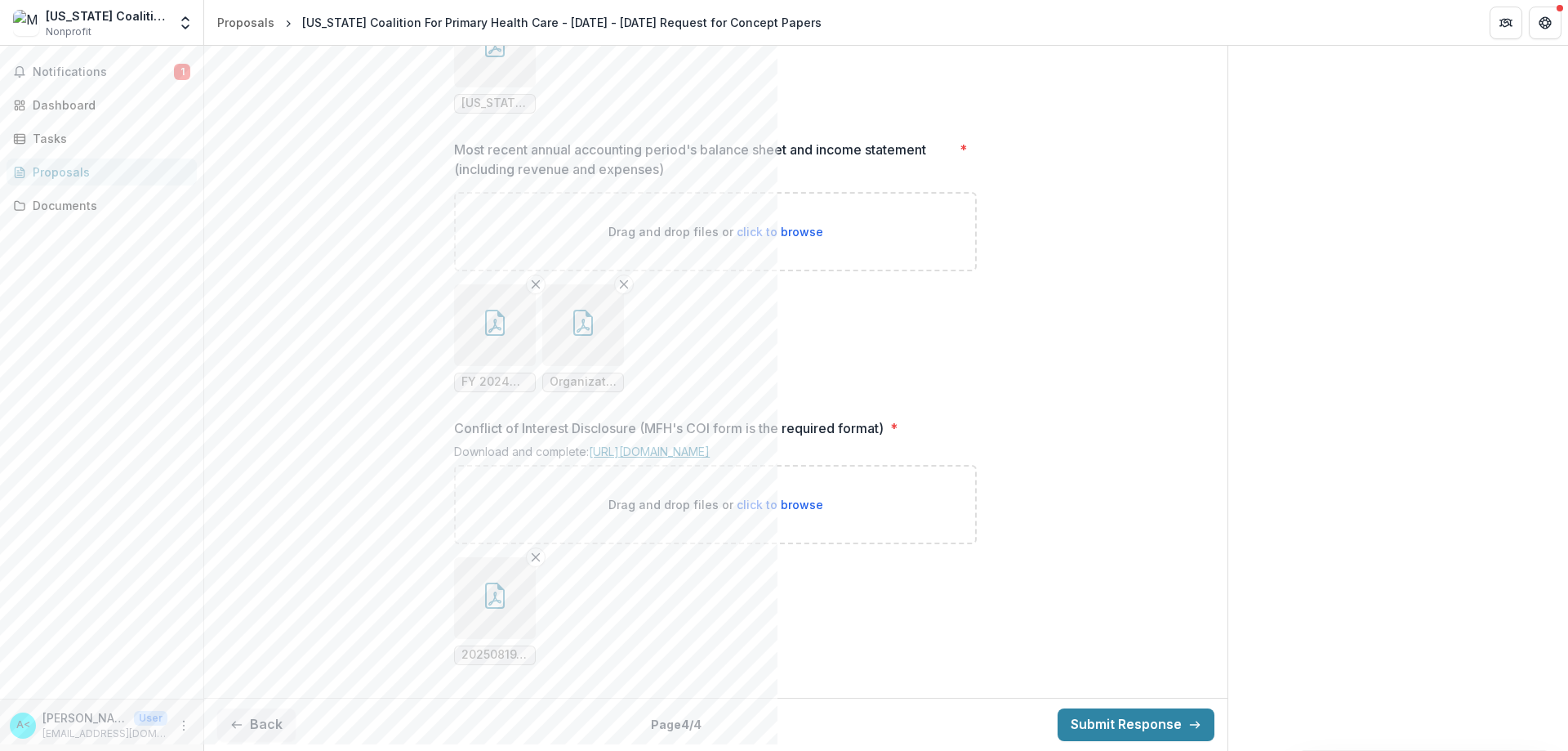
scroll to position [1734, 0]
click at [776, 723] on button "Submit Response" at bounding box center [1136, 724] width 157 height 33
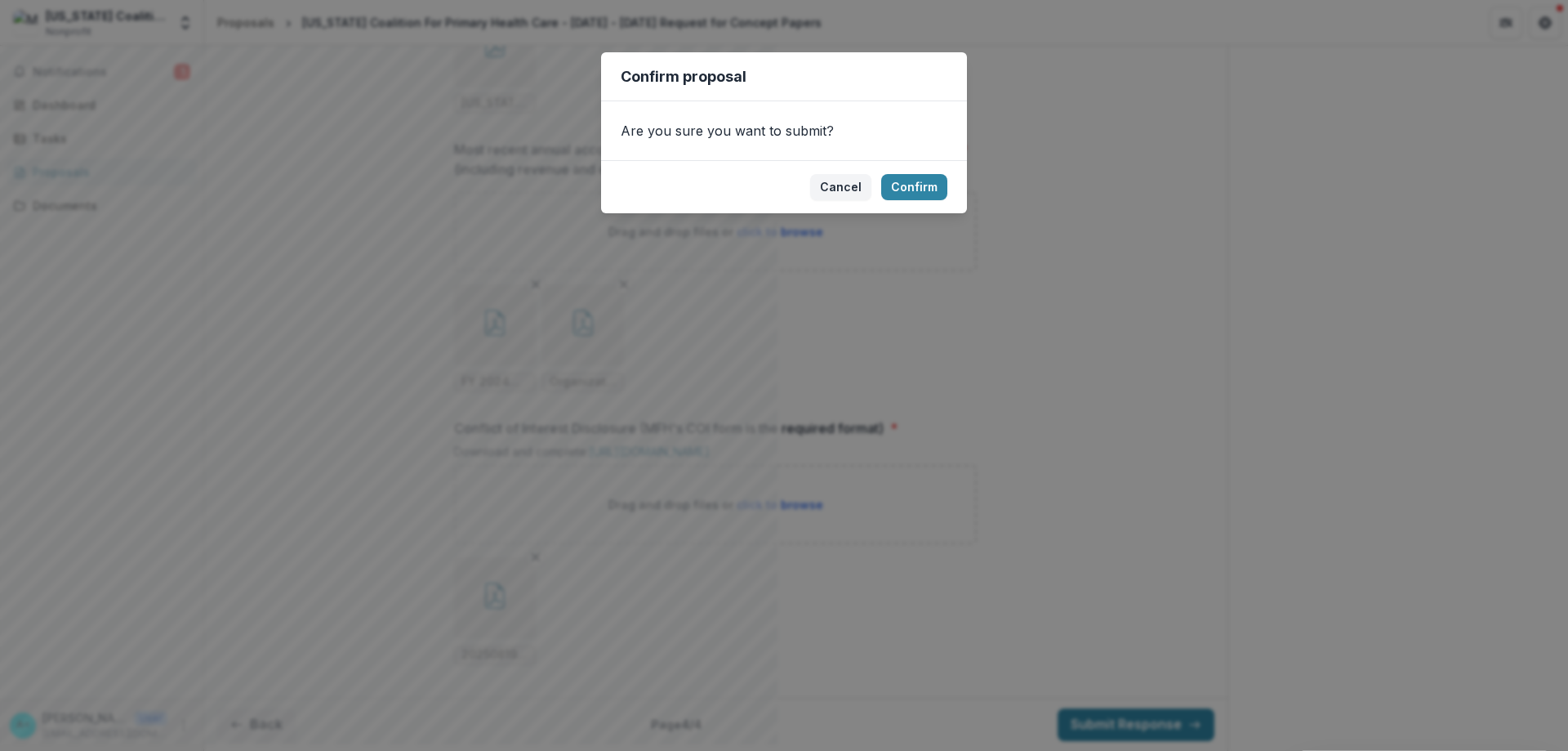
click at [776, 170] on footer "Cancel Confirm" at bounding box center [784, 186] width 366 height 53
click at [776, 187] on button "Confirm" at bounding box center [914, 187] width 66 height 26
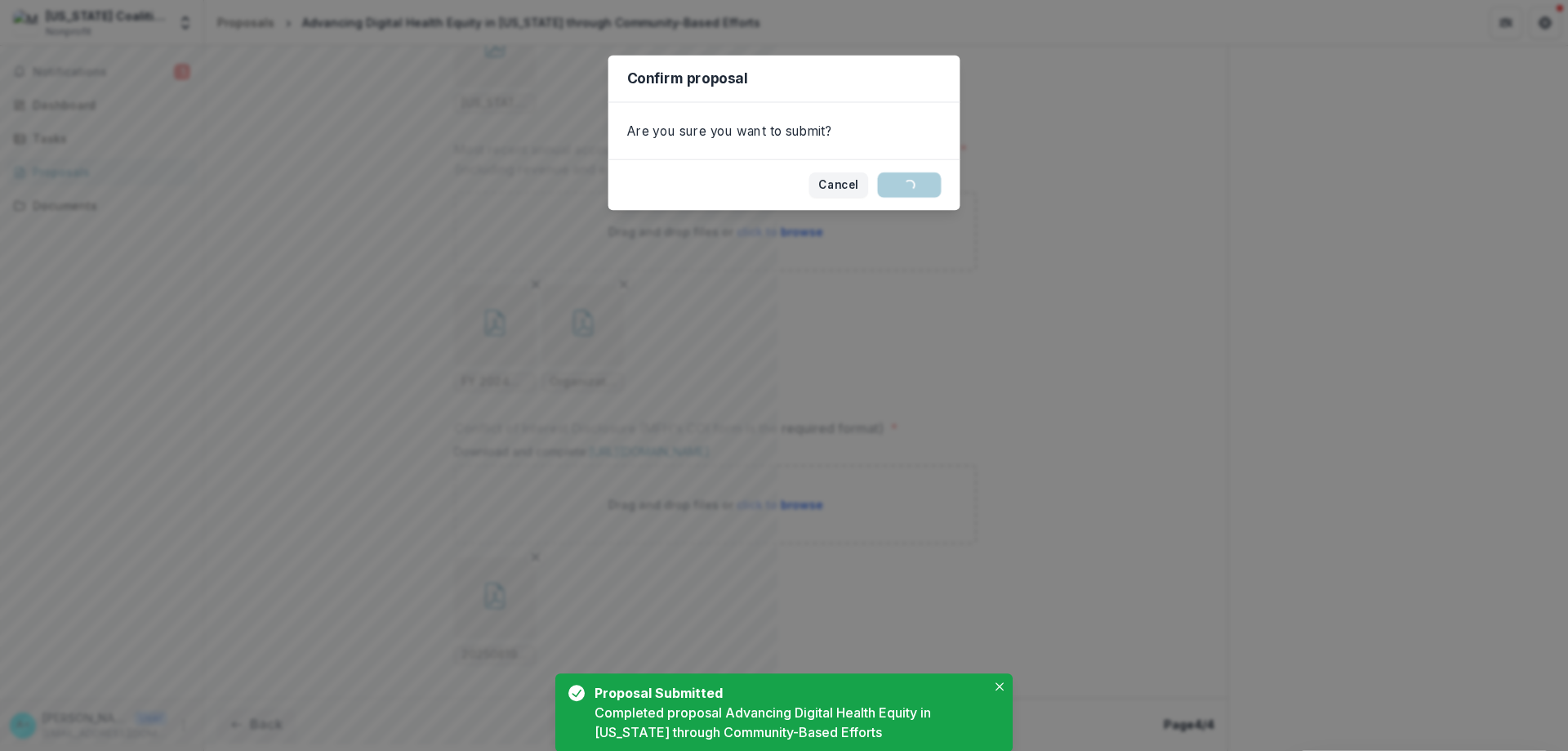
scroll to position [1787, 0]
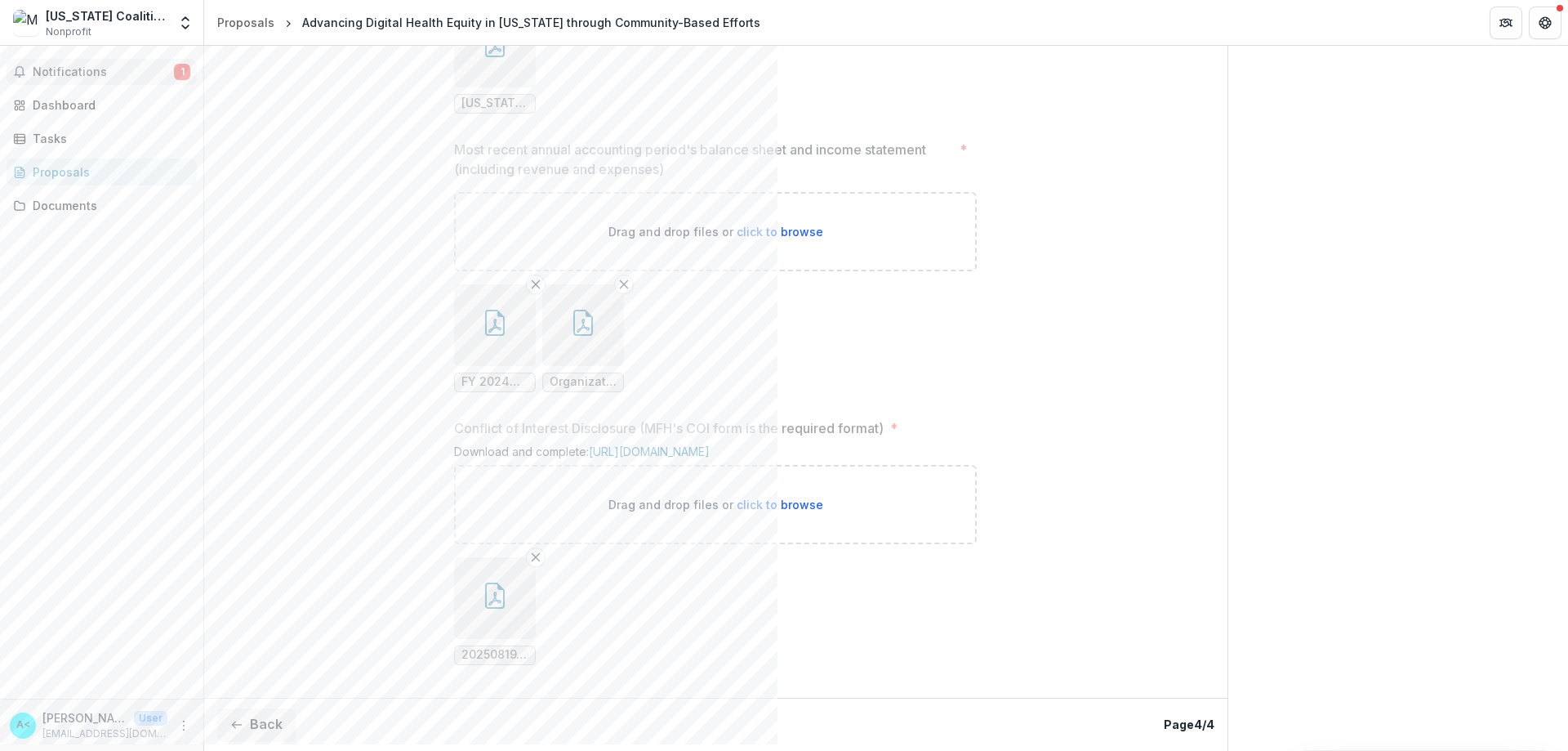
click at [50, 72] on span "Notifications" at bounding box center [104, 72] width 141 height 14
